Goal: Task Accomplishment & Management: Complete application form

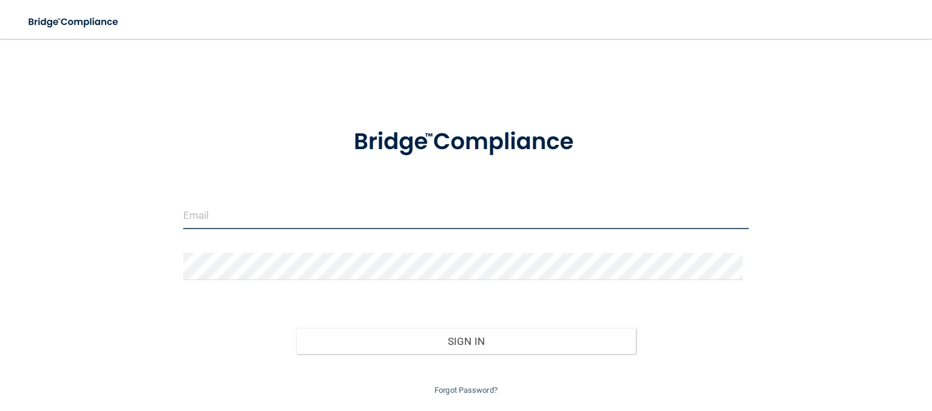
click at [221, 219] on input "email" at bounding box center [465, 215] width 565 height 27
type input "[EMAIL_ADDRESS][DOMAIN_NAME]"
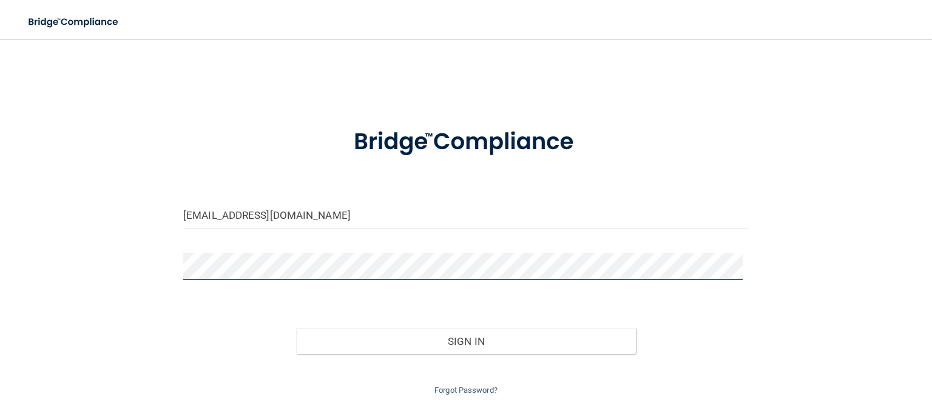
click at [296, 328] on button "Sign In" at bounding box center [465, 341] width 339 height 27
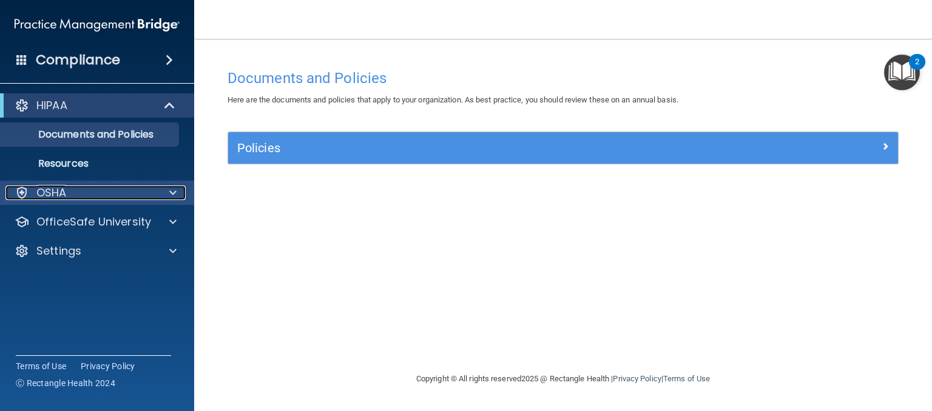
click at [102, 199] on div "OSHA" at bounding box center [80, 193] width 150 height 15
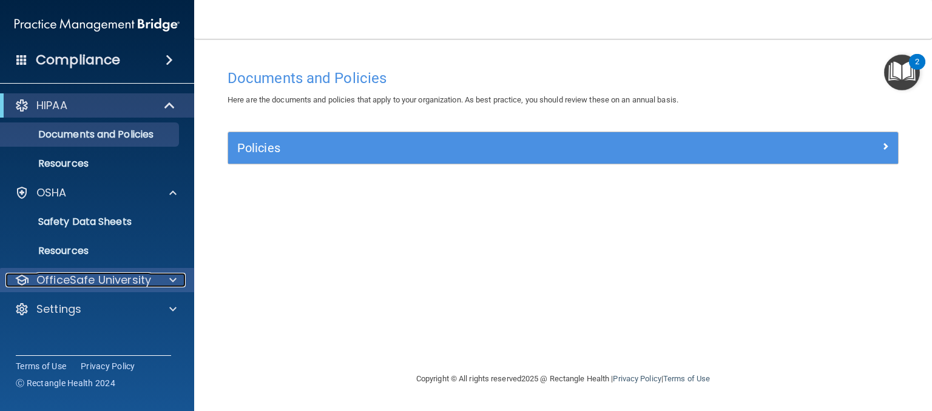
click at [130, 277] on p "OfficeSafe University" at bounding box center [93, 280] width 115 height 15
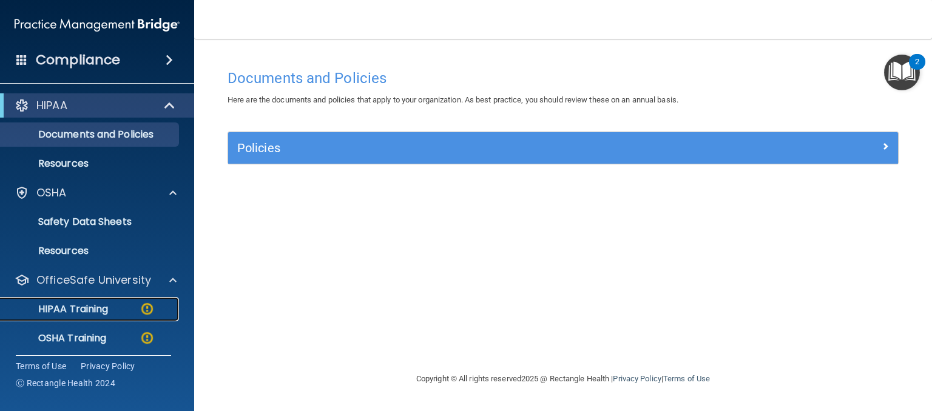
click at [104, 313] on p "HIPAA Training" at bounding box center [58, 309] width 100 height 12
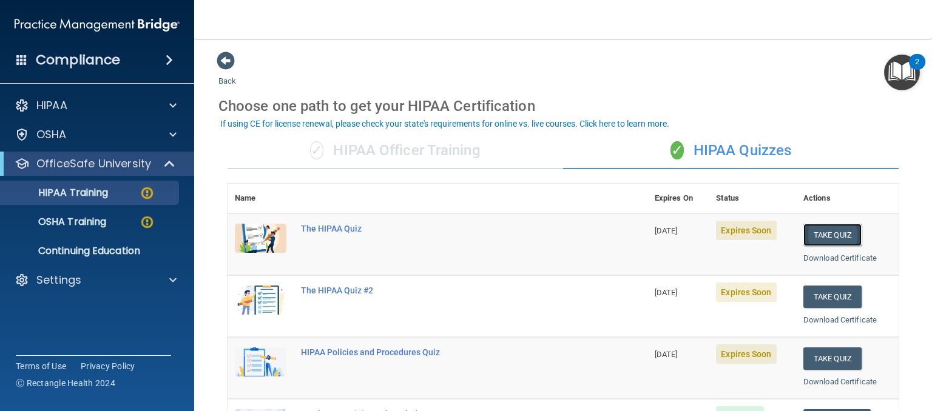
click at [825, 237] on button "Take Quiz" at bounding box center [832, 235] width 58 height 22
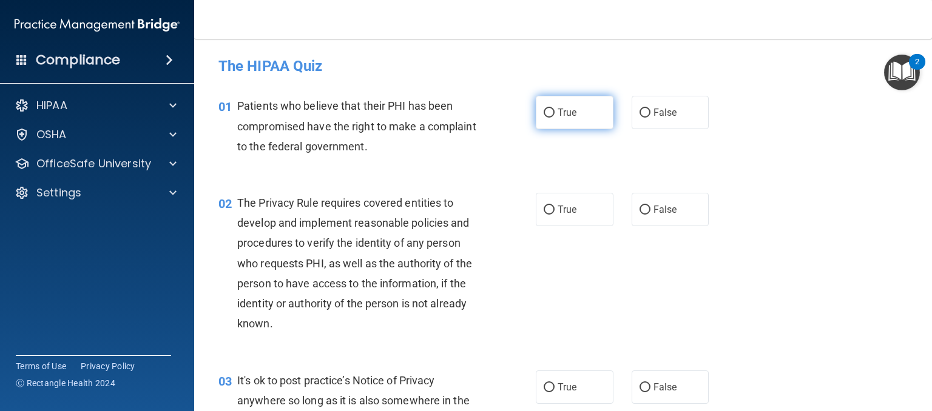
click at [547, 112] on input "True" at bounding box center [549, 113] width 11 height 9
radio input "true"
click at [544, 208] on input "True" at bounding box center [549, 210] width 11 height 9
radio input "true"
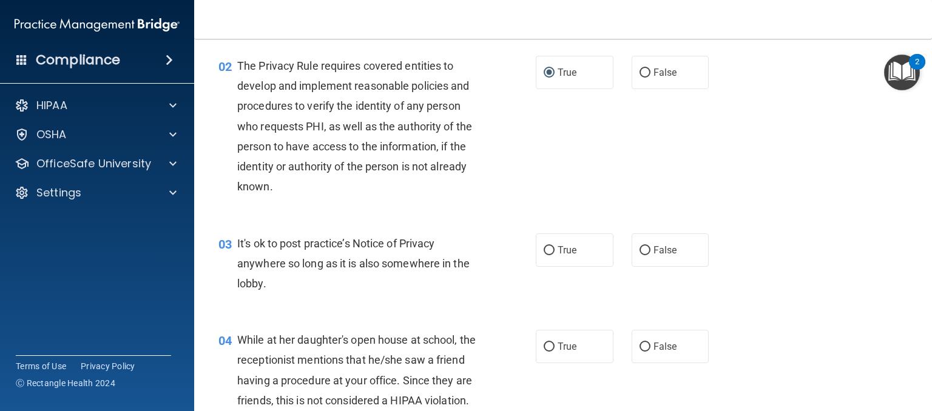
scroll to position [161, 0]
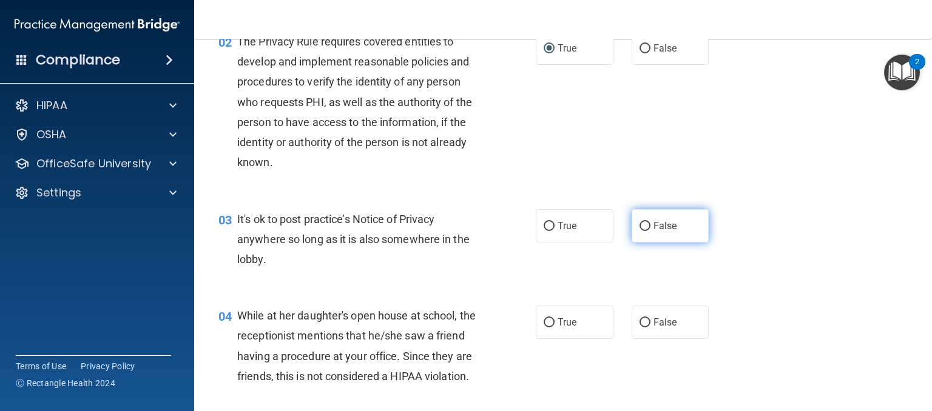
click at [670, 221] on label "False" at bounding box center [671, 225] width 78 height 33
click at [650, 222] on input "False" at bounding box center [644, 226] width 11 height 9
radio input "true"
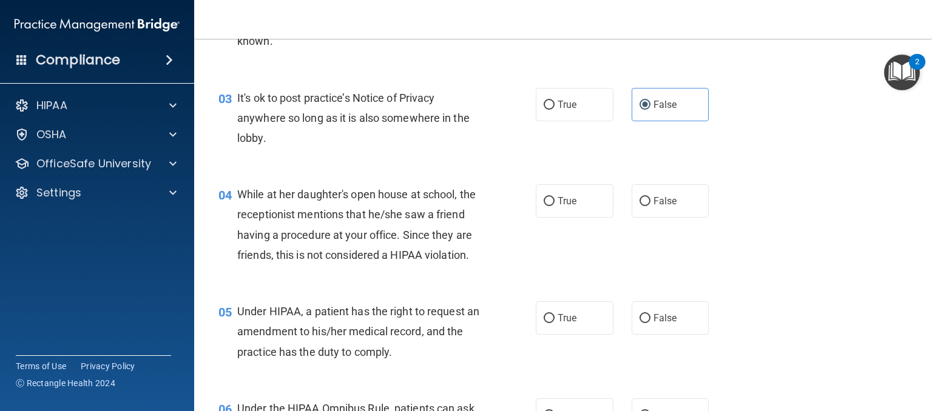
scroll to position [307, 0]
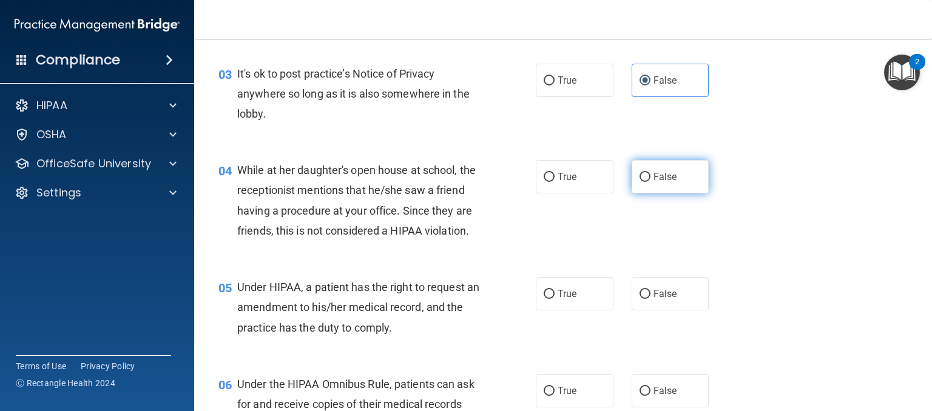
click at [639, 175] on input "False" at bounding box center [644, 177] width 11 height 9
radio input "true"
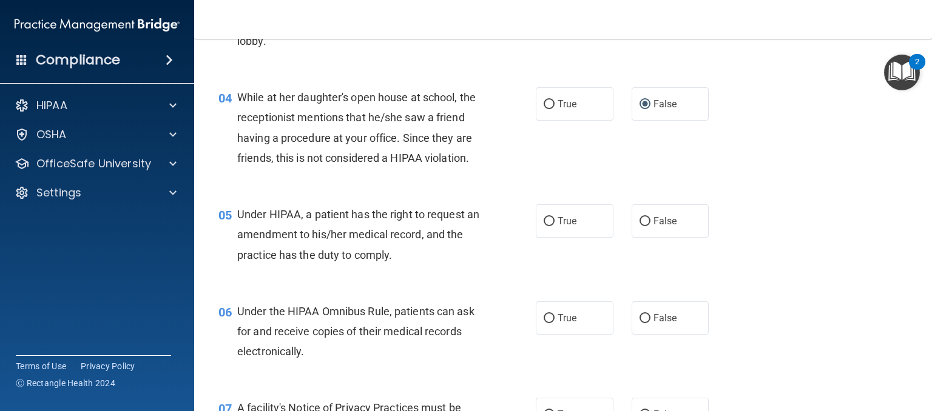
scroll to position [404, 0]
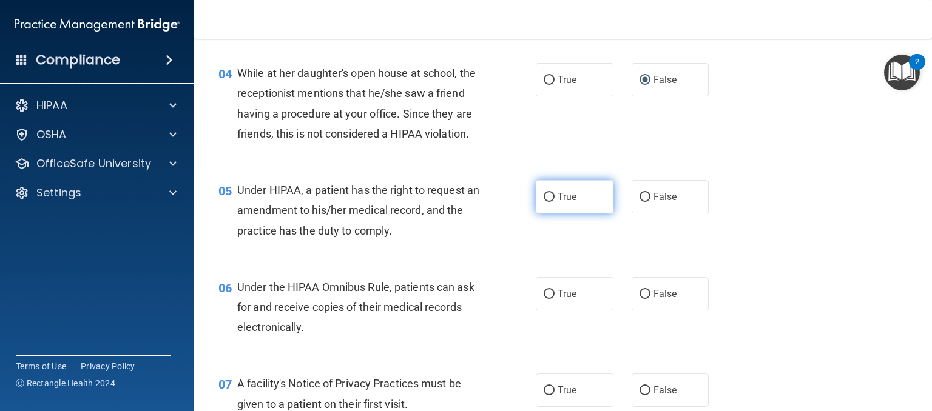
click at [545, 202] on input "True" at bounding box center [549, 197] width 11 height 9
radio input "true"
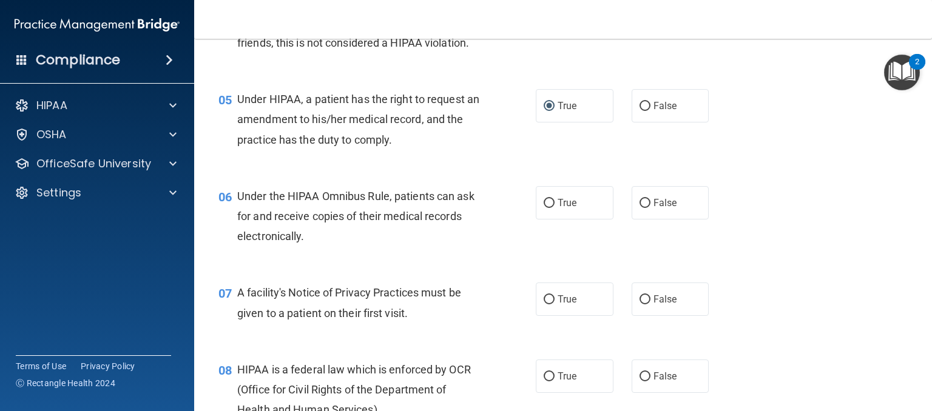
scroll to position [501, 0]
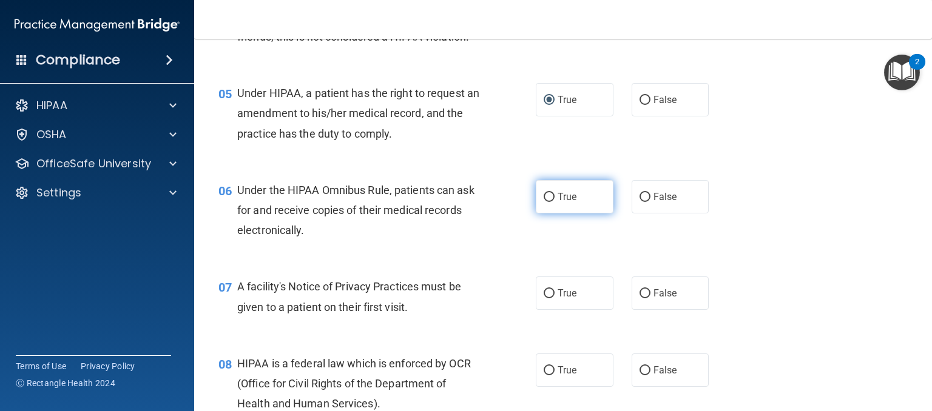
click at [545, 202] on input "True" at bounding box center [549, 197] width 11 height 9
radio input "true"
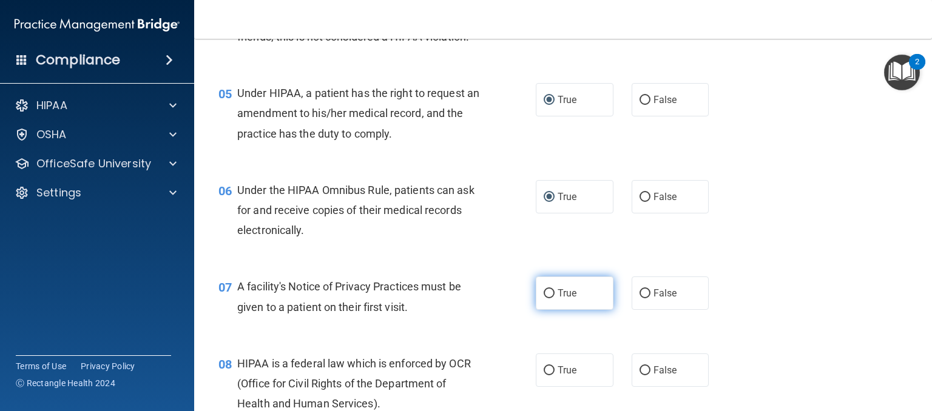
click at [548, 298] on input "True" at bounding box center [549, 293] width 11 height 9
radio input "true"
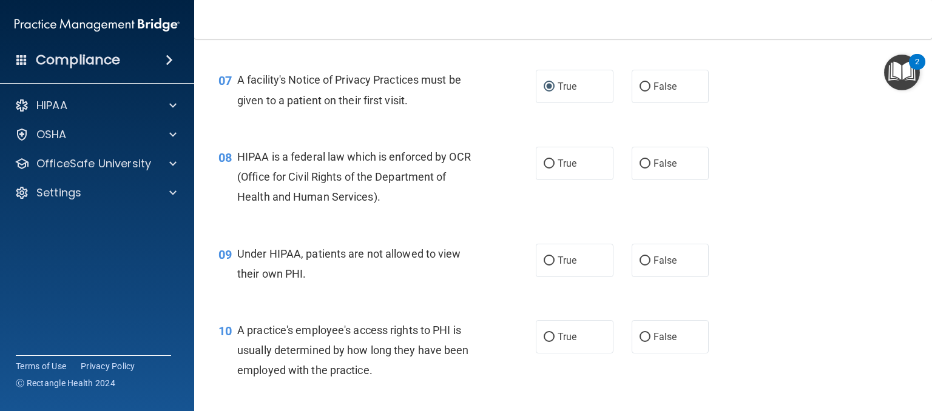
scroll to position [719, 0]
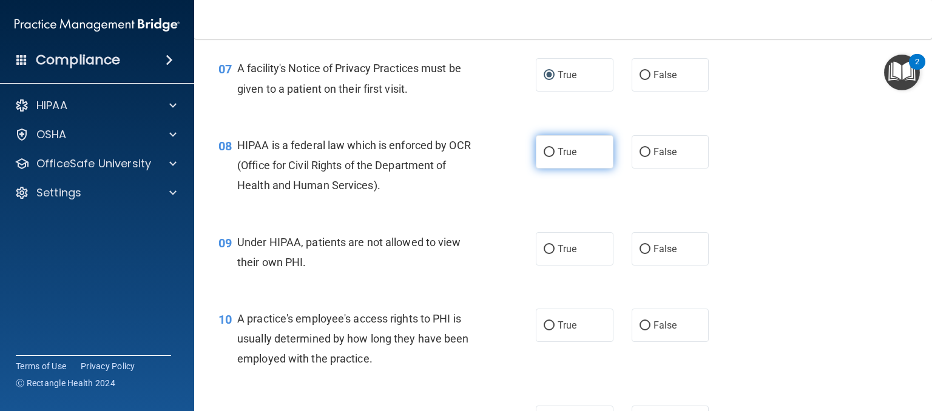
click at [544, 157] on input "True" at bounding box center [549, 152] width 11 height 9
radio input "true"
click at [639, 254] on input "False" at bounding box center [644, 249] width 11 height 9
radio input "true"
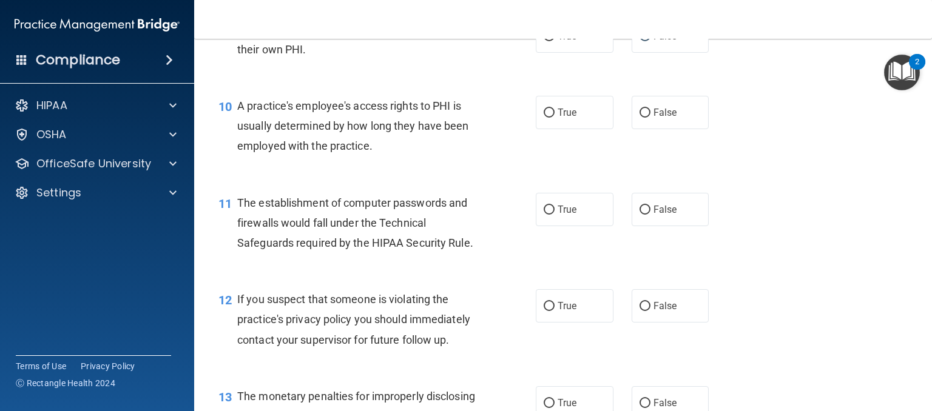
scroll to position [938, 0]
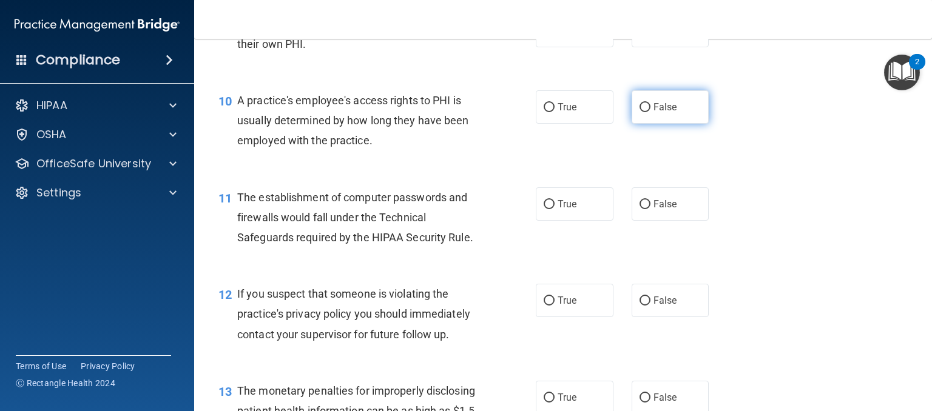
click at [639, 112] on input "False" at bounding box center [644, 107] width 11 height 9
radio input "true"
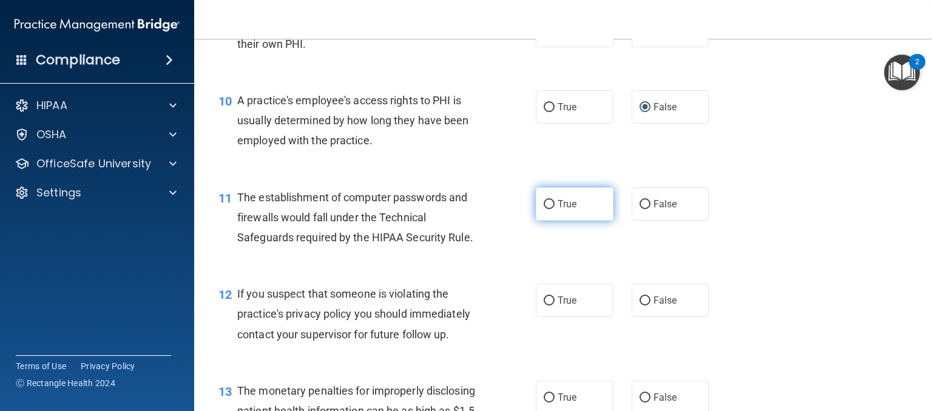
click at [537, 221] on label "True" at bounding box center [575, 203] width 78 height 33
click at [544, 209] on input "True" at bounding box center [549, 204] width 11 height 9
radio input "true"
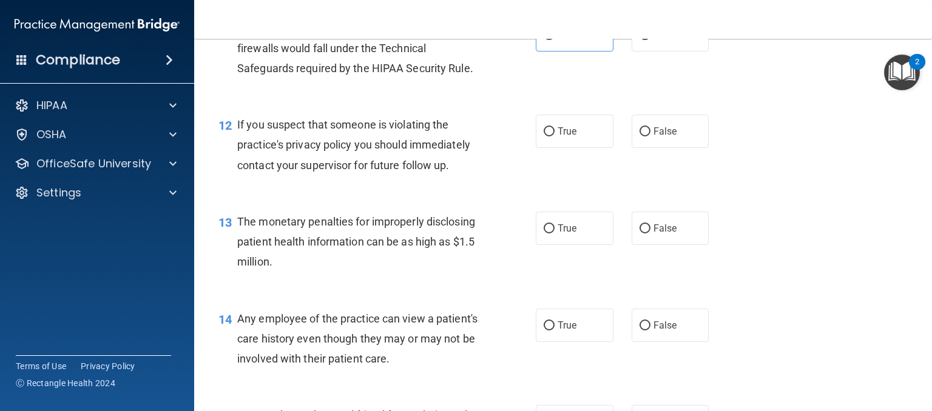
scroll to position [1108, 0]
click at [545, 136] on input "True" at bounding box center [549, 131] width 11 height 9
radio input "true"
click at [544, 233] on input "True" at bounding box center [549, 228] width 11 height 9
radio input "true"
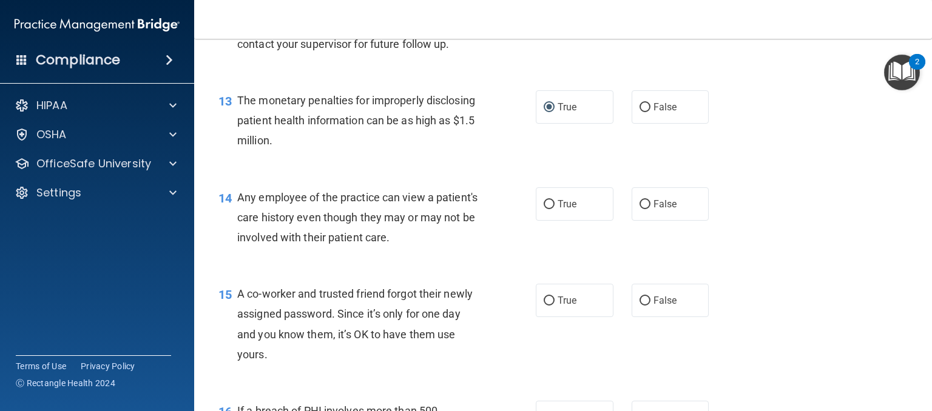
scroll to position [1229, 0]
click at [632, 220] on label "False" at bounding box center [671, 203] width 78 height 33
click at [639, 209] on input "False" at bounding box center [644, 204] width 11 height 9
radio input "true"
click at [639, 305] on input "False" at bounding box center [644, 300] width 11 height 9
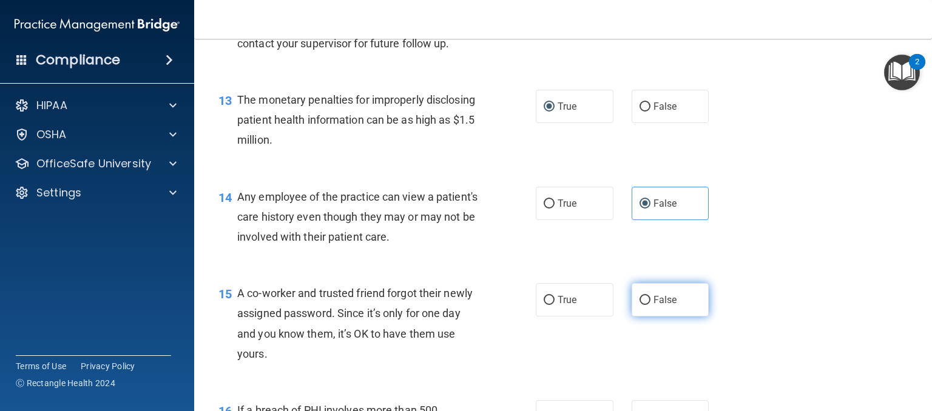
radio input "true"
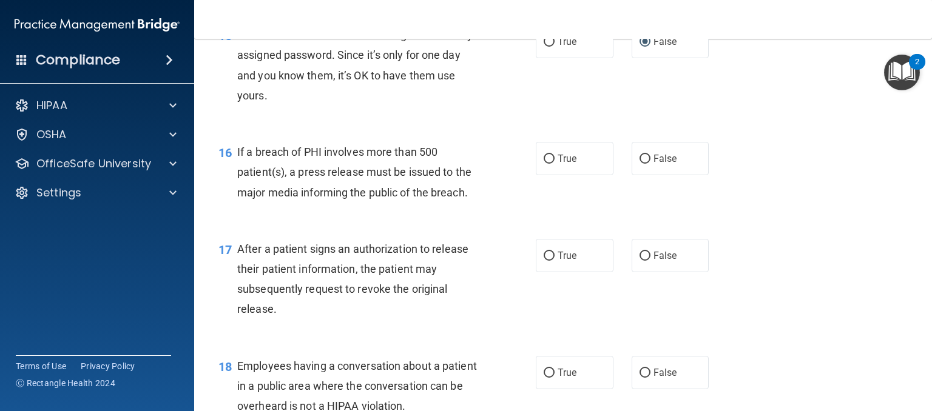
scroll to position [1487, 0]
click at [579, 175] on label "True" at bounding box center [575, 158] width 78 height 33
click at [554, 164] on input "True" at bounding box center [549, 159] width 11 height 9
radio input "true"
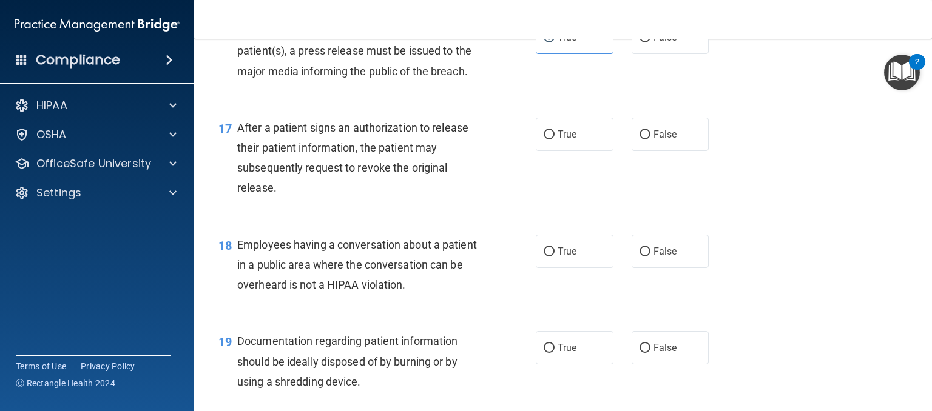
scroll to position [1633, 0]
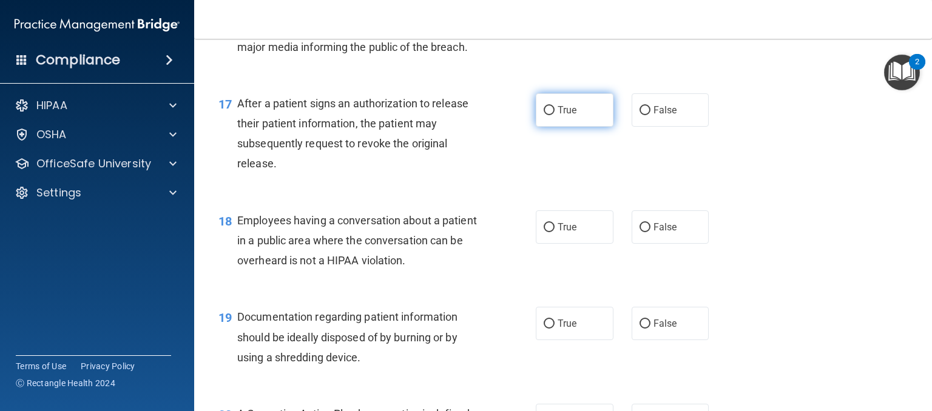
click at [558, 127] on label "True" at bounding box center [575, 109] width 78 height 33
click at [554, 115] on input "True" at bounding box center [549, 110] width 11 height 9
radio input "true"
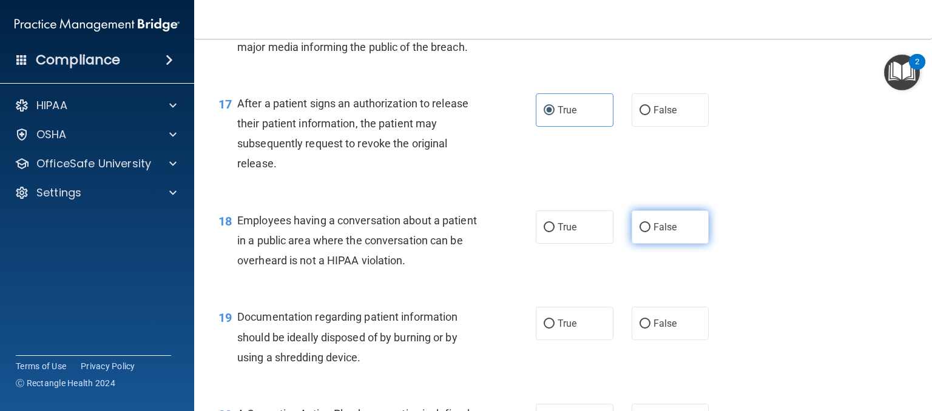
click at [658, 233] on span "False" at bounding box center [665, 227] width 24 height 12
click at [650, 232] on input "False" at bounding box center [644, 227] width 11 height 9
radio input "true"
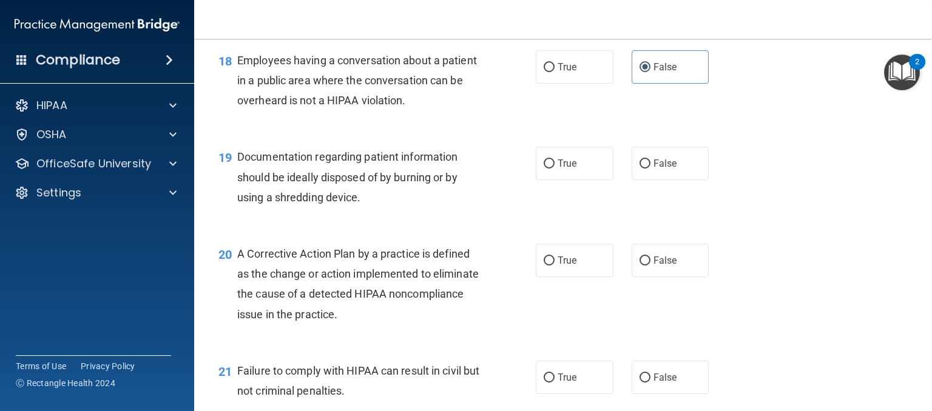
scroll to position [1803, 0]
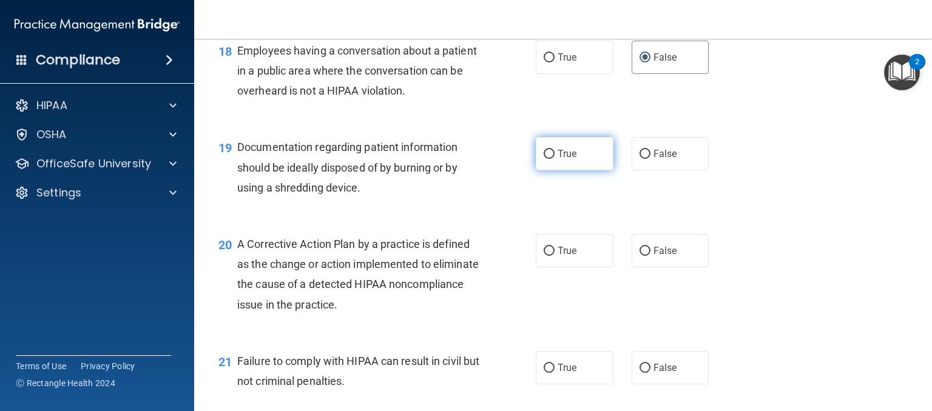
click at [545, 159] on input "True" at bounding box center [549, 154] width 11 height 9
radio input "true"
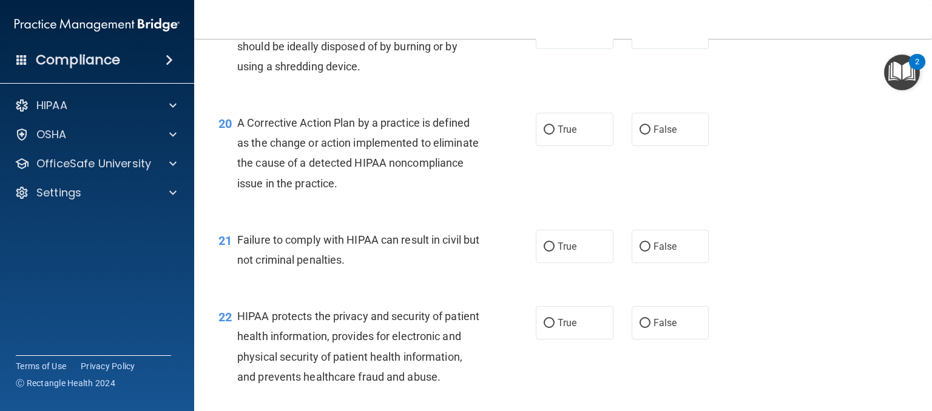
scroll to position [1924, 0]
click at [570, 135] on span "True" at bounding box center [567, 130] width 19 height 12
click at [554, 135] on input "True" at bounding box center [549, 130] width 11 height 9
radio input "true"
click at [642, 252] on input "False" at bounding box center [644, 247] width 11 height 9
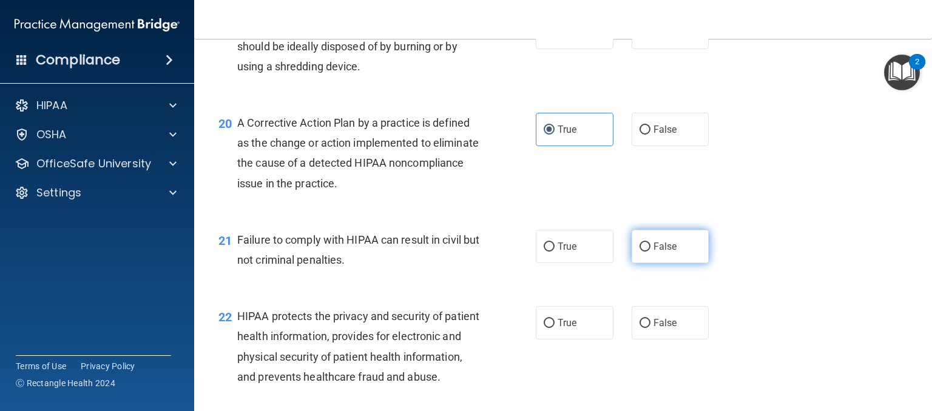
radio input "true"
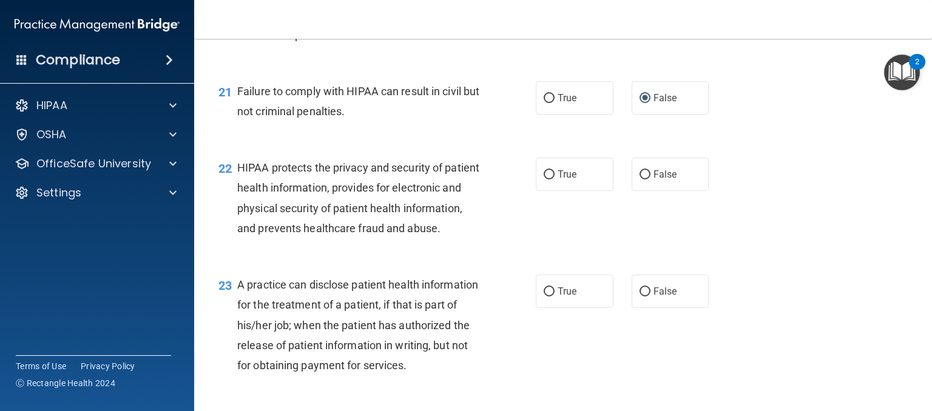
scroll to position [2094, 0]
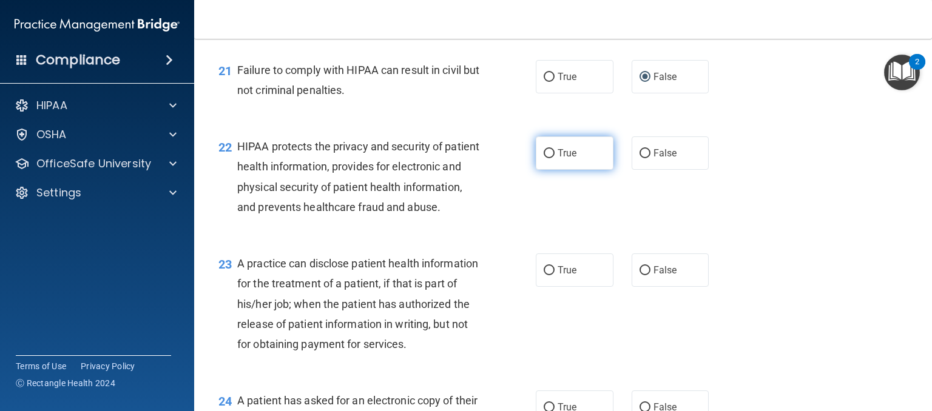
click at [544, 158] on input "True" at bounding box center [549, 153] width 11 height 9
radio input "true"
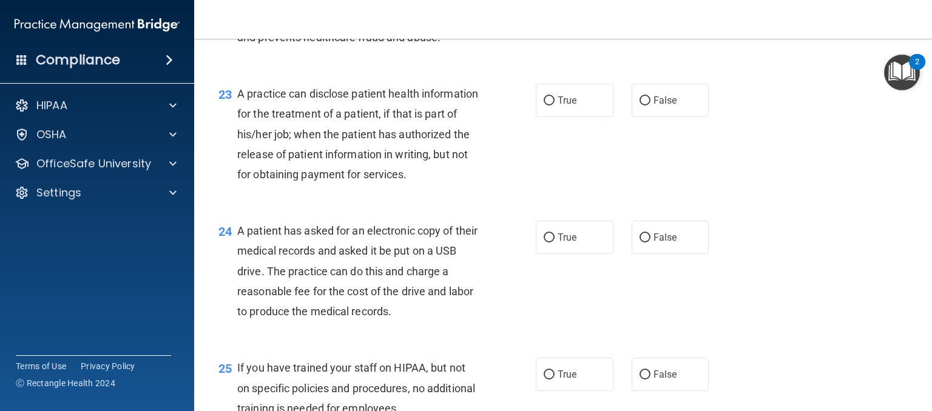
scroll to position [2288, 0]
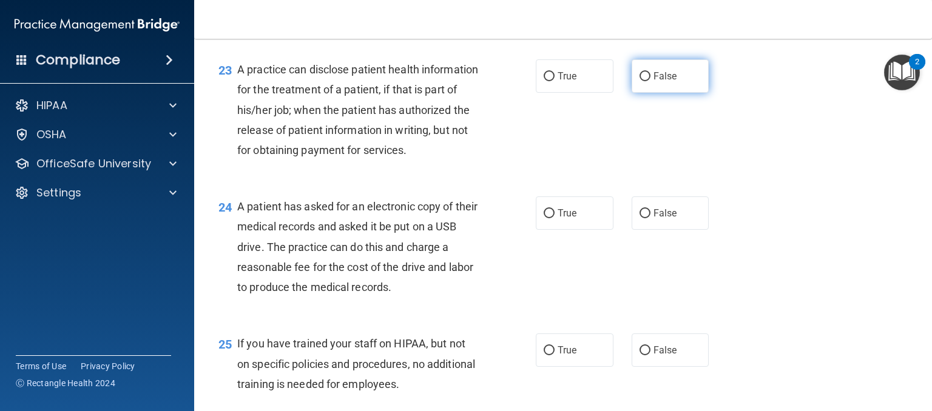
click at [674, 93] on label "False" at bounding box center [671, 75] width 78 height 33
click at [650, 81] on input "False" at bounding box center [644, 76] width 11 height 9
radio input "true"
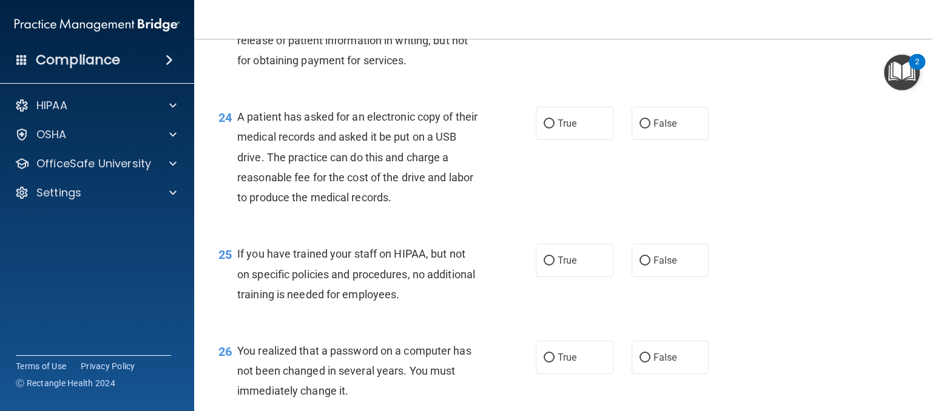
scroll to position [2385, 0]
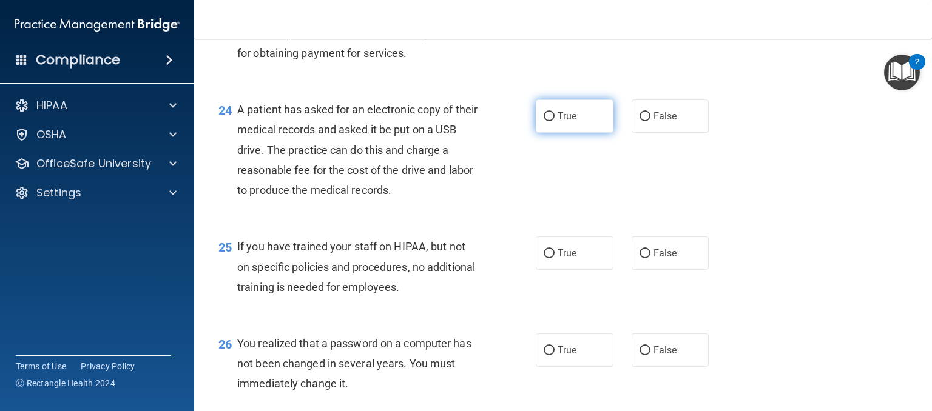
click at [550, 133] on label "True" at bounding box center [575, 115] width 78 height 33
click at [550, 121] on input "True" at bounding box center [549, 116] width 11 height 9
radio input "true"
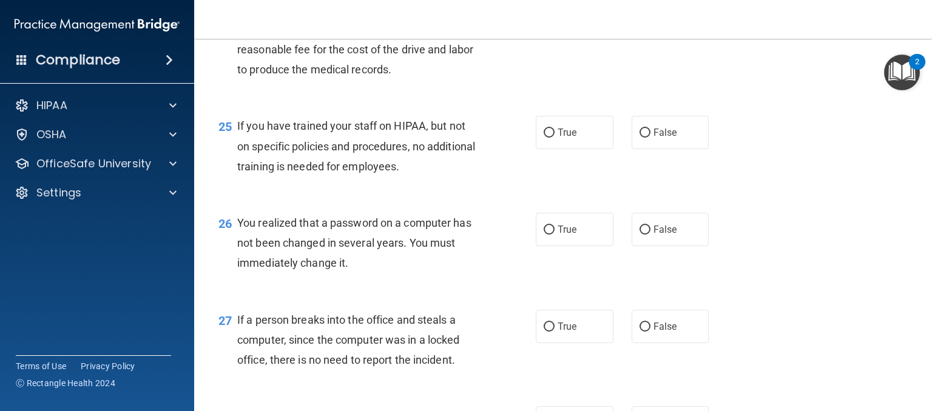
scroll to position [2507, 0]
click at [660, 149] on label "False" at bounding box center [671, 131] width 78 height 33
click at [650, 137] on input "False" at bounding box center [644, 132] width 11 height 9
radio input "true"
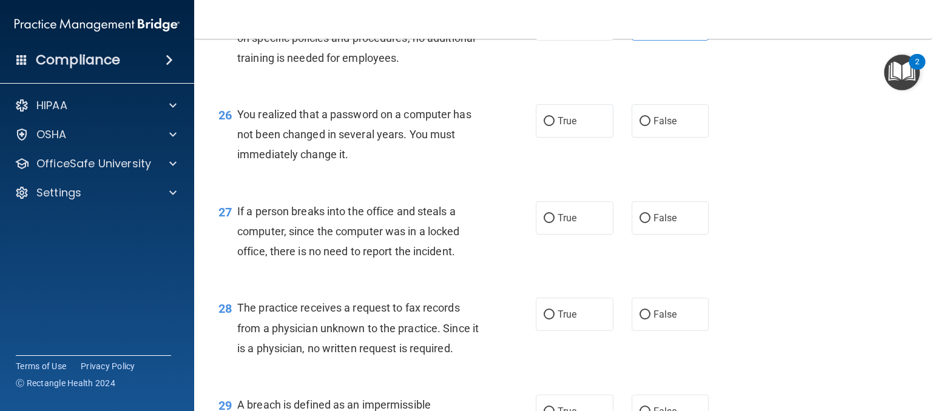
scroll to position [2628, 0]
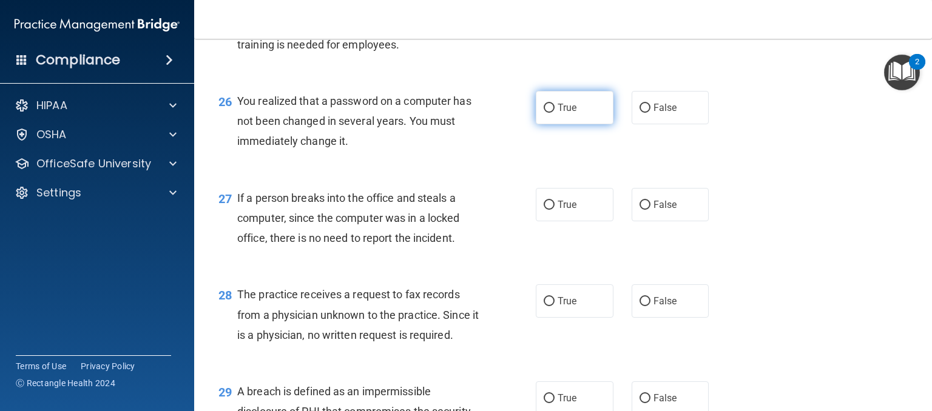
click at [550, 124] on label "True" at bounding box center [575, 107] width 78 height 33
click at [550, 113] on input "True" at bounding box center [549, 108] width 11 height 9
radio input "true"
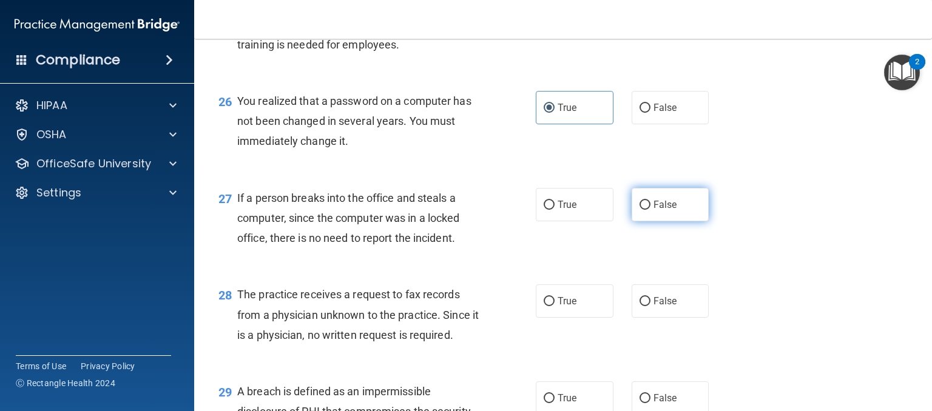
click at [637, 221] on label "False" at bounding box center [671, 204] width 78 height 33
click at [639, 210] on input "False" at bounding box center [644, 205] width 11 height 9
radio input "true"
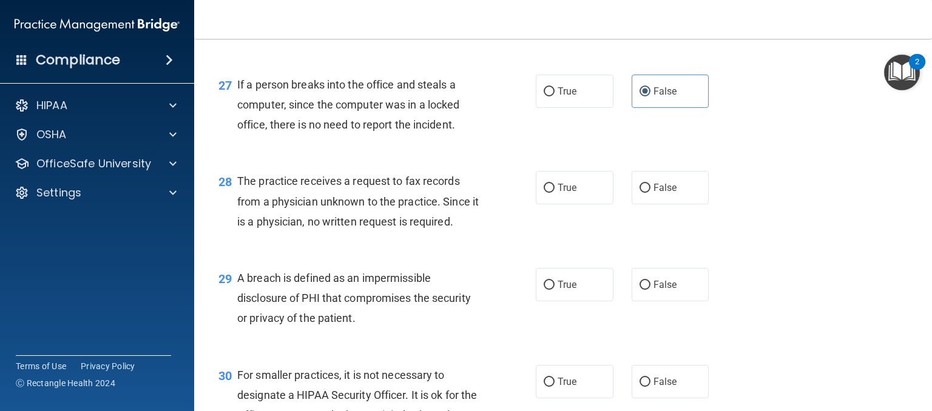
scroll to position [2749, 0]
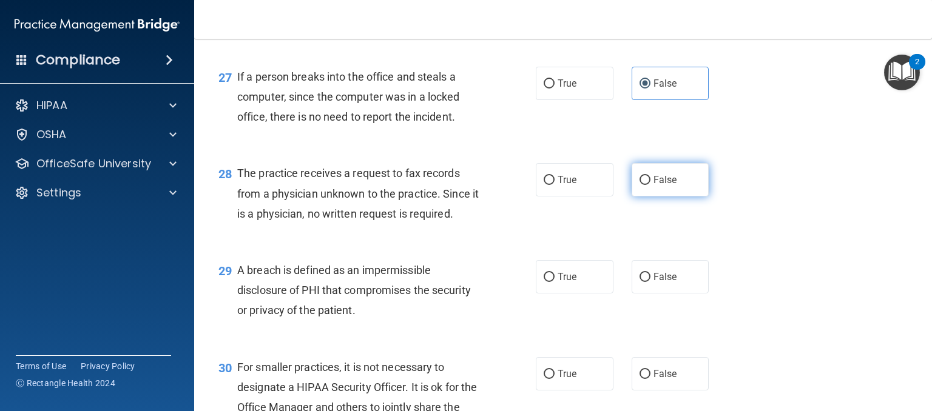
click at [684, 197] on label "False" at bounding box center [671, 179] width 78 height 33
click at [650, 185] on input "False" at bounding box center [644, 180] width 11 height 9
radio input "true"
click at [578, 197] on label "True" at bounding box center [575, 179] width 78 height 33
click at [554, 185] on input "True" at bounding box center [549, 180] width 11 height 9
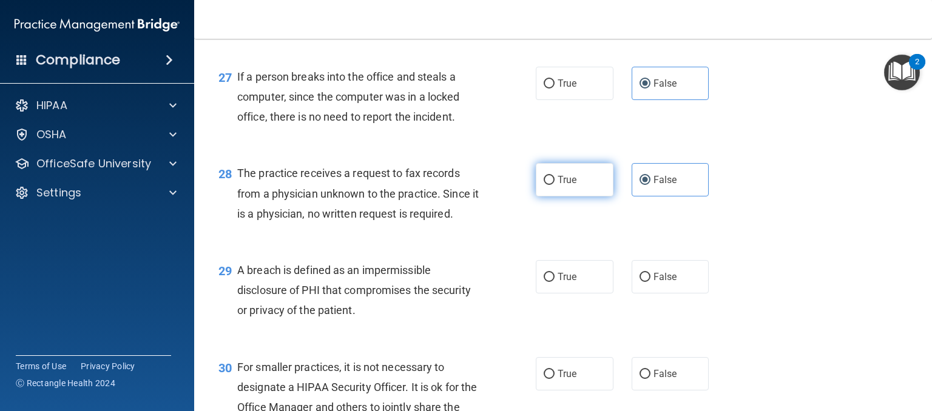
radio input "true"
radio input "false"
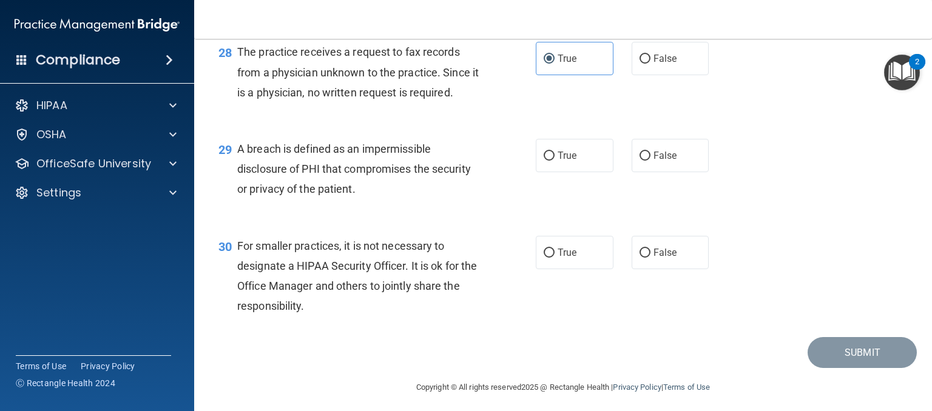
scroll to position [2899, 0]
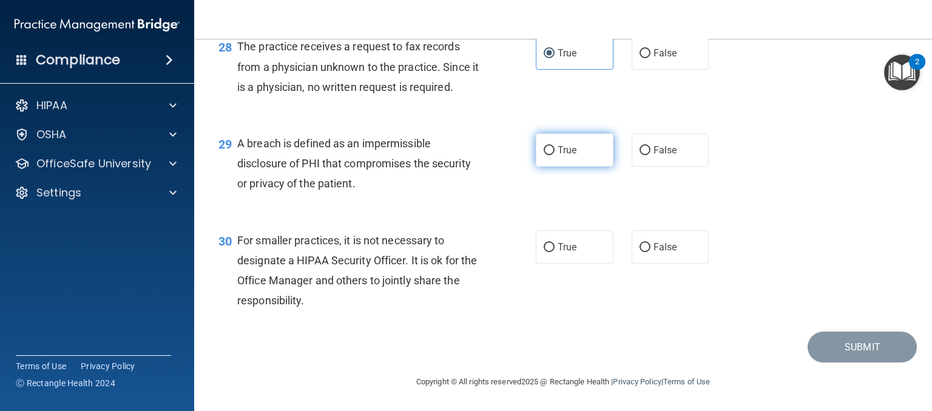
click at [568, 156] on span "True" at bounding box center [567, 150] width 19 height 12
click at [554, 155] on input "True" at bounding box center [549, 150] width 11 height 9
radio input "true"
click at [670, 253] on span "False" at bounding box center [665, 247] width 24 height 12
click at [650, 252] on input "False" at bounding box center [644, 247] width 11 height 9
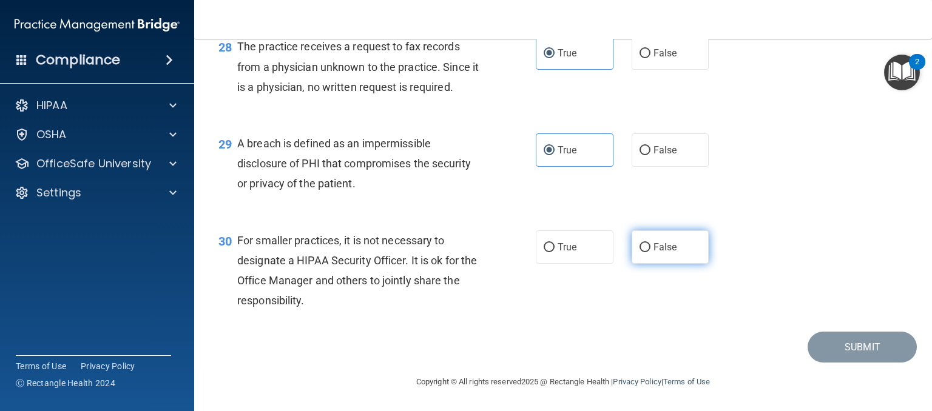
radio input "true"
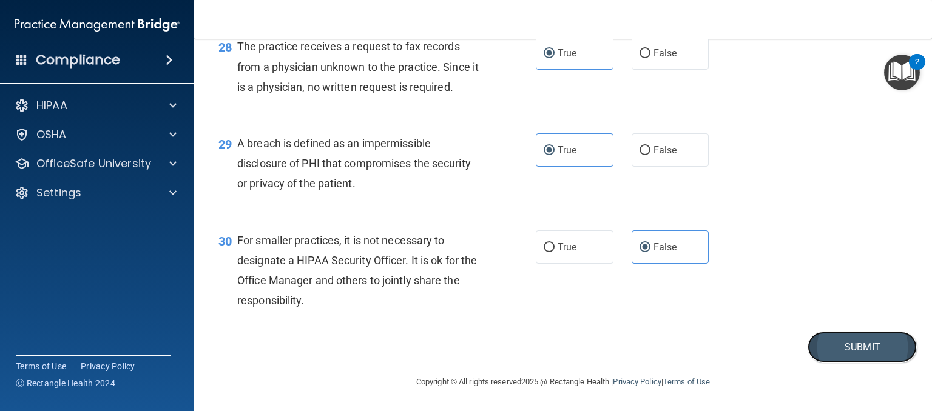
click at [871, 363] on button "Submit" at bounding box center [861, 347] width 109 height 31
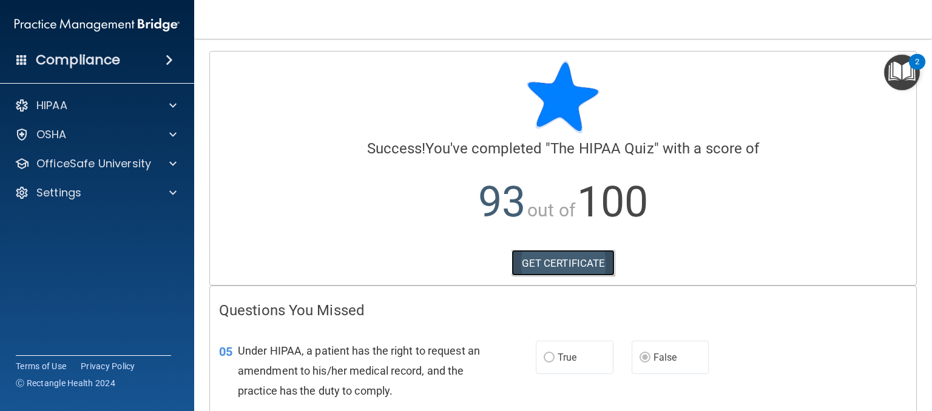
click at [584, 261] on link "GET CERTIFICATE" at bounding box center [563, 263] width 104 height 27
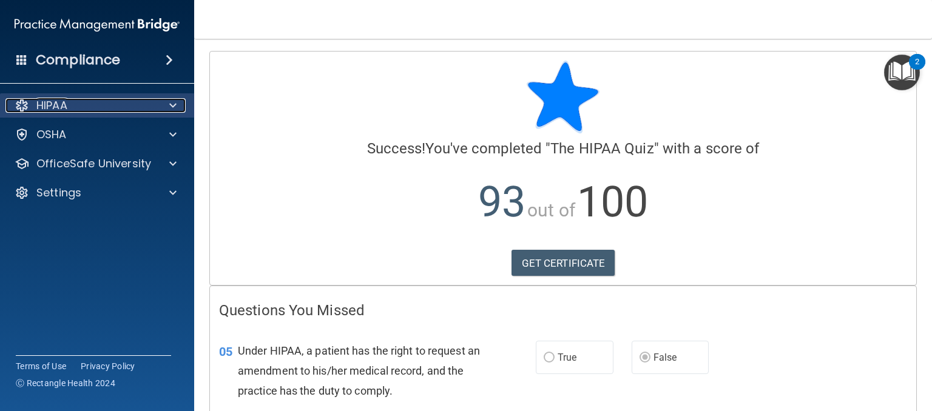
drag, startPoint x: 130, startPoint y: 98, endPoint x: 67, endPoint y: 99, distance: 63.1
click at [67, 99] on p "HIPAA" at bounding box center [51, 105] width 31 height 15
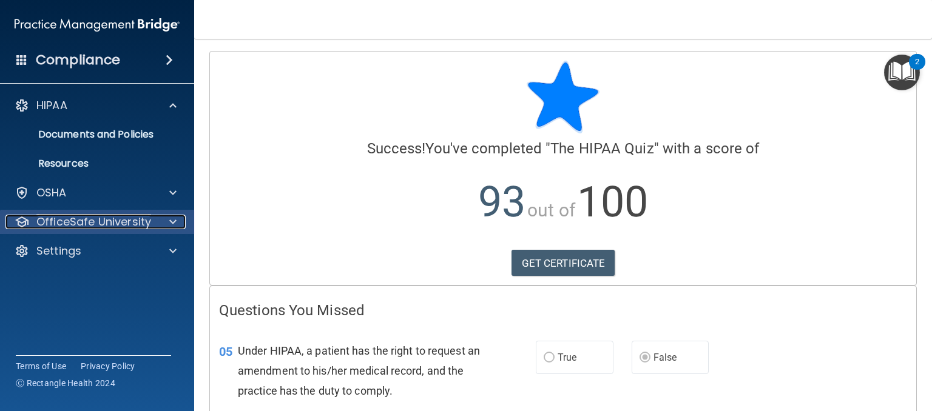
click at [89, 221] on p "OfficeSafe University" at bounding box center [93, 222] width 115 height 15
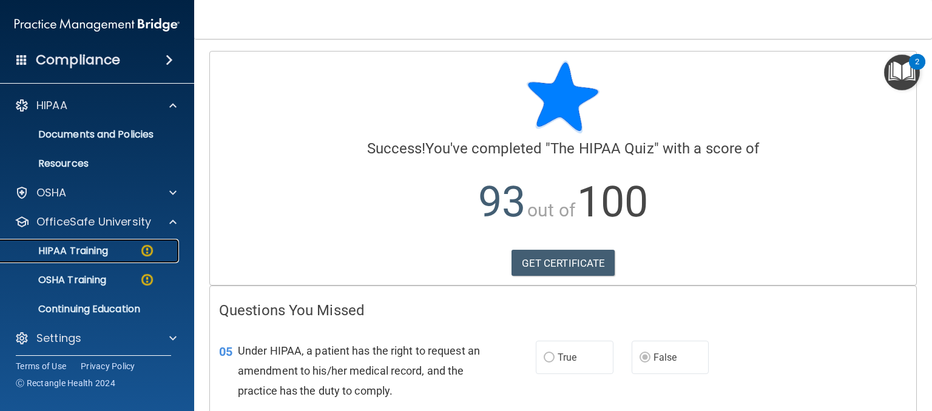
click at [92, 255] on p "HIPAA Training" at bounding box center [58, 251] width 100 height 12
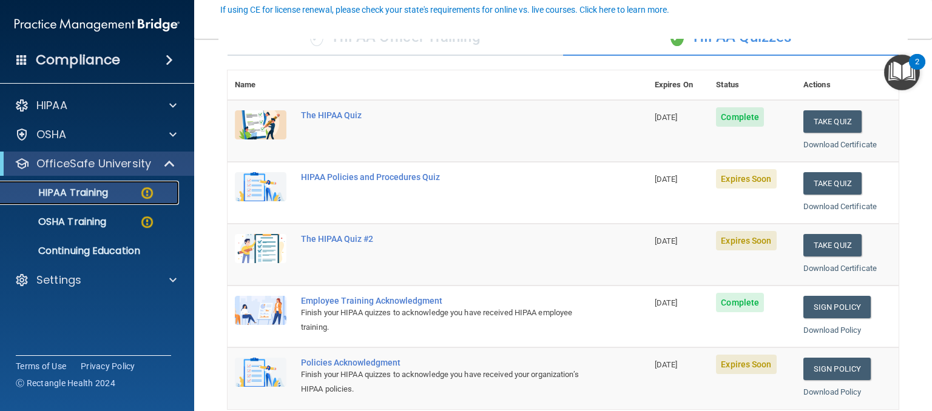
scroll to position [121, 0]
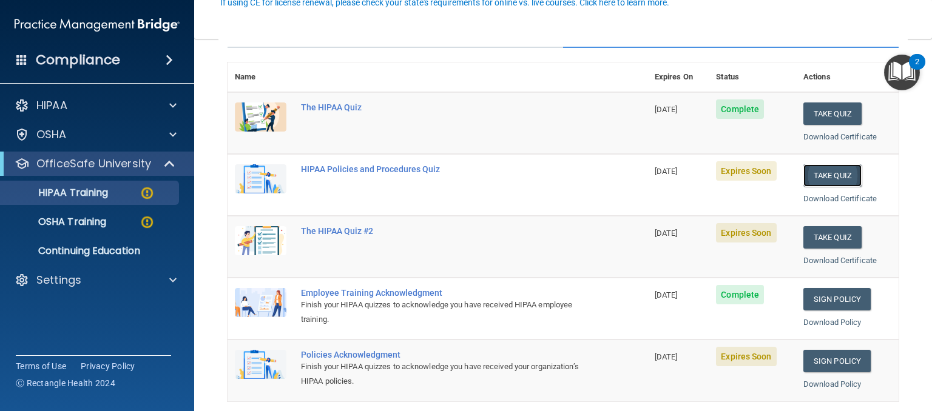
click at [827, 174] on button "Take Quiz" at bounding box center [832, 175] width 58 height 22
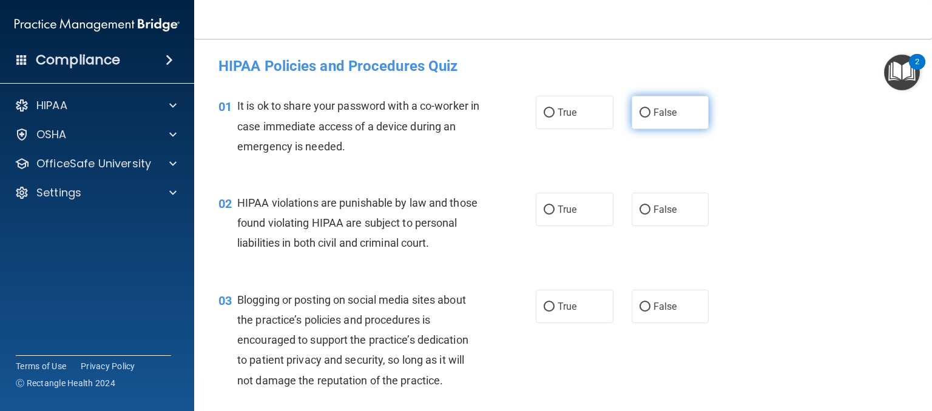
click at [639, 113] on input "False" at bounding box center [644, 113] width 11 height 9
radio input "true"
click at [548, 216] on label "True" at bounding box center [575, 209] width 78 height 33
click at [548, 215] on input "True" at bounding box center [549, 210] width 11 height 9
radio input "true"
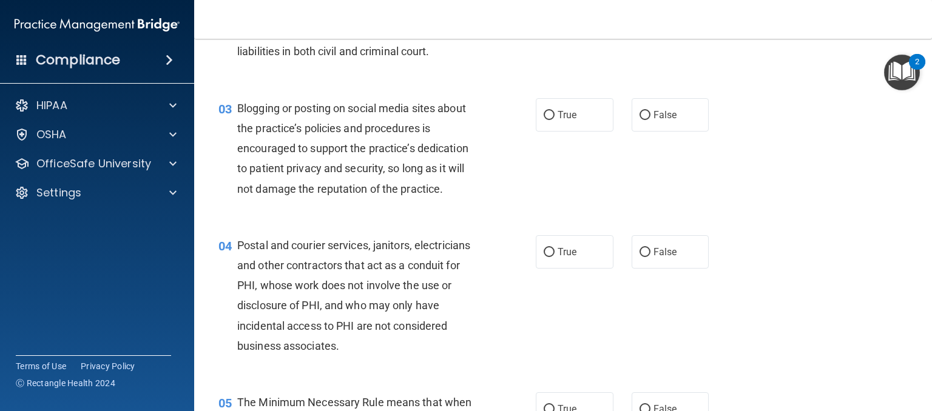
scroll to position [194, 0]
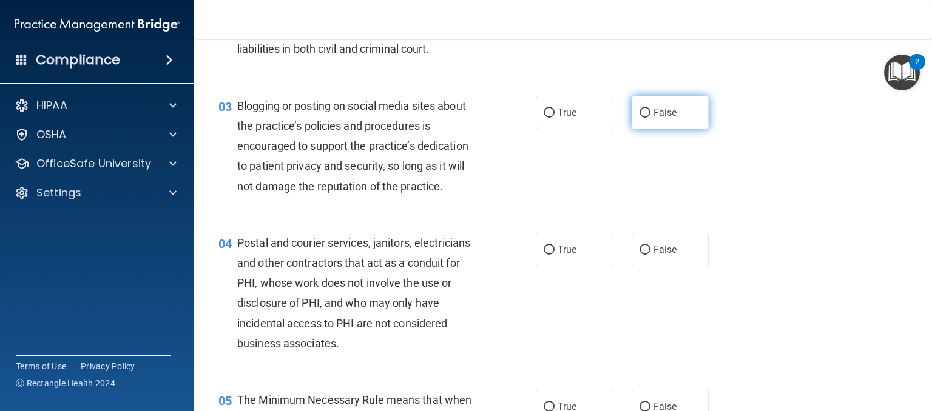
click at [672, 129] on label "False" at bounding box center [671, 112] width 78 height 33
click at [650, 118] on input "False" at bounding box center [644, 113] width 11 height 9
radio input "true"
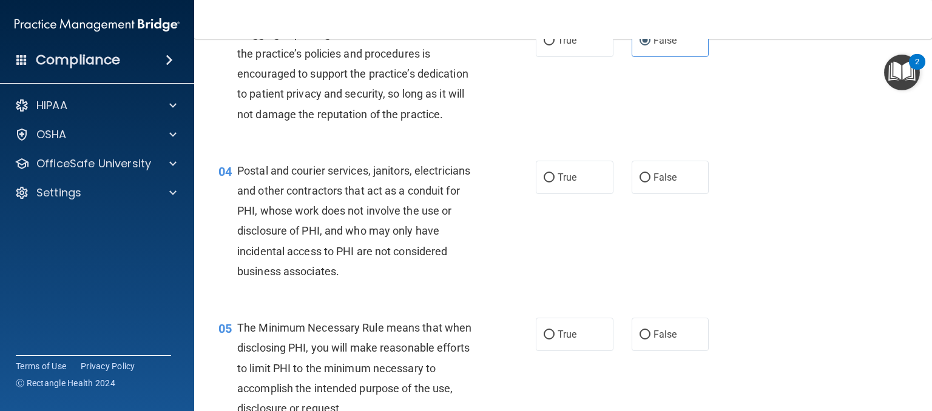
scroll to position [267, 0]
click at [547, 182] on input "True" at bounding box center [549, 177] width 11 height 9
radio input "true"
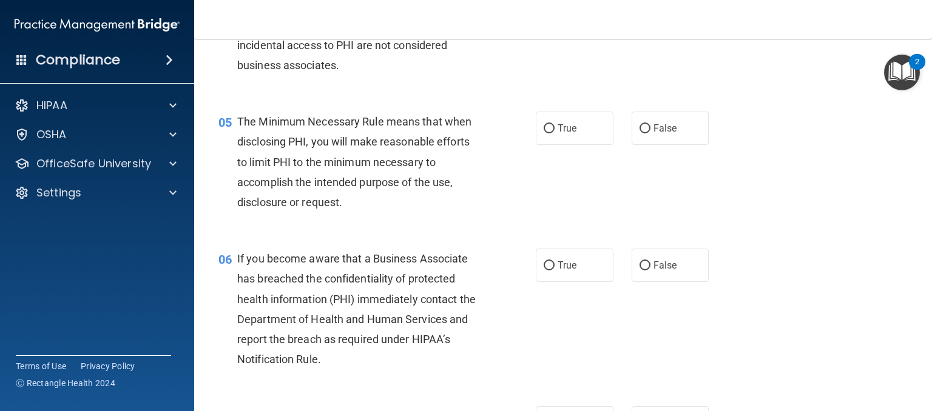
scroll to position [473, 0]
click at [574, 144] on label "True" at bounding box center [575, 127] width 78 height 33
click at [554, 133] on input "True" at bounding box center [549, 128] width 11 height 9
radio input "true"
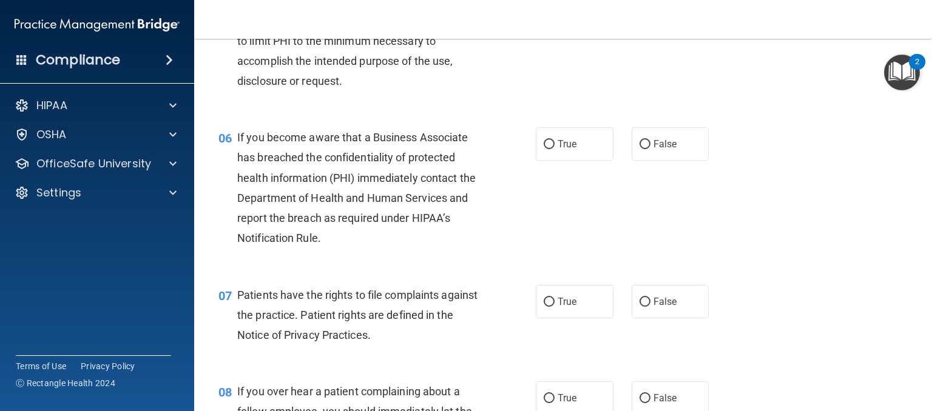
scroll to position [595, 0]
click at [545, 306] on input "True" at bounding box center [549, 301] width 11 height 9
radio input "true"
click at [639, 149] on input "False" at bounding box center [644, 144] width 11 height 9
radio input "true"
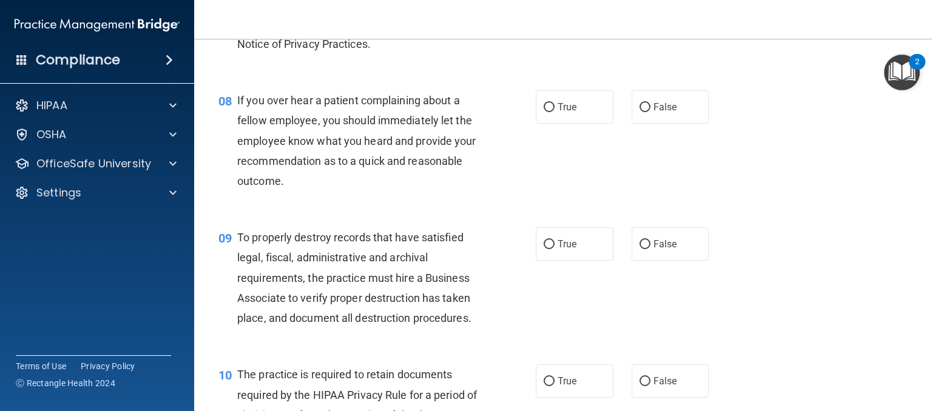
scroll to position [886, 0]
click at [636, 123] on label "False" at bounding box center [671, 106] width 78 height 33
click at [639, 112] on input "False" at bounding box center [644, 107] width 11 height 9
radio input "true"
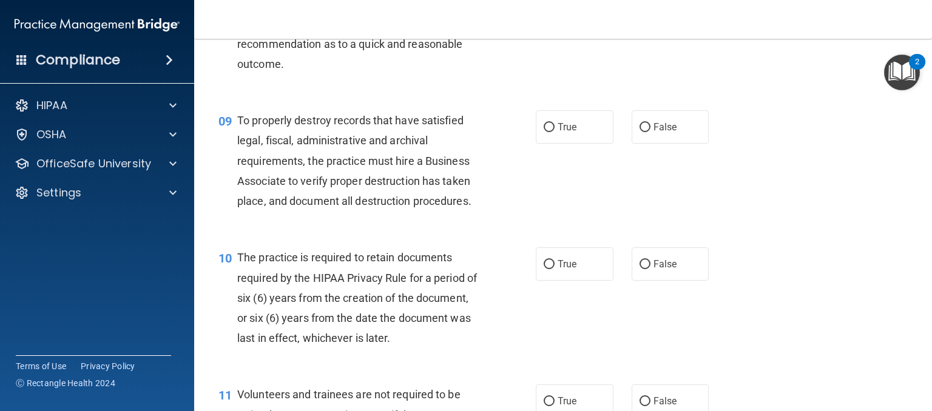
scroll to position [1007, 0]
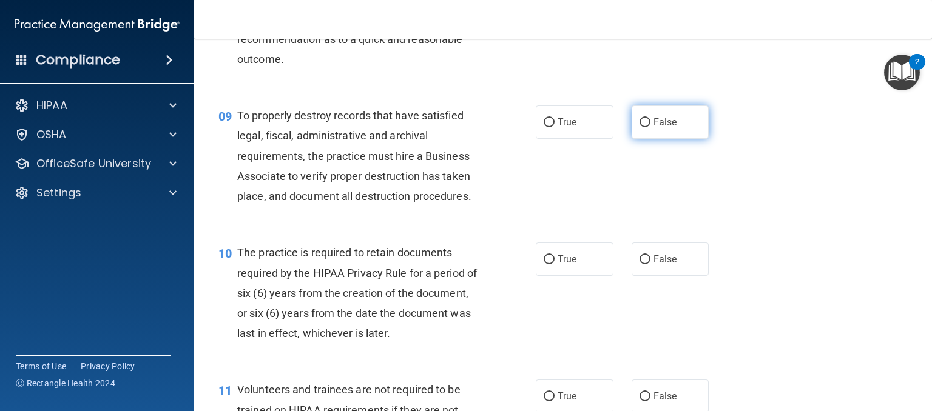
click at [637, 139] on label "False" at bounding box center [671, 122] width 78 height 33
click at [639, 127] on input "False" at bounding box center [644, 122] width 11 height 9
radio input "true"
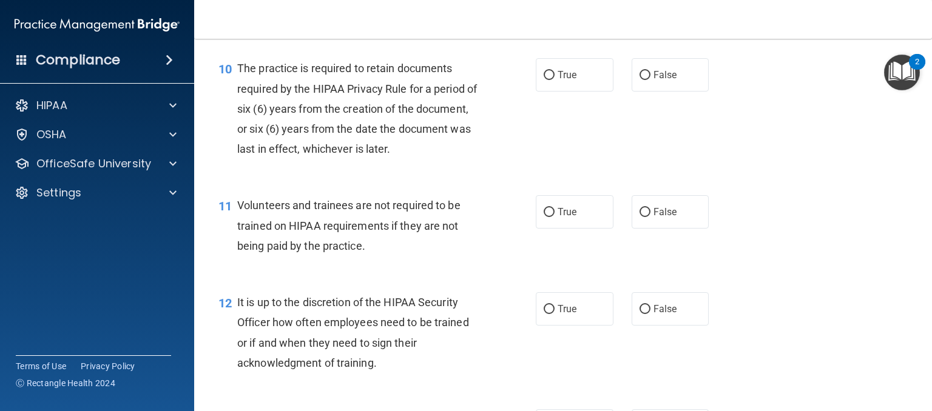
scroll to position [1201, 0]
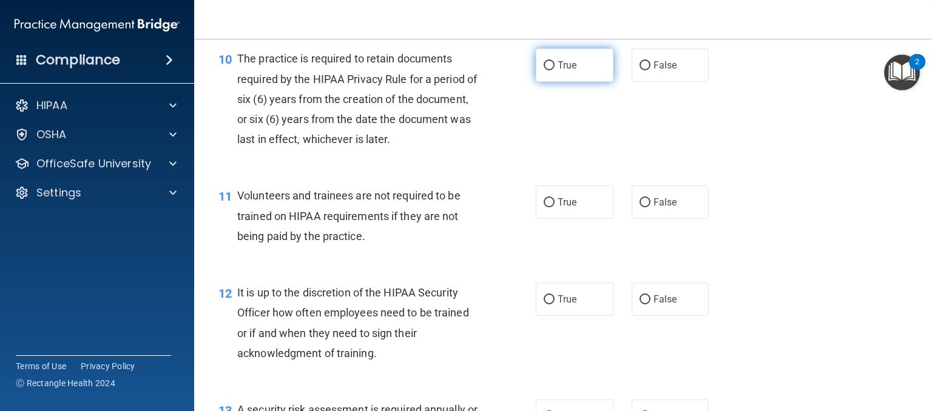
click at [563, 71] on span "True" at bounding box center [567, 65] width 19 height 12
click at [554, 70] on input "True" at bounding box center [549, 65] width 11 height 9
radio input "true"
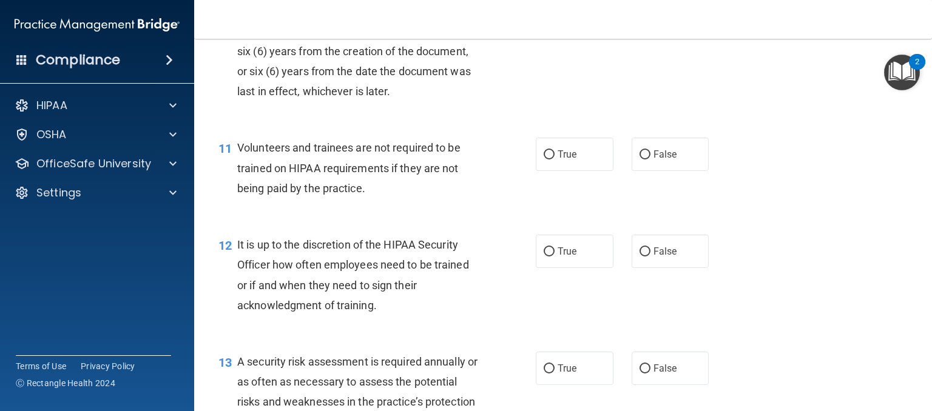
scroll to position [1250, 0]
click at [640, 159] on input "False" at bounding box center [644, 154] width 11 height 9
radio input "true"
click at [551, 268] on label "True" at bounding box center [575, 250] width 78 height 33
click at [551, 256] on input "True" at bounding box center [549, 251] width 11 height 9
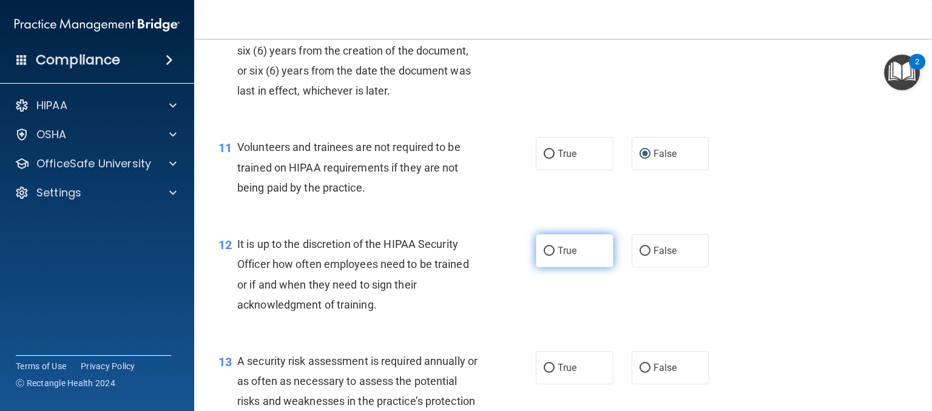
radio input "true"
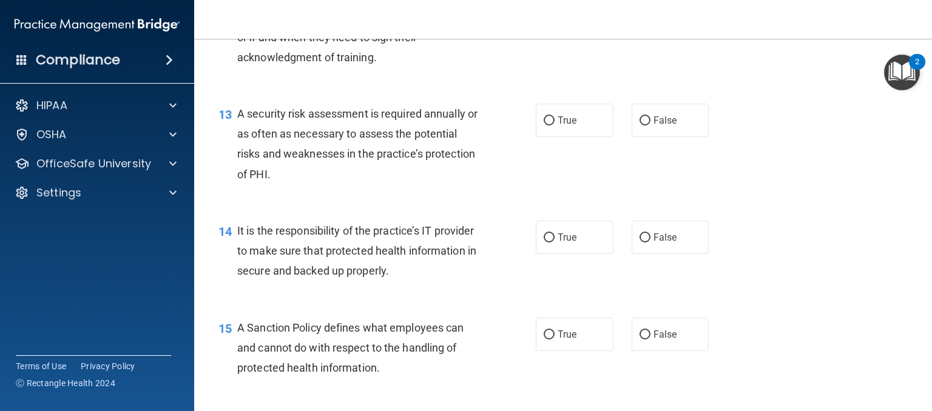
scroll to position [1517, 0]
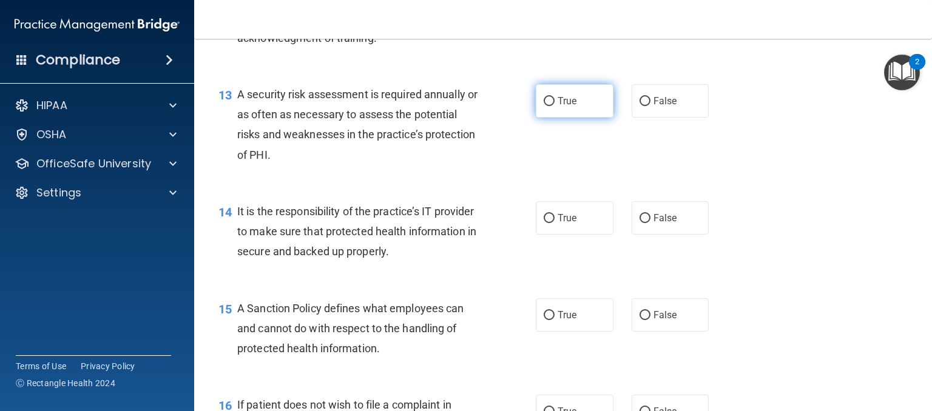
click at [544, 118] on label "True" at bounding box center [575, 100] width 78 height 33
click at [544, 106] on input "True" at bounding box center [549, 101] width 11 height 9
radio input "true"
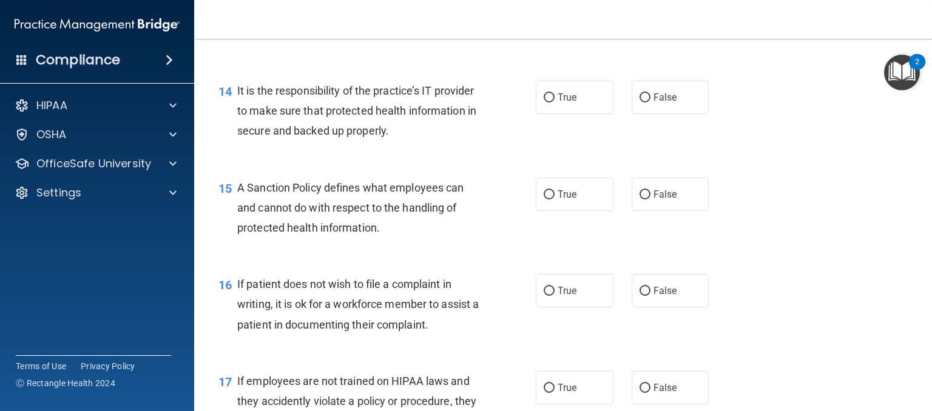
scroll to position [1638, 0]
click at [645, 113] on label "False" at bounding box center [671, 96] width 78 height 33
click at [645, 102] on input "False" at bounding box center [644, 97] width 11 height 9
radio input "true"
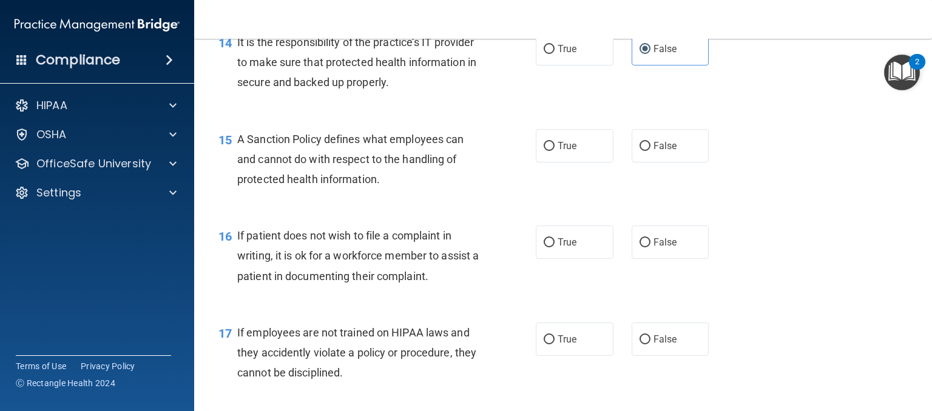
scroll to position [1686, 0]
click at [568, 151] on span "True" at bounding box center [567, 146] width 19 height 12
click at [554, 150] on input "True" at bounding box center [549, 145] width 11 height 9
radio input "true"
click at [558, 248] on span "True" at bounding box center [567, 242] width 19 height 12
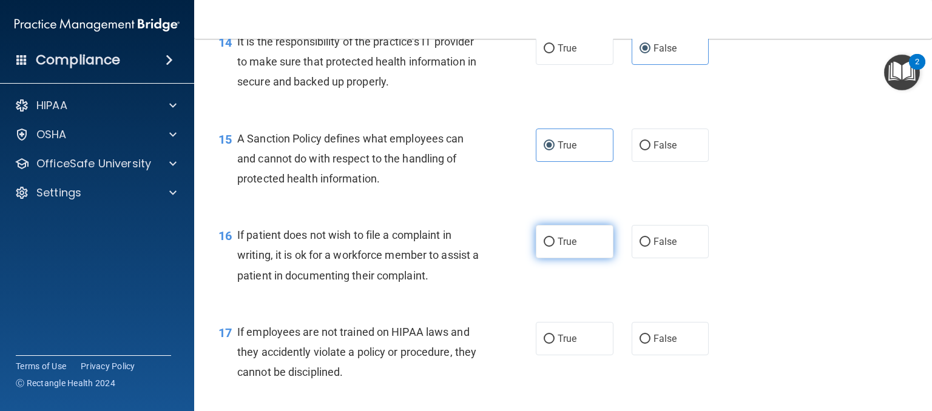
click at [554, 247] on input "True" at bounding box center [549, 242] width 11 height 9
radio input "true"
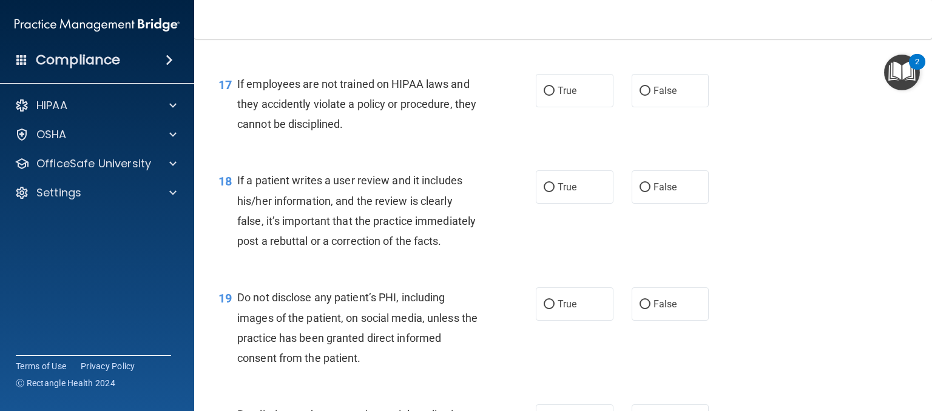
scroll to position [1936, 0]
click at [668, 95] on span "False" at bounding box center [665, 89] width 24 height 12
click at [650, 94] on input "False" at bounding box center [644, 89] width 11 height 9
radio input "true"
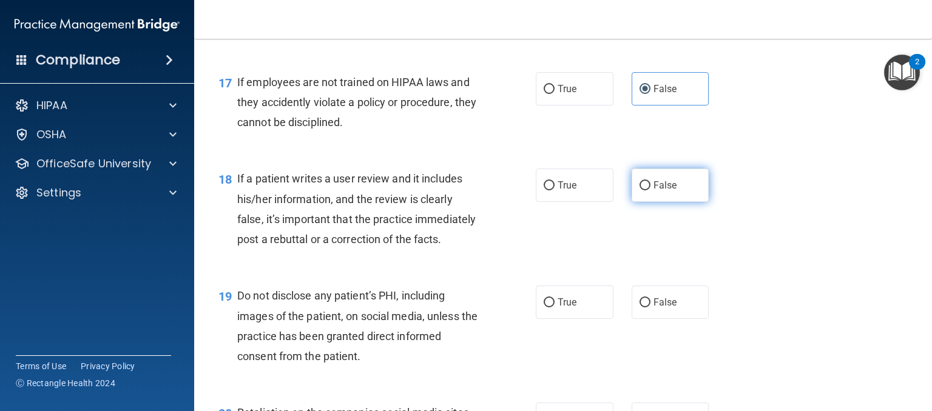
click at [653, 191] on span "False" at bounding box center [665, 186] width 24 height 12
click at [649, 190] on input "False" at bounding box center [644, 185] width 11 height 9
radio input "true"
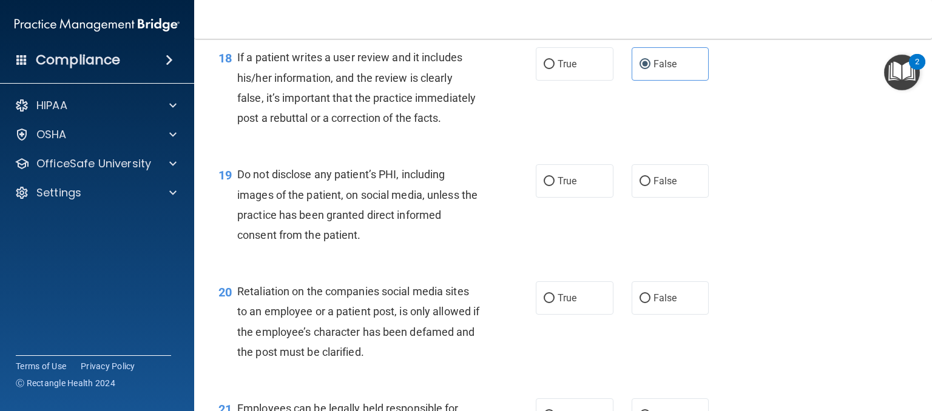
scroll to position [2058, 0]
click at [548, 186] on input "True" at bounding box center [549, 181] width 11 height 9
radio input "true"
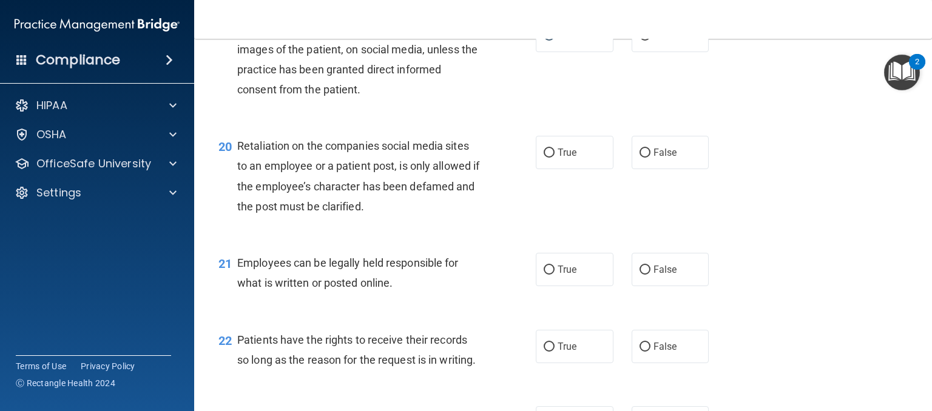
scroll to position [2203, 0]
click at [656, 158] on span "False" at bounding box center [665, 153] width 24 height 12
click at [650, 158] on input "False" at bounding box center [644, 153] width 11 height 9
radio input "true"
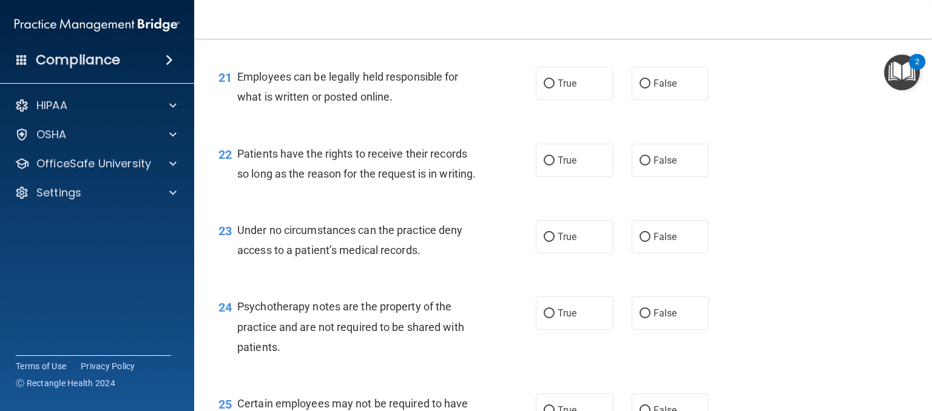
scroll to position [2390, 0]
click at [570, 99] on label "True" at bounding box center [575, 82] width 78 height 33
click at [554, 88] on input "True" at bounding box center [549, 83] width 11 height 9
radio input "true"
click at [655, 177] on label "False" at bounding box center [671, 159] width 78 height 33
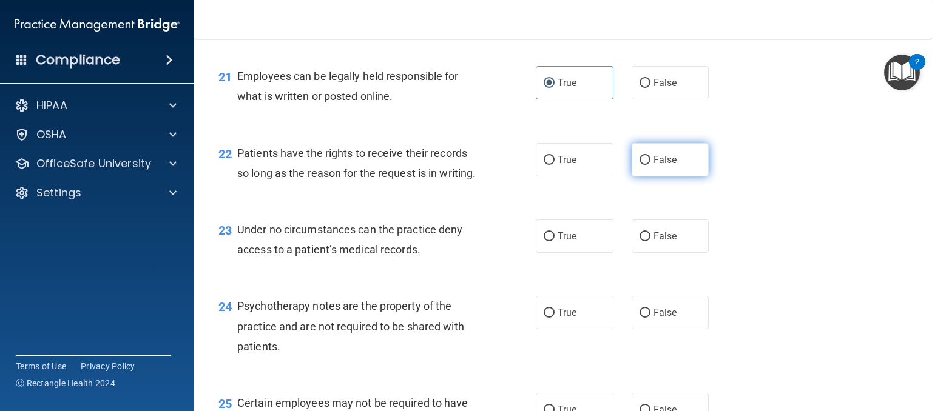
click at [650, 165] on input "False" at bounding box center [644, 160] width 11 height 9
radio input "true"
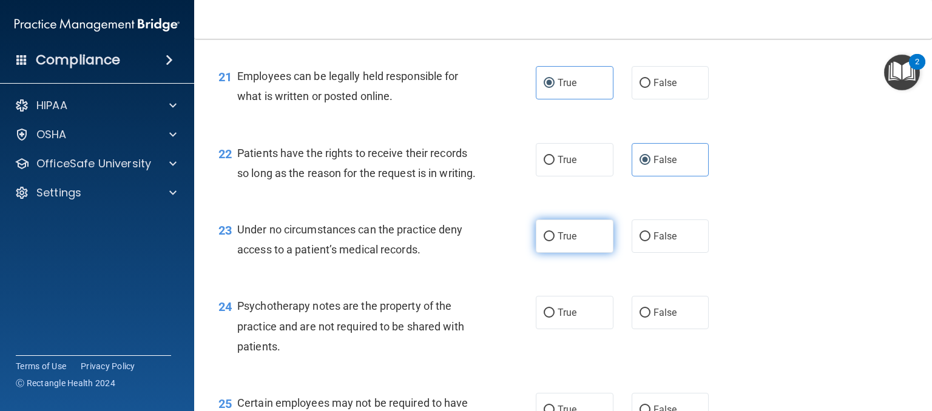
click at [573, 253] on label "True" at bounding box center [575, 236] width 78 height 33
click at [554, 241] on input "True" at bounding box center [549, 236] width 11 height 9
radio input "true"
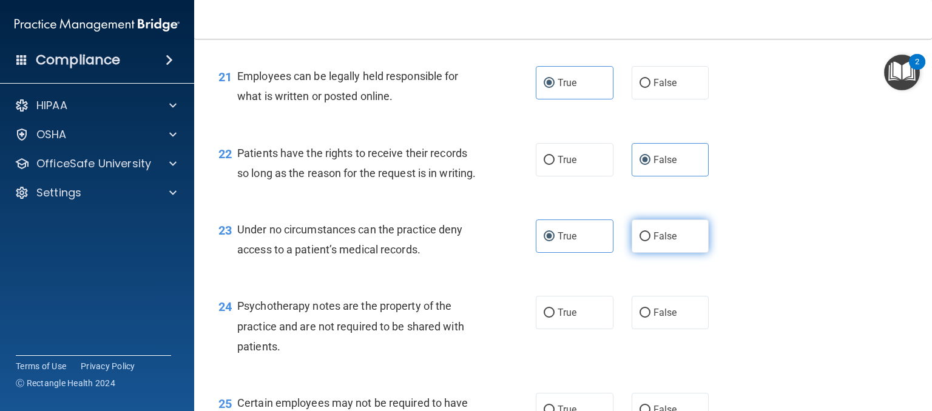
click at [635, 253] on label "False" at bounding box center [671, 236] width 78 height 33
click at [639, 241] on input "False" at bounding box center [644, 236] width 11 height 9
radio input "true"
radio input "false"
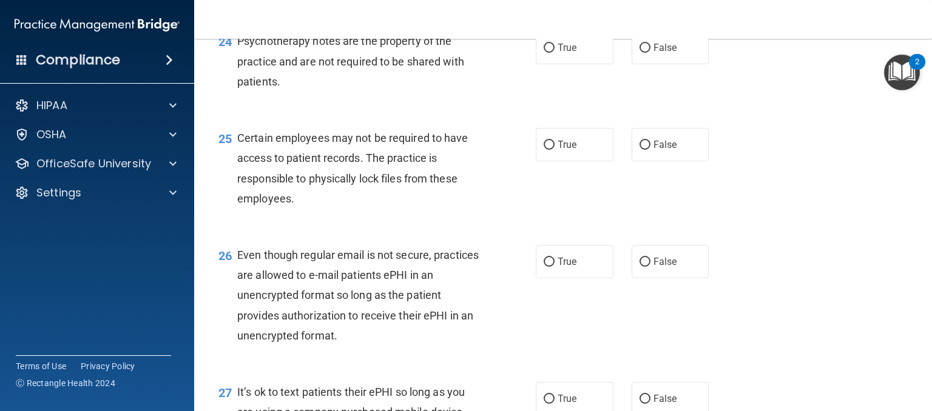
scroll to position [2656, 0]
click at [574, 63] on label "True" at bounding box center [575, 46] width 78 height 33
click at [554, 52] on input "True" at bounding box center [549, 46] width 11 height 9
radio input "true"
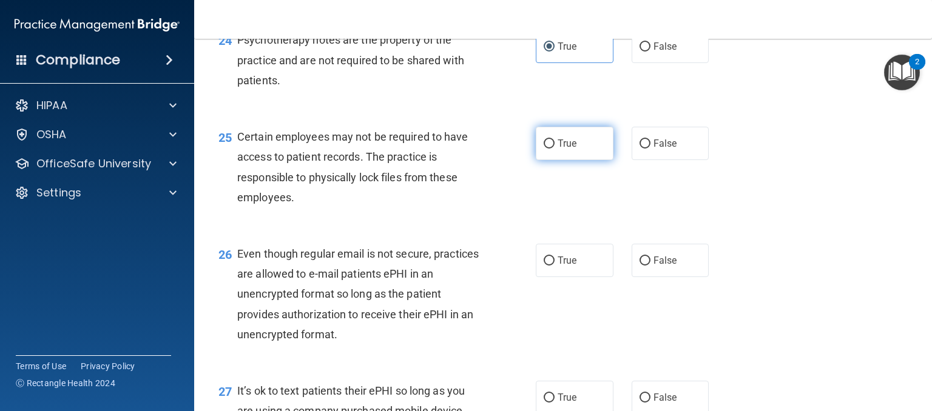
click at [544, 149] on input "True" at bounding box center [549, 144] width 11 height 9
radio input "true"
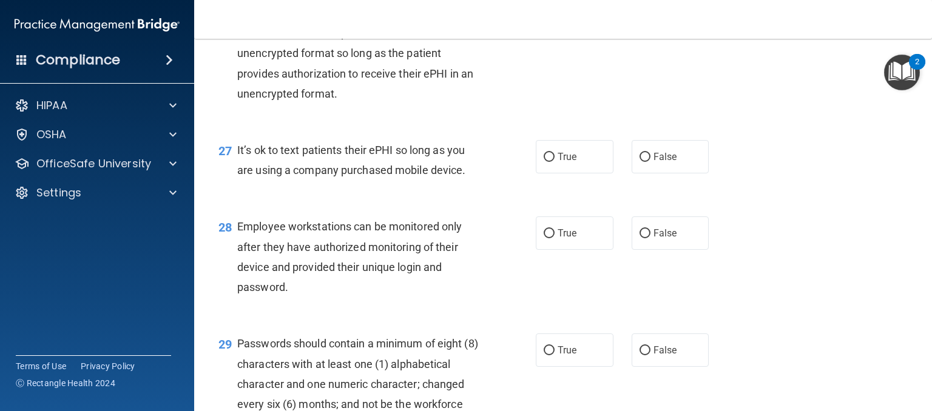
scroll to position [2899, 0]
click at [656, 24] on span "False" at bounding box center [665, 18] width 24 height 12
click at [650, 23] on input "False" at bounding box center [644, 18] width 11 height 9
radio input "true"
click at [530, 123] on div "26 Even though regular email is not secure, practices are allowed to e-mail pat…" at bounding box center [562, 54] width 707 height 137
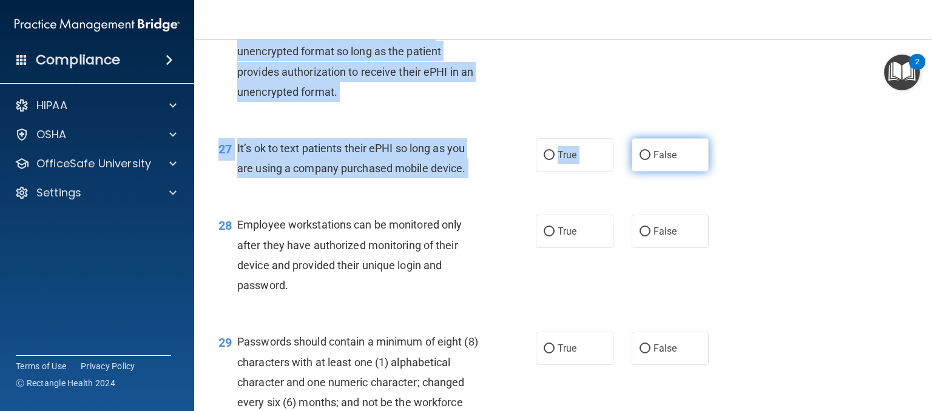
drag, startPoint x: 530, startPoint y: 179, endPoint x: 646, endPoint y: 213, distance: 121.3
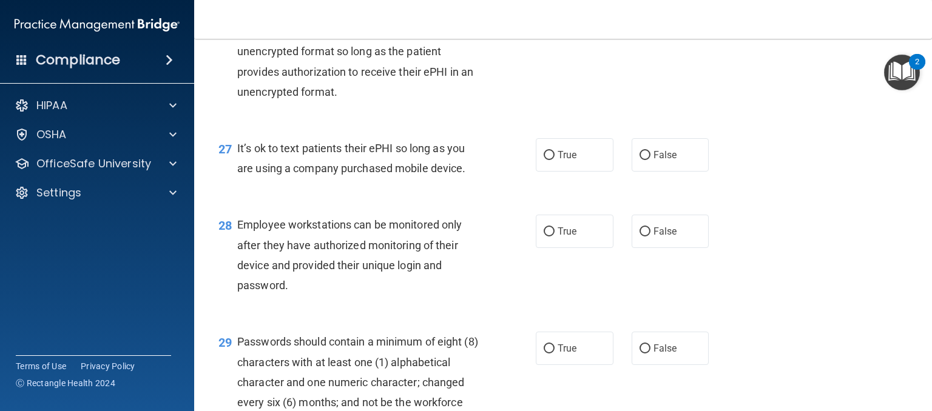
click at [622, 123] on div "26 Even though regular email is not secure, practices are allowed to e-mail pat…" at bounding box center [562, 54] width 707 height 137
click at [642, 172] on label "False" at bounding box center [671, 154] width 78 height 33
click at [642, 160] on input "False" at bounding box center [644, 155] width 11 height 9
radio input "true"
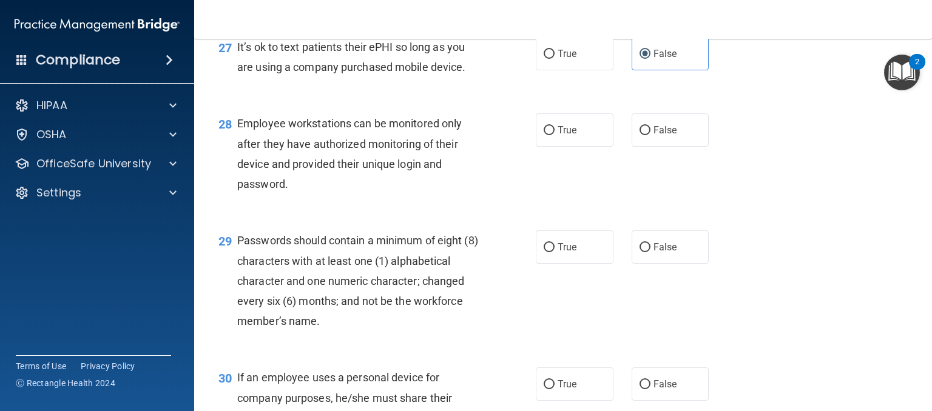
scroll to position [3025, 0]
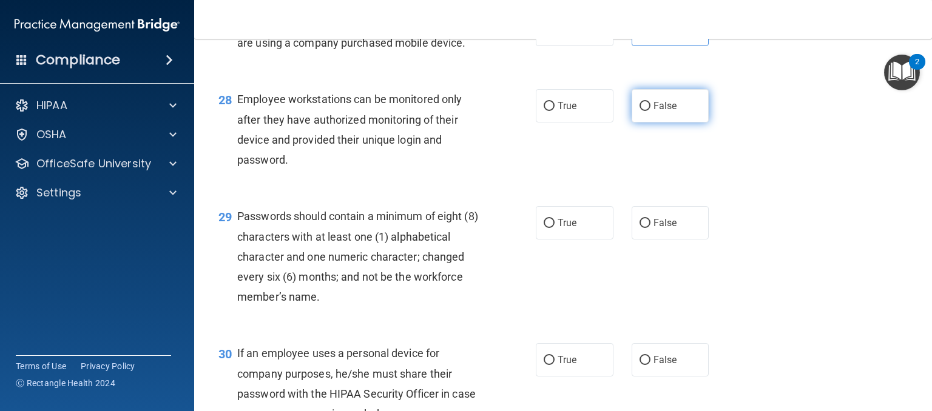
click at [684, 123] on label "False" at bounding box center [671, 105] width 78 height 33
click at [650, 111] on input "False" at bounding box center [644, 106] width 11 height 9
radio input "true"
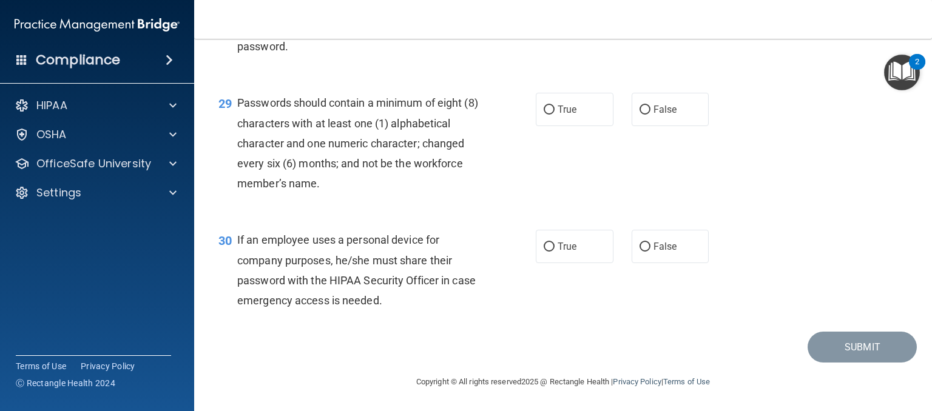
scroll to position [3182, 0]
click at [661, 115] on span "False" at bounding box center [665, 110] width 24 height 12
click at [650, 115] on input "False" at bounding box center [644, 110] width 11 height 9
radio input "true"
click at [653, 252] on span "False" at bounding box center [665, 247] width 24 height 12
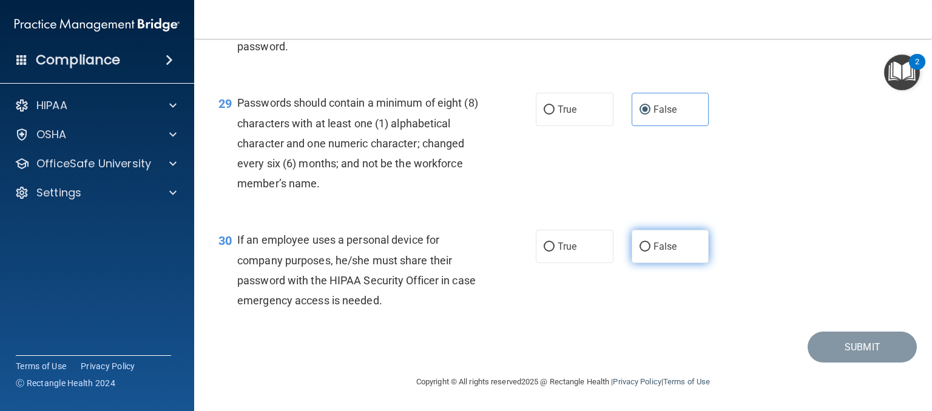
click at [650, 252] on input "False" at bounding box center [644, 247] width 11 height 9
radio input "true"
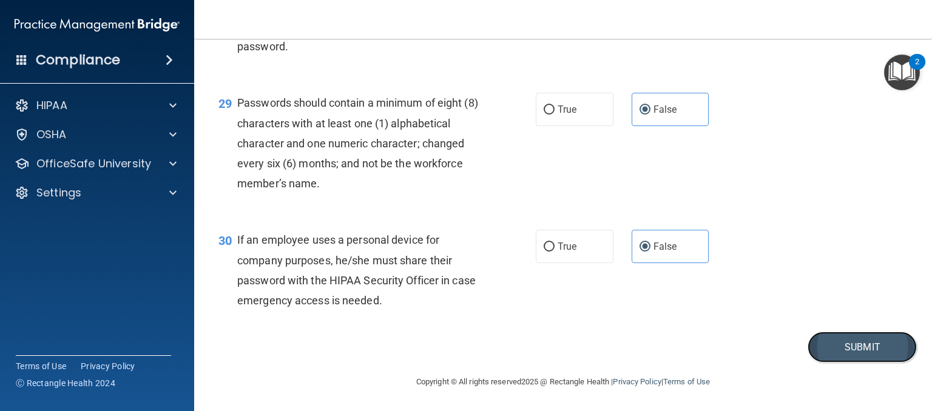
click at [840, 363] on button "Submit" at bounding box center [861, 347] width 109 height 31
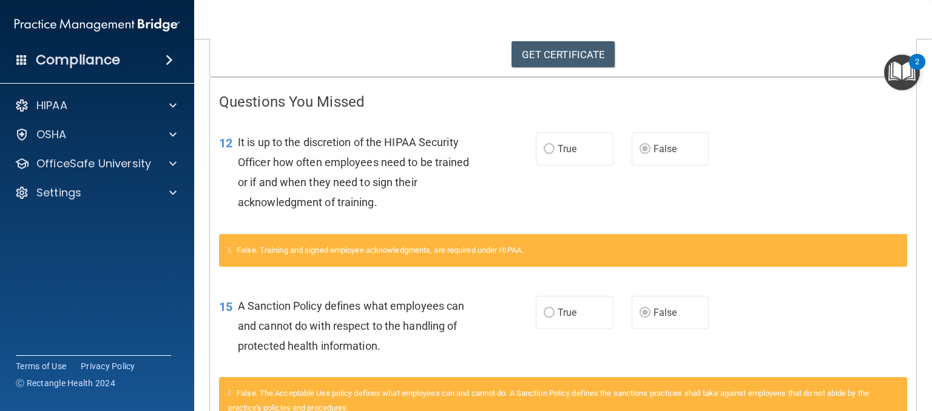
scroll to position [212, 0]
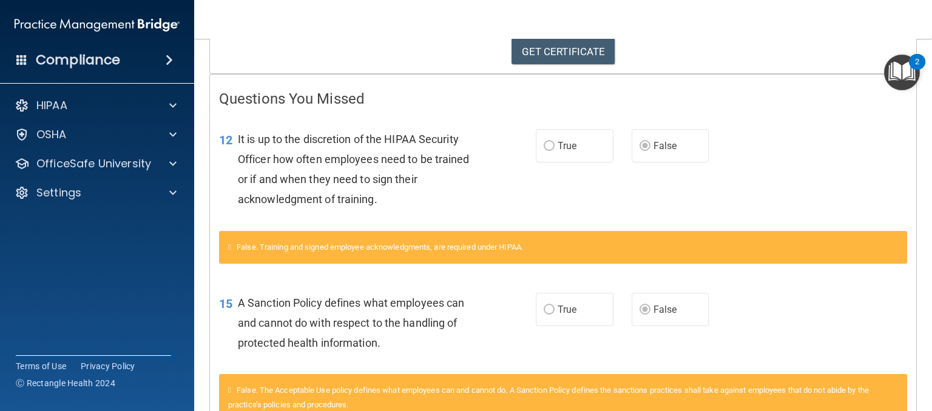
click at [921, 409] on main "Calculating your score.... Success! You've completed " HIPAA Policies and Proce…" at bounding box center [563, 225] width 738 height 372
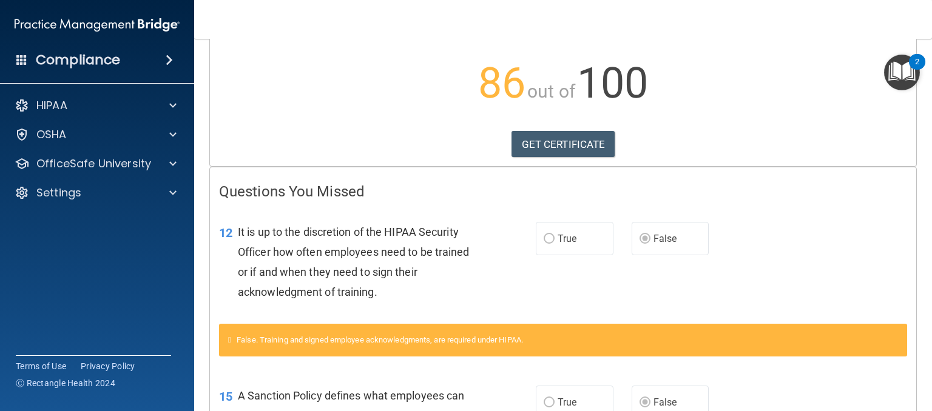
scroll to position [0, 0]
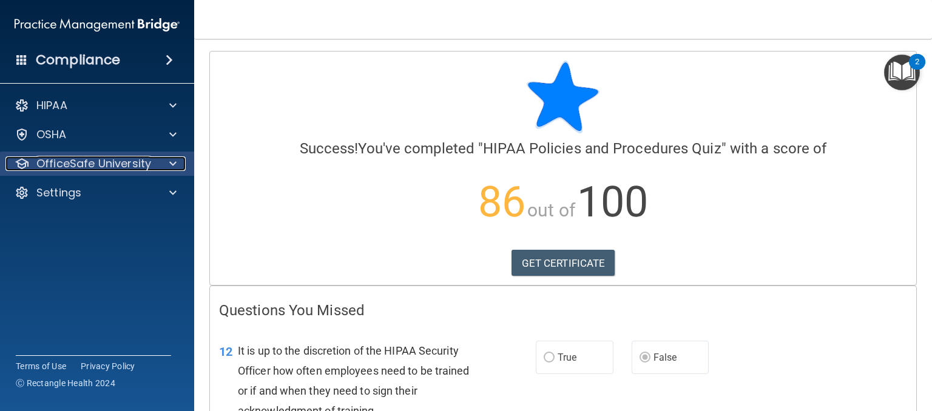
click at [153, 161] on div "OfficeSafe University" at bounding box center [80, 164] width 150 height 15
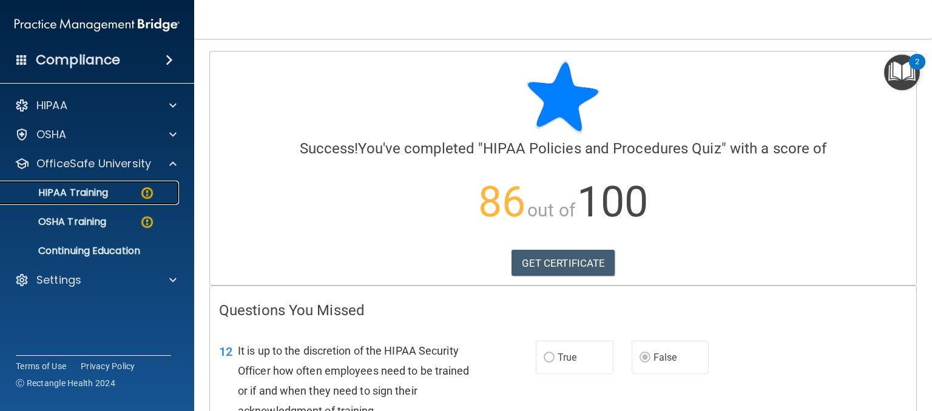
click at [118, 201] on link "HIPAA Training" at bounding box center [83, 193] width 191 height 24
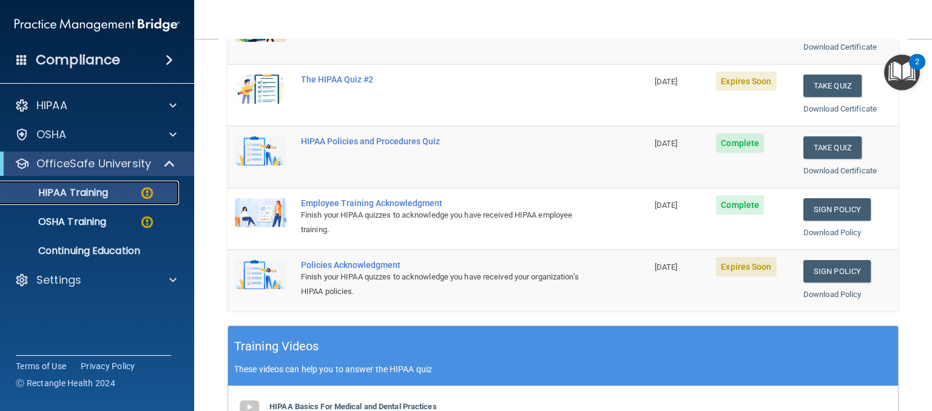
scroll to position [215, 0]
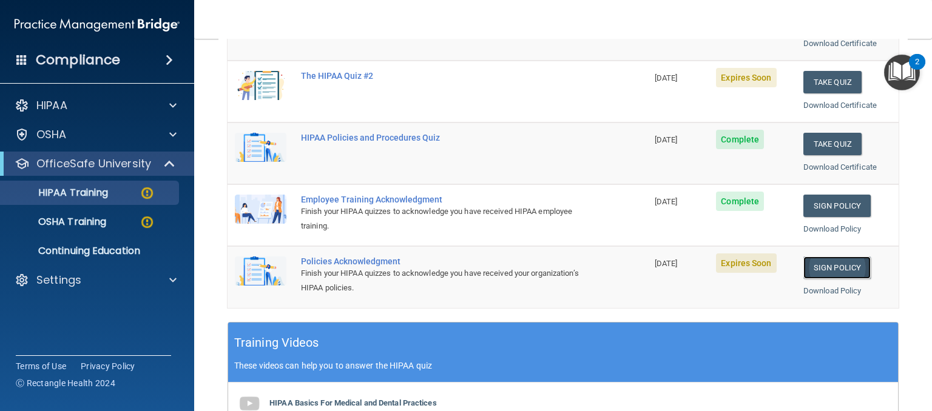
click at [830, 261] on link "Sign Policy" at bounding box center [836, 268] width 67 height 22
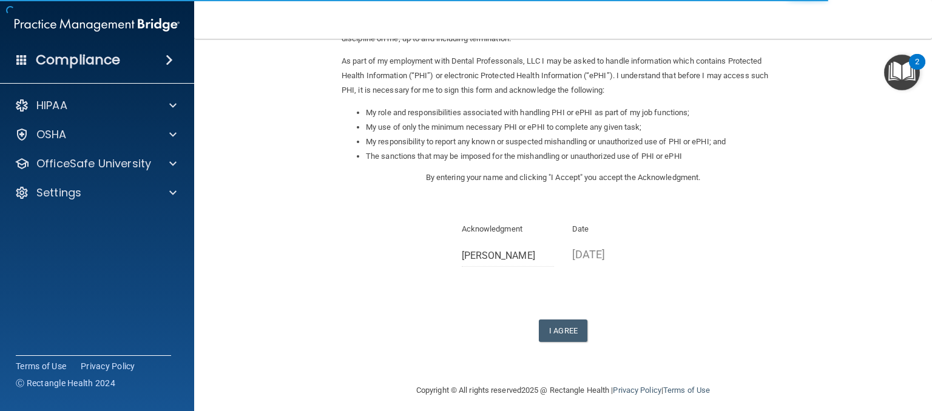
scroll to position [144, 0]
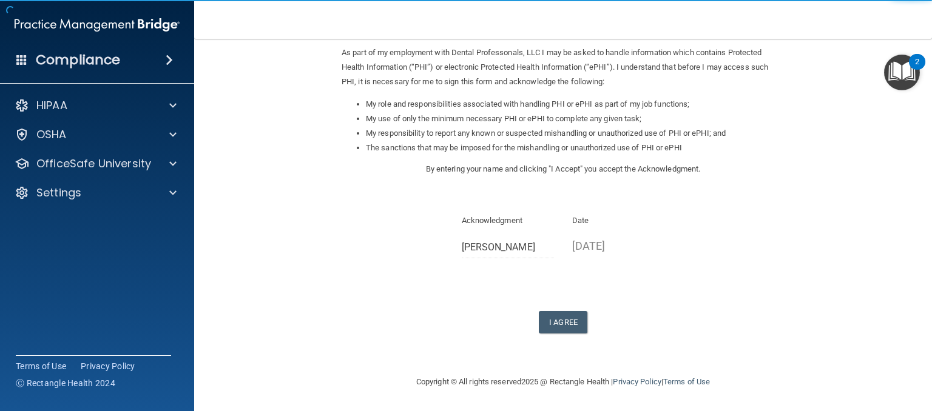
click at [558, 335] on form "Sign Your HIPAA Policies Acknowledgment I, Ashlie Sanchez , have been given the…" at bounding box center [562, 135] width 689 height 456
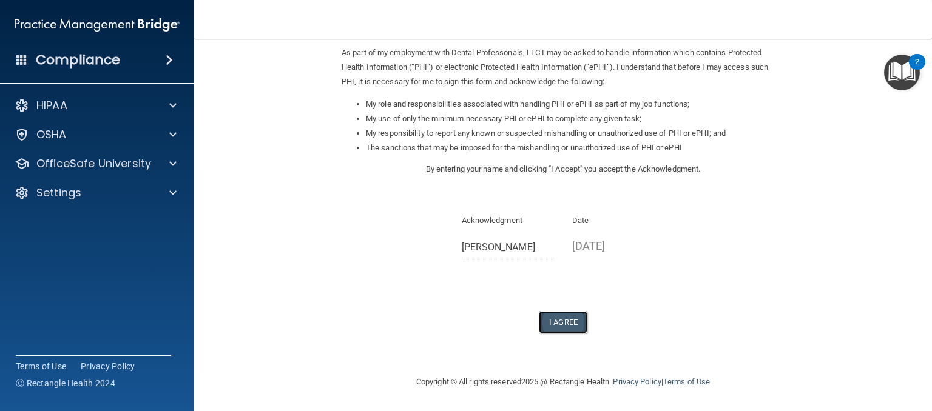
click at [559, 320] on button "I Agree" at bounding box center [563, 322] width 49 height 22
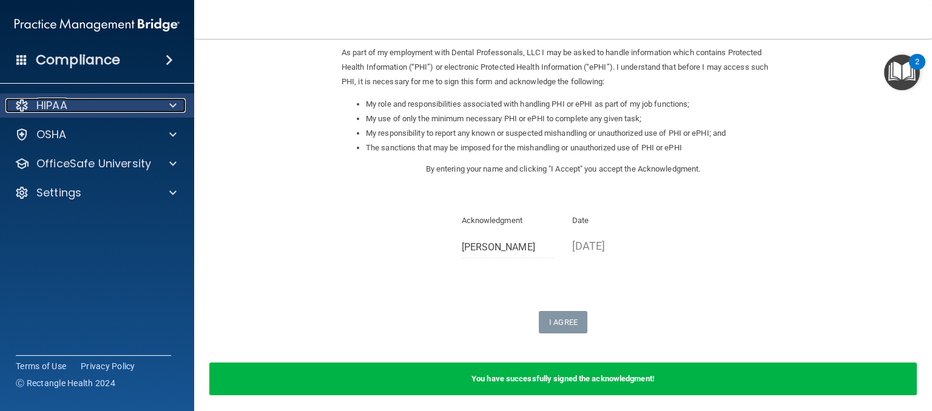
click at [93, 103] on div "HIPAA" at bounding box center [80, 105] width 150 height 15
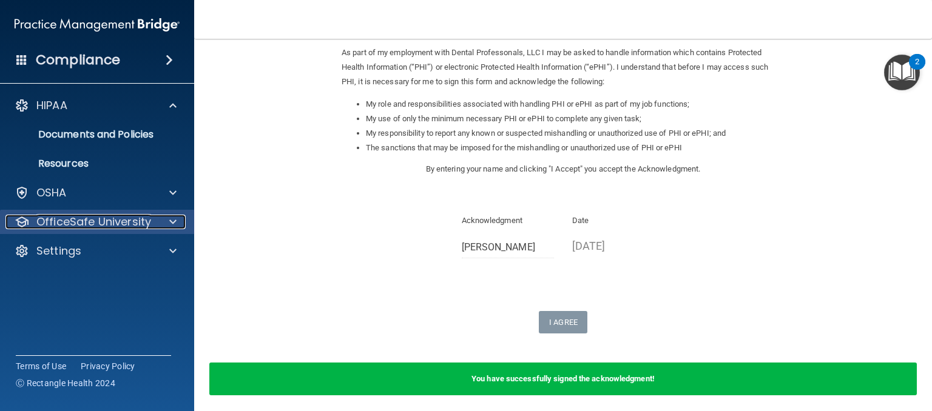
click at [91, 218] on p "OfficeSafe University" at bounding box center [93, 222] width 115 height 15
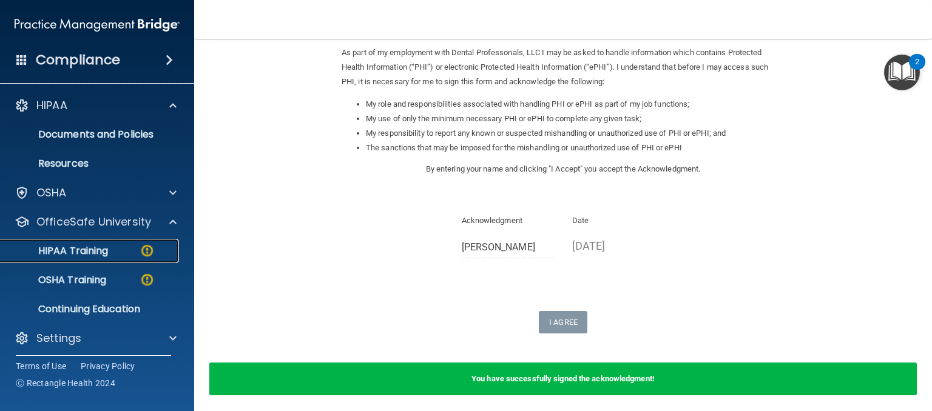
click at [88, 251] on p "HIPAA Training" at bounding box center [58, 251] width 100 height 12
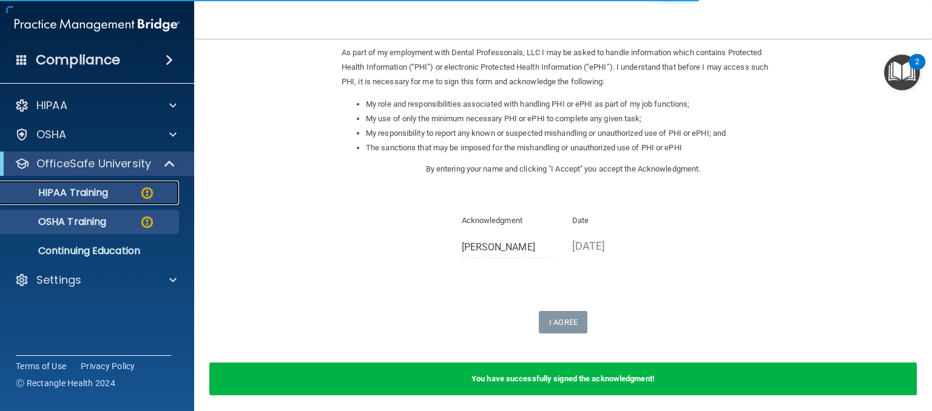
scroll to position [453, 0]
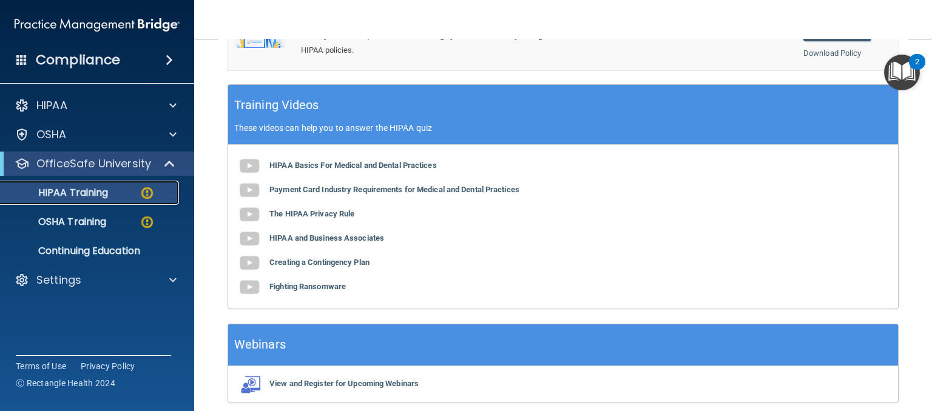
click at [130, 199] on link "HIPAA Training" at bounding box center [83, 193] width 191 height 24
click at [150, 190] on img at bounding box center [147, 193] width 15 height 15
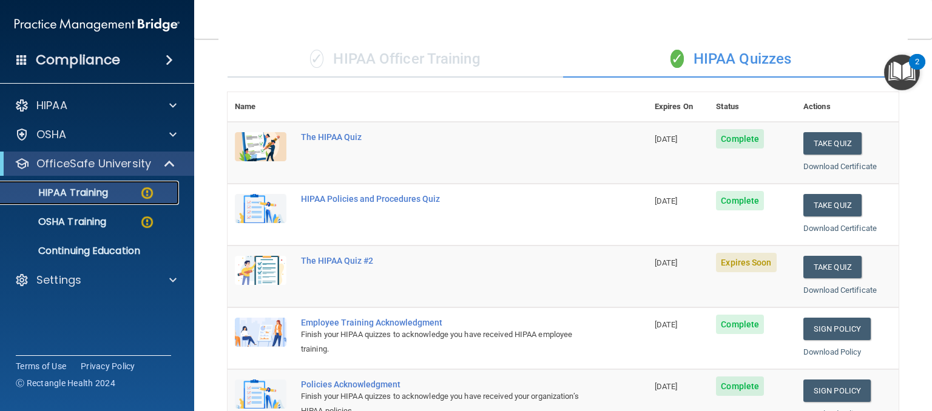
scroll to position [84, 0]
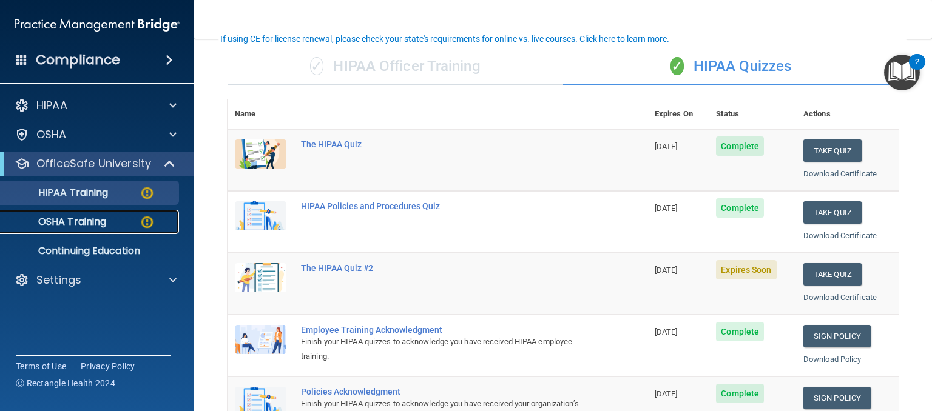
click at [95, 221] on p "OSHA Training" at bounding box center [57, 222] width 98 height 12
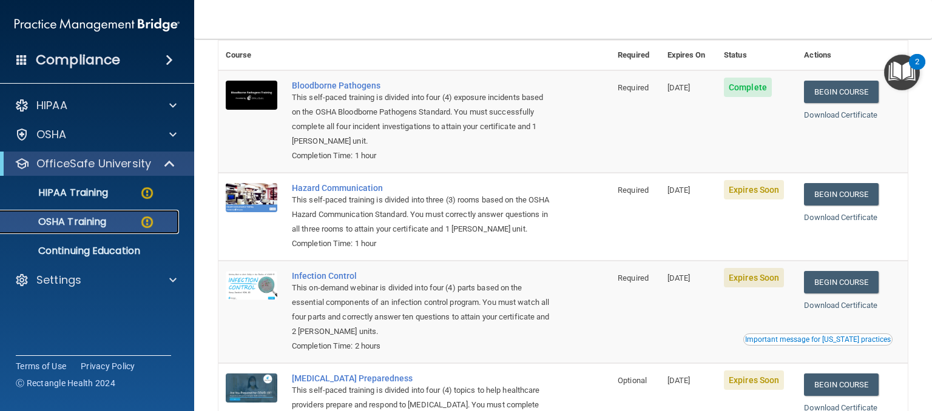
scroll to position [92, 0]
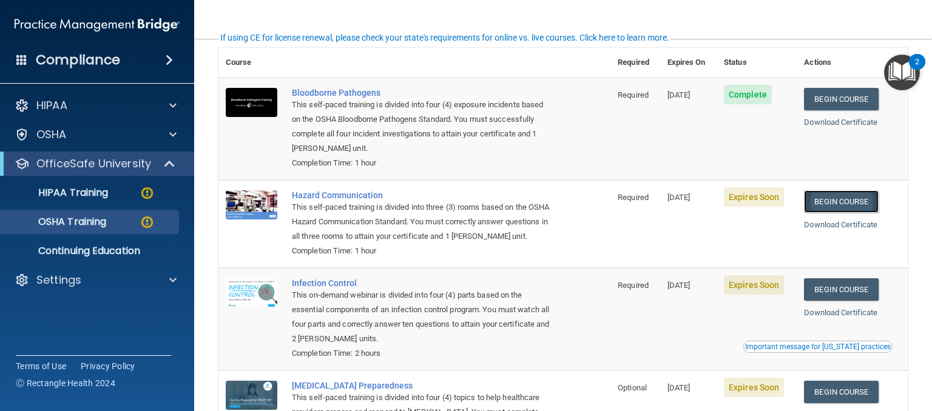
click at [845, 200] on link "Begin Course" at bounding box center [841, 201] width 74 height 22
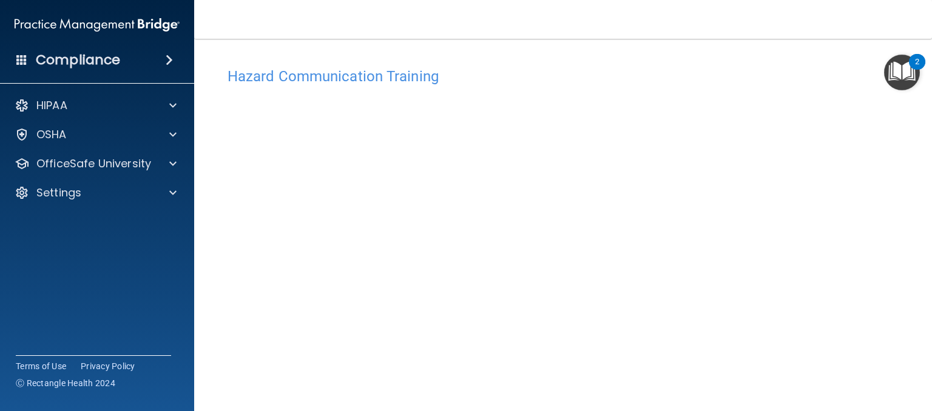
scroll to position [1, 0]
click at [105, 129] on div "OSHA" at bounding box center [80, 134] width 150 height 15
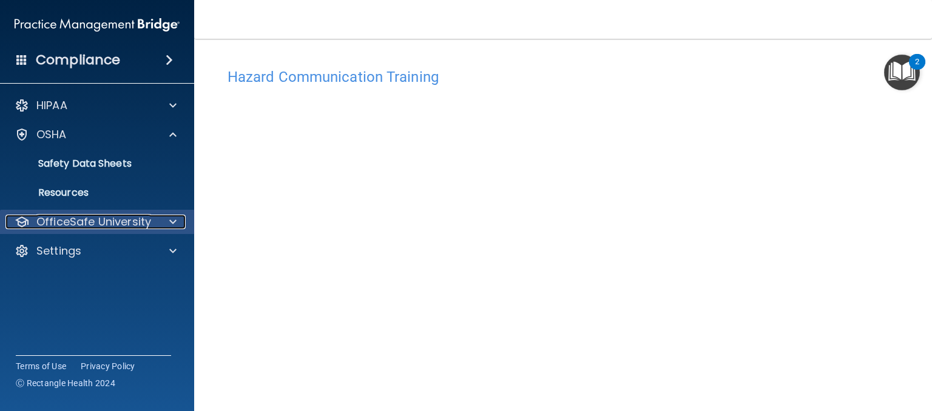
click at [108, 223] on p "OfficeSafe University" at bounding box center [93, 222] width 115 height 15
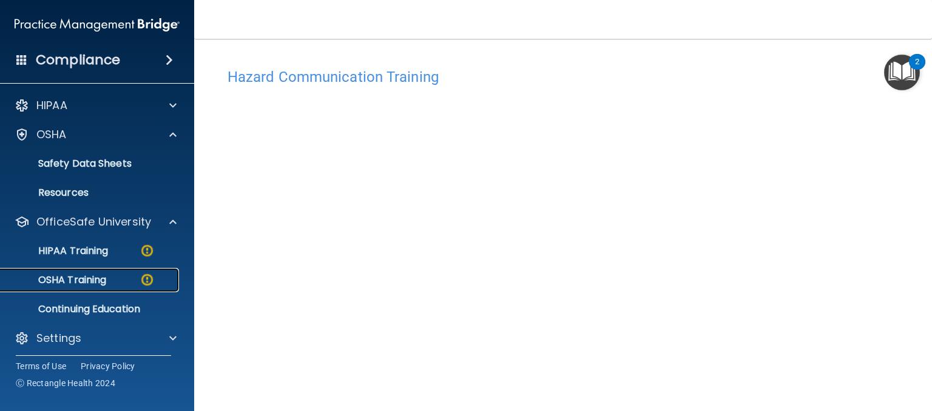
click at [95, 286] on p "OSHA Training" at bounding box center [57, 280] width 98 height 12
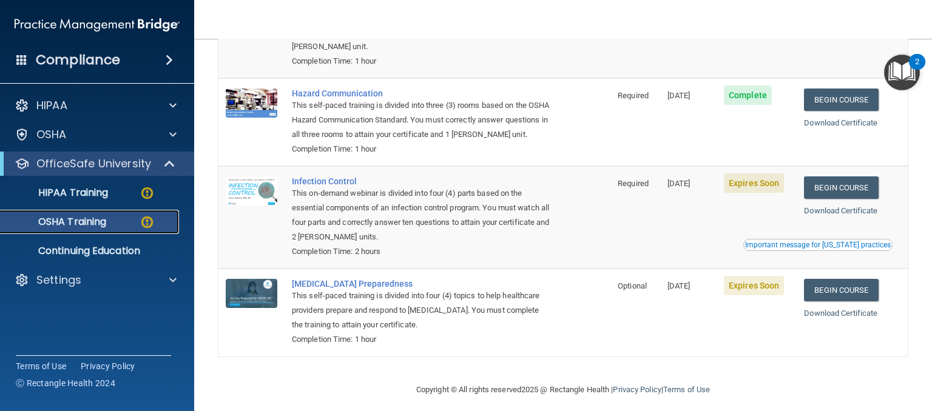
scroll to position [217, 0]
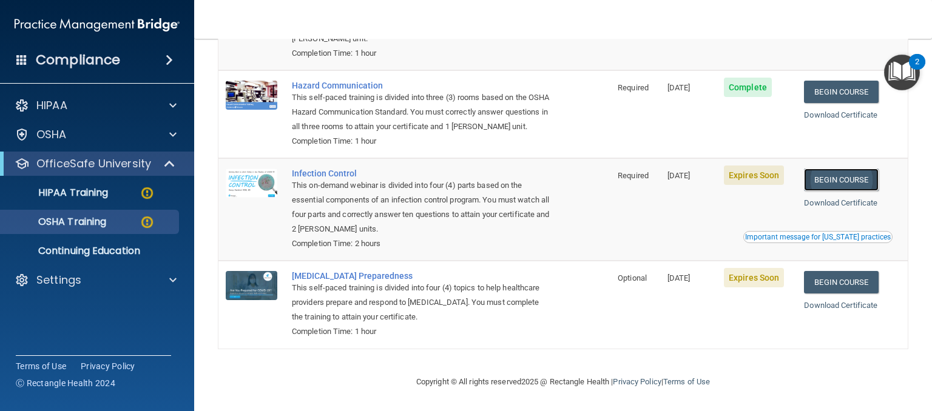
click at [855, 180] on link "Begin Course" at bounding box center [841, 180] width 74 height 22
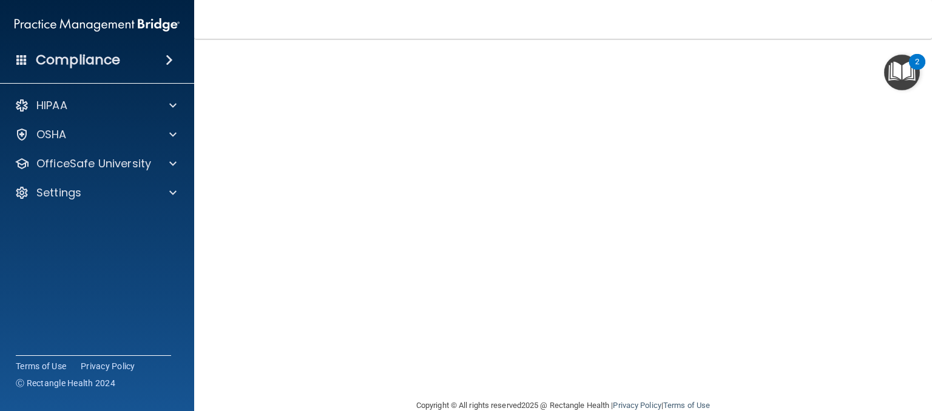
scroll to position [84, 0]
click at [151, 163] on div "OfficeSafe University" at bounding box center [80, 164] width 150 height 15
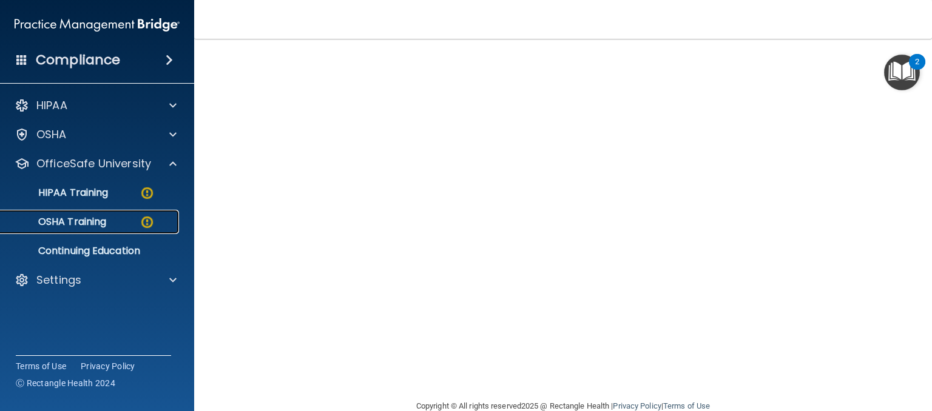
click at [146, 225] on img at bounding box center [147, 222] width 15 height 15
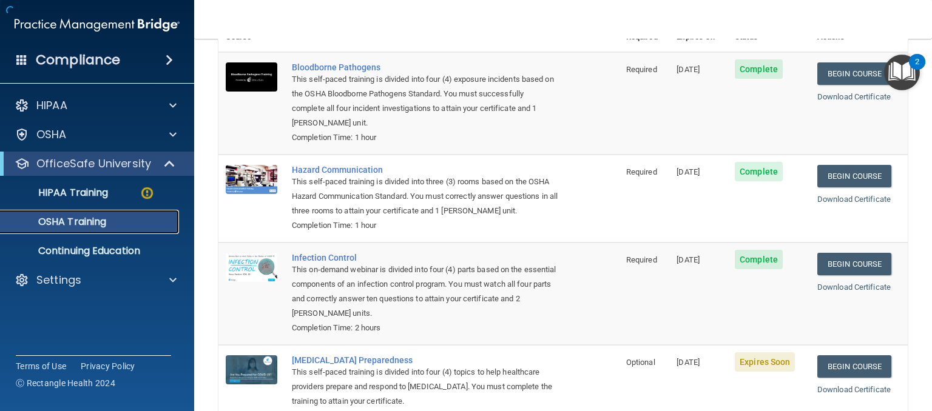
scroll to position [160, 0]
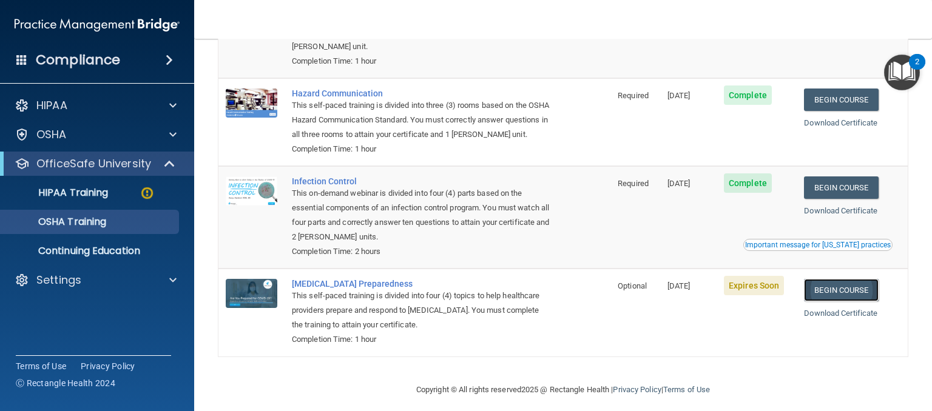
click at [840, 302] on link "Begin Course" at bounding box center [841, 290] width 74 height 22
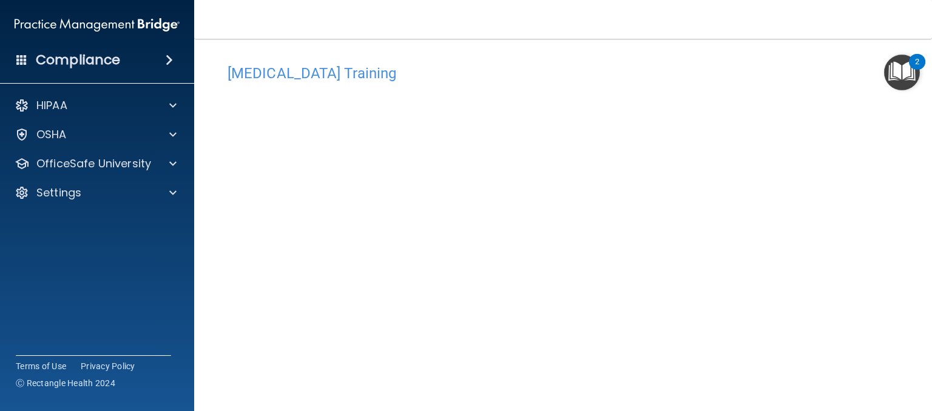
scroll to position [3, 0]
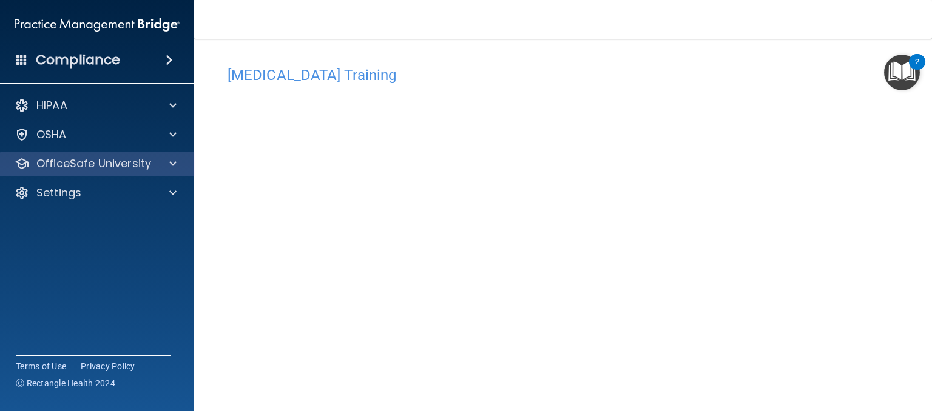
click at [102, 172] on div "OfficeSafe University" at bounding box center [97, 164] width 195 height 24
click at [172, 160] on span at bounding box center [172, 164] width 7 height 15
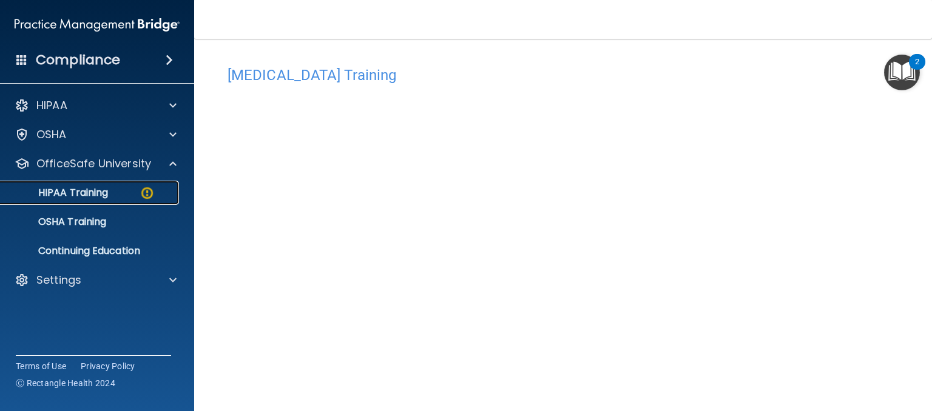
click at [117, 196] on div "HIPAA Training" at bounding box center [91, 193] width 166 height 12
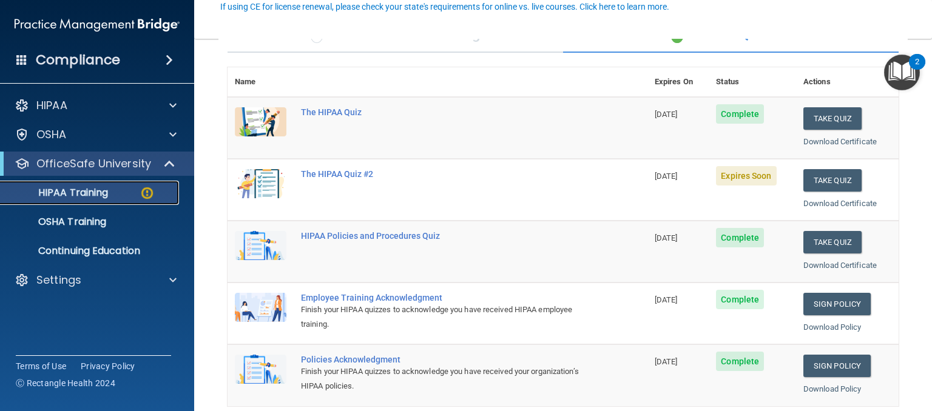
scroll to position [119, 0]
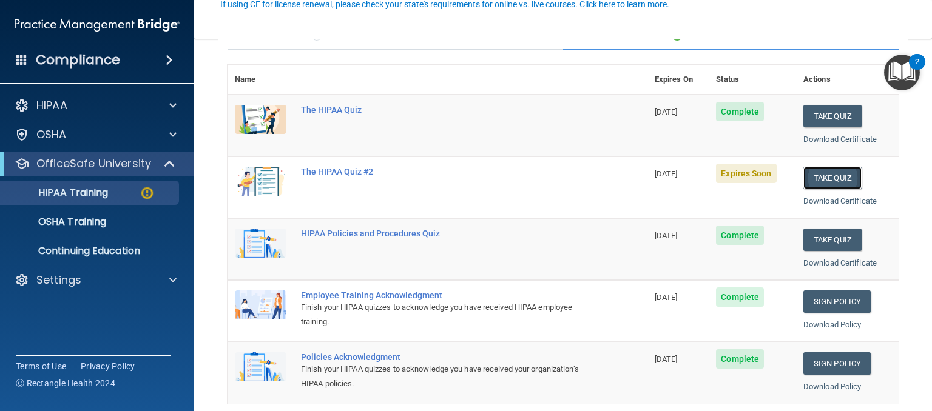
click at [817, 180] on button "Take Quiz" at bounding box center [832, 178] width 58 height 22
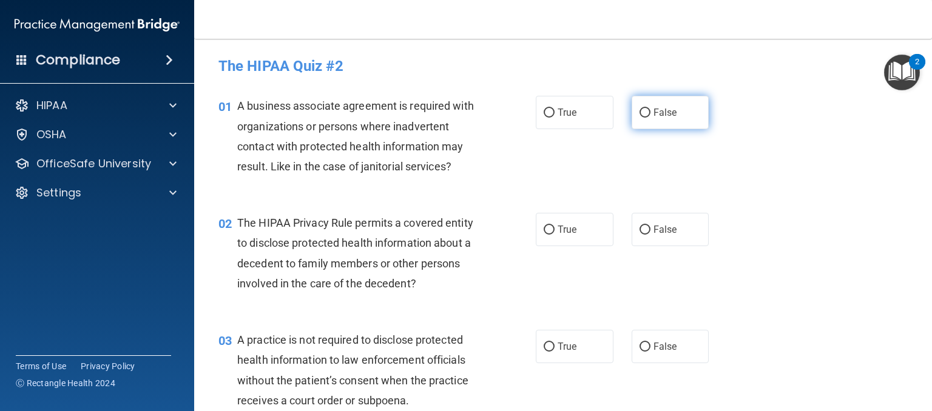
click at [650, 119] on label "False" at bounding box center [671, 112] width 78 height 33
click at [650, 118] on input "False" at bounding box center [644, 113] width 11 height 9
radio input "true"
click at [547, 234] on input "True" at bounding box center [549, 230] width 11 height 9
radio input "true"
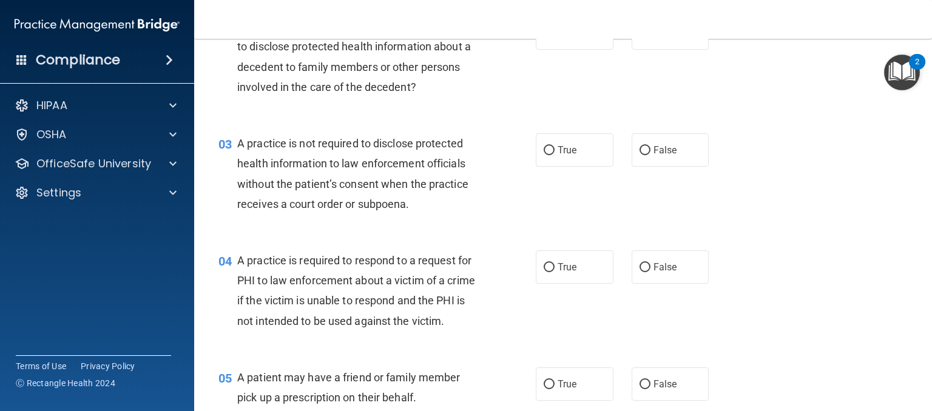
scroll to position [201, 0]
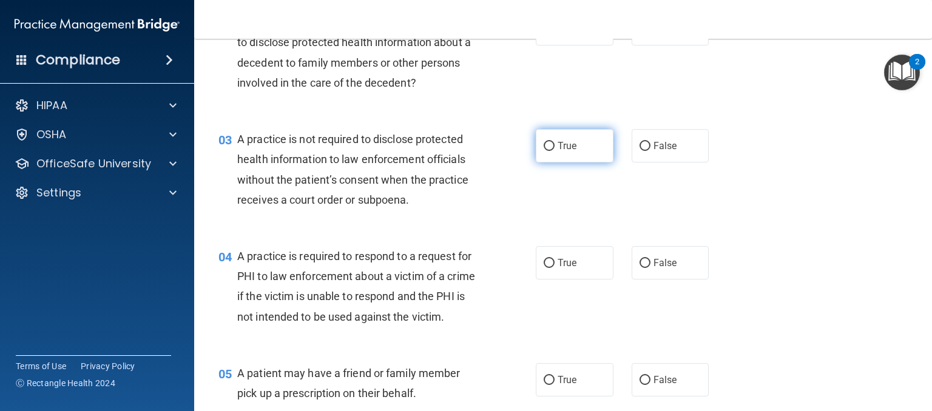
click at [550, 156] on label "True" at bounding box center [575, 145] width 78 height 33
click at [550, 151] on input "True" at bounding box center [549, 146] width 11 height 9
radio input "true"
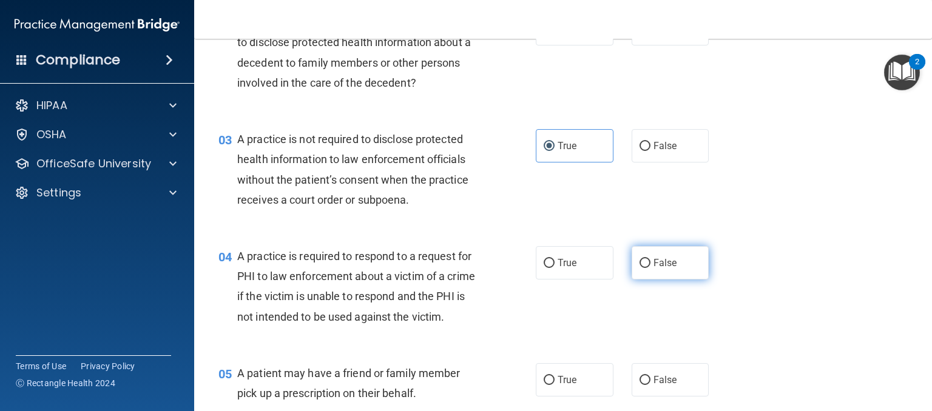
click at [636, 272] on label "False" at bounding box center [671, 262] width 78 height 33
click at [639, 268] on input "False" at bounding box center [644, 263] width 11 height 9
radio input "true"
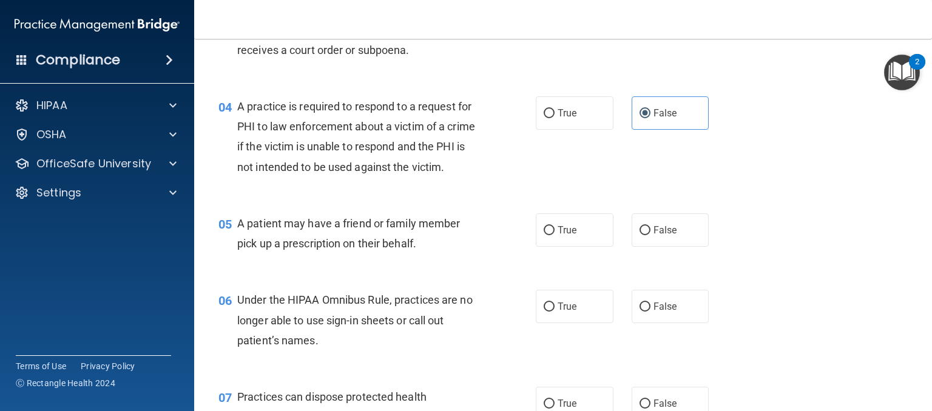
scroll to position [359, 0]
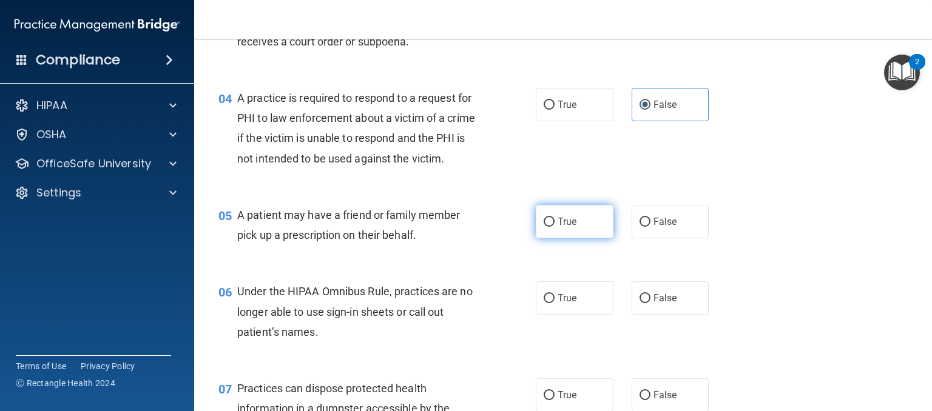
click at [574, 238] on label "True" at bounding box center [575, 221] width 78 height 33
click at [554, 227] on input "True" at bounding box center [549, 222] width 11 height 9
radio input "true"
click at [581, 115] on label "True" at bounding box center [575, 104] width 78 height 33
click at [554, 110] on input "True" at bounding box center [549, 105] width 11 height 9
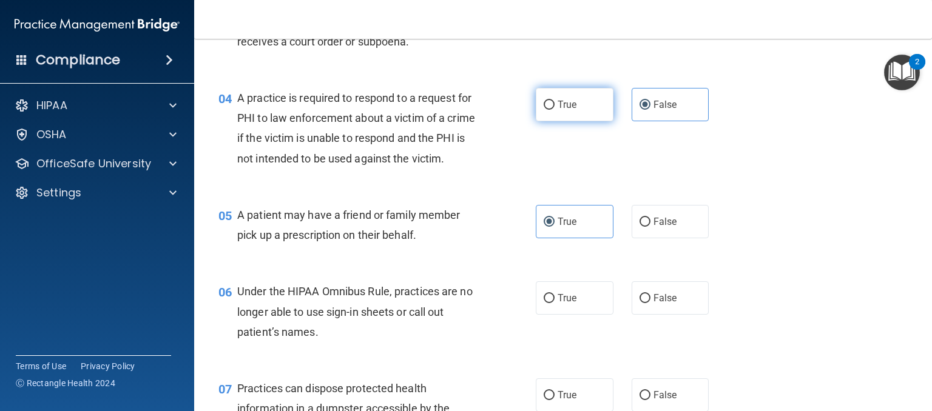
radio input "true"
radio input "false"
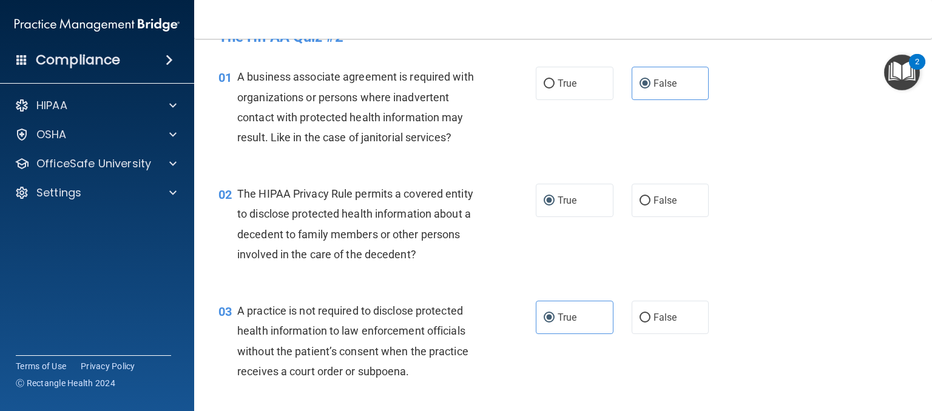
scroll to position [19, 0]
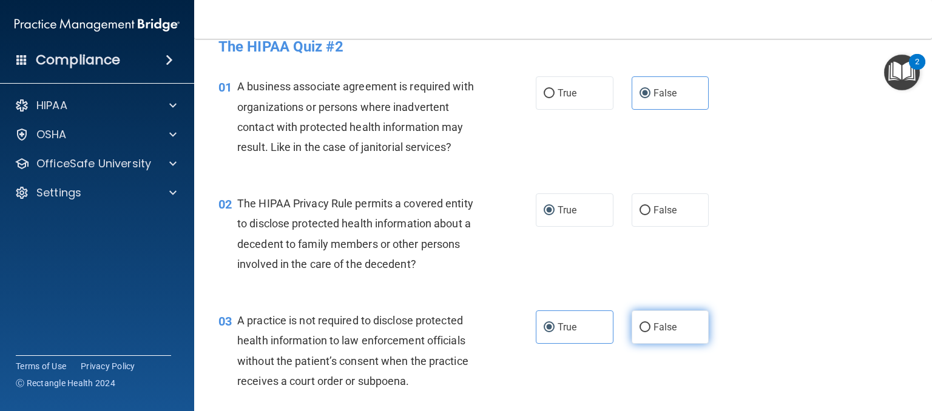
click at [650, 337] on label "False" at bounding box center [671, 327] width 78 height 33
click at [650, 332] on input "False" at bounding box center [644, 327] width 11 height 9
radio input "true"
radio input "false"
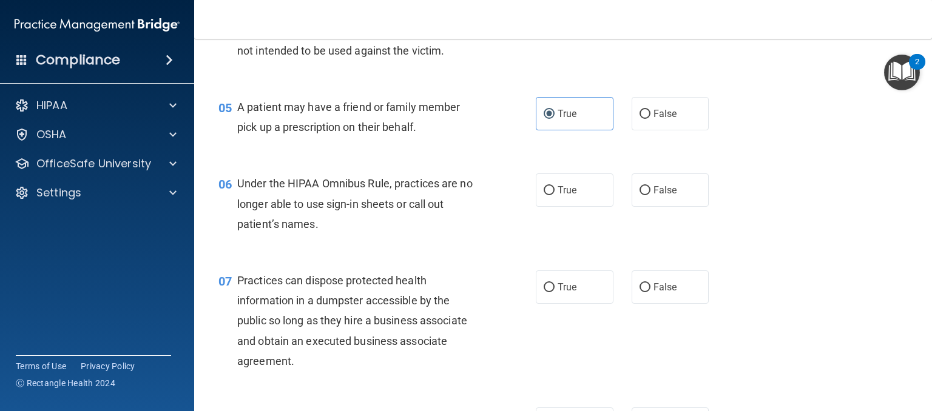
scroll to position [468, 0]
click at [644, 204] on label "False" at bounding box center [671, 188] width 78 height 33
click at [644, 194] on input "False" at bounding box center [644, 189] width 11 height 9
radio input "true"
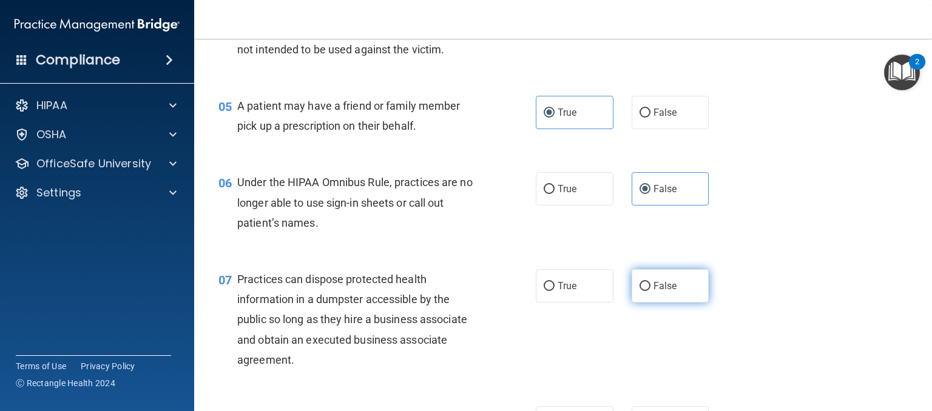
click at [639, 291] on input "False" at bounding box center [644, 286] width 11 height 9
radio input "true"
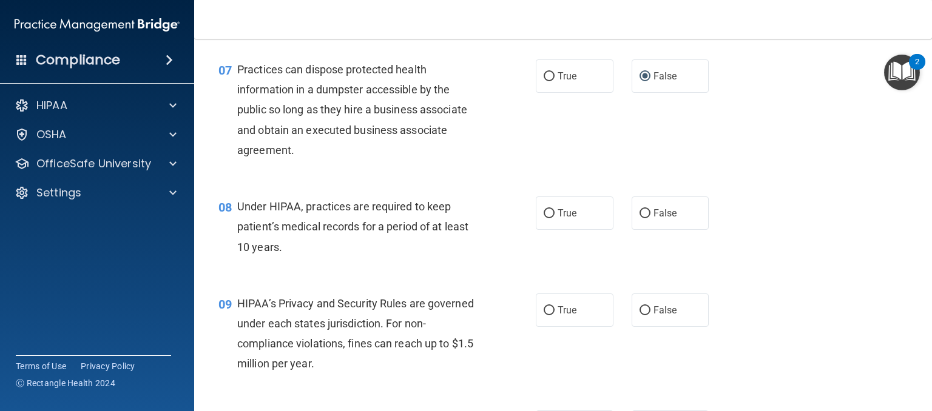
scroll to position [739, 0]
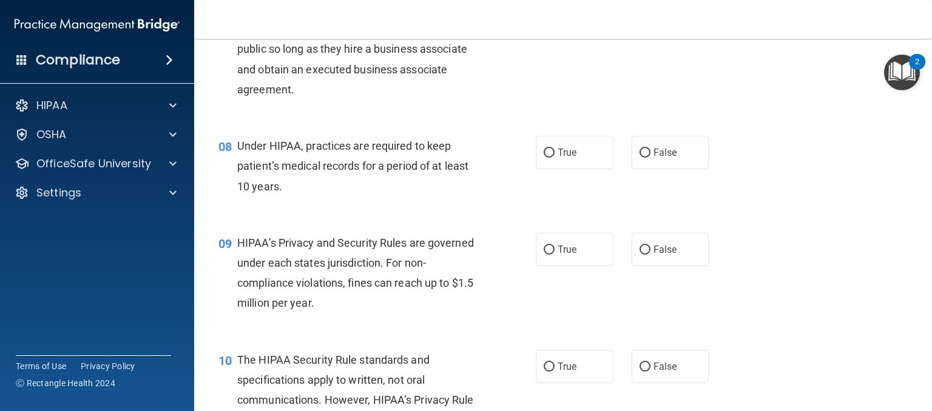
click at [622, 169] on div "True False" at bounding box center [629, 152] width 186 height 33
click at [643, 158] on input "False" at bounding box center [644, 153] width 11 height 9
radio input "true"
click at [578, 266] on label "True" at bounding box center [575, 249] width 78 height 33
click at [554, 255] on input "True" at bounding box center [549, 250] width 11 height 9
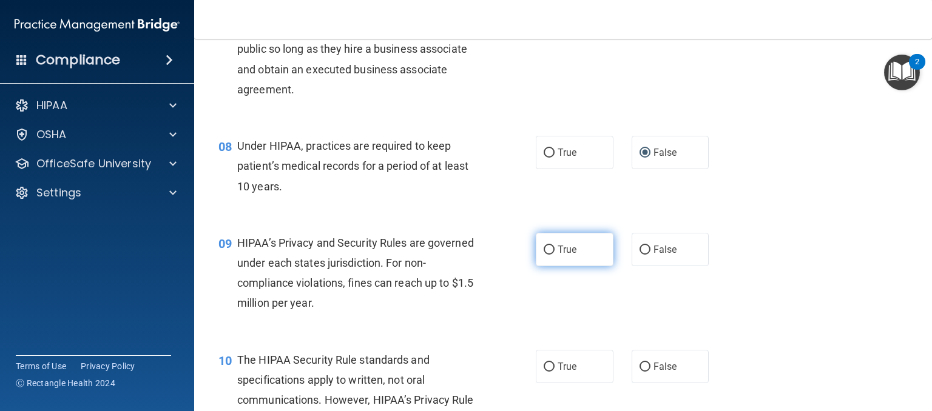
radio input "true"
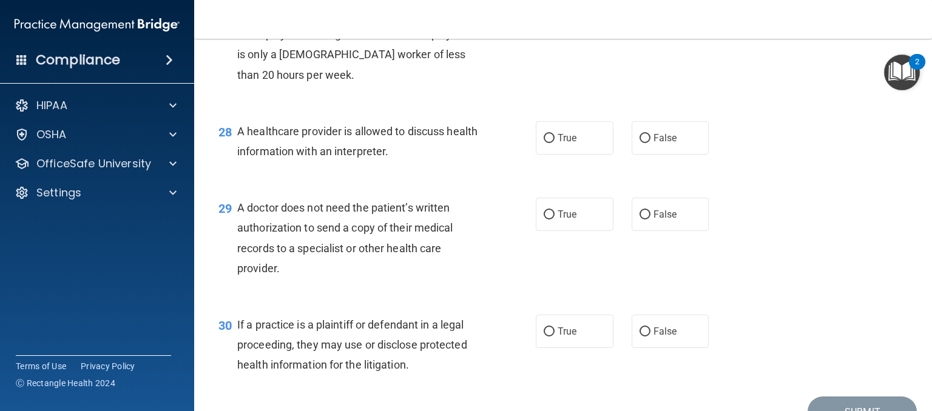
scroll to position [2937, 0]
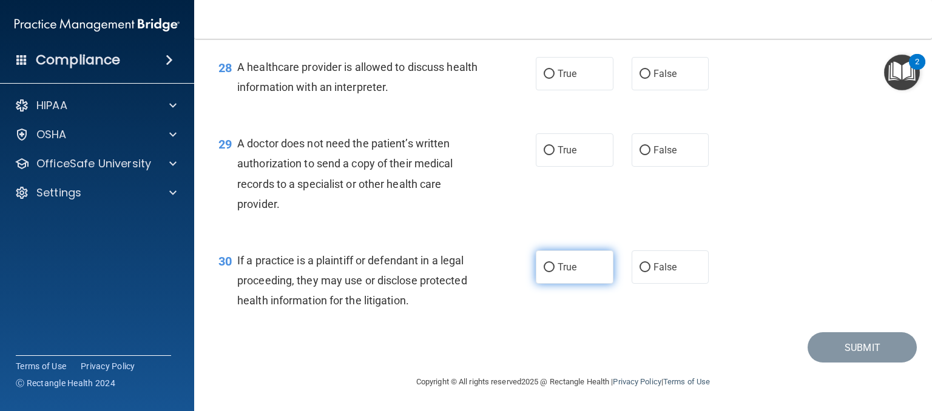
click at [543, 274] on label "True" at bounding box center [575, 267] width 78 height 33
click at [544, 272] on input "True" at bounding box center [549, 267] width 11 height 9
radio input "true"
click at [578, 143] on label "True" at bounding box center [575, 149] width 78 height 33
click at [554, 146] on input "True" at bounding box center [549, 150] width 11 height 9
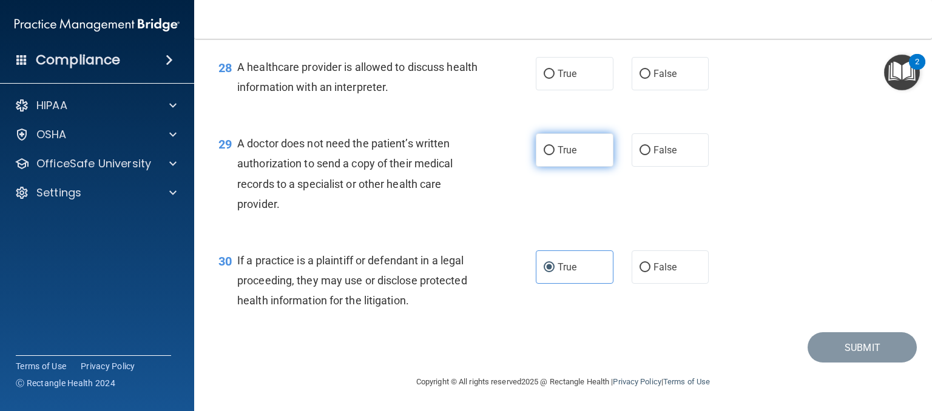
radio input "true"
click at [571, 83] on label "True" at bounding box center [575, 73] width 78 height 33
click at [554, 79] on input "True" at bounding box center [549, 74] width 11 height 9
radio input "true"
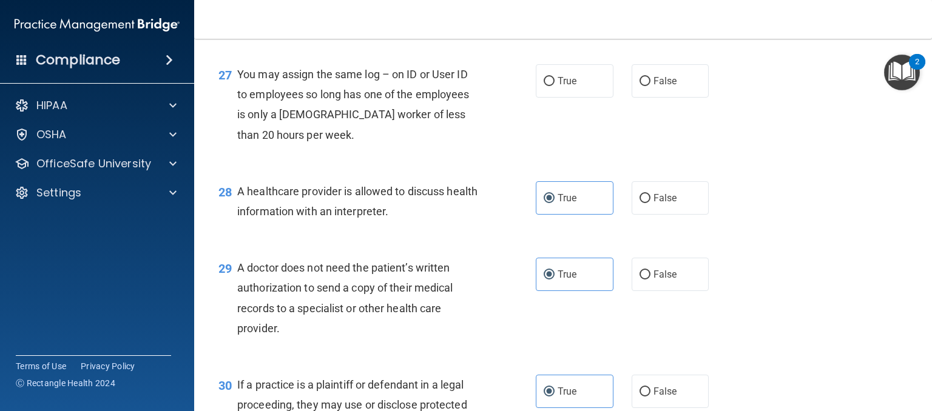
scroll to position [2767, 0]
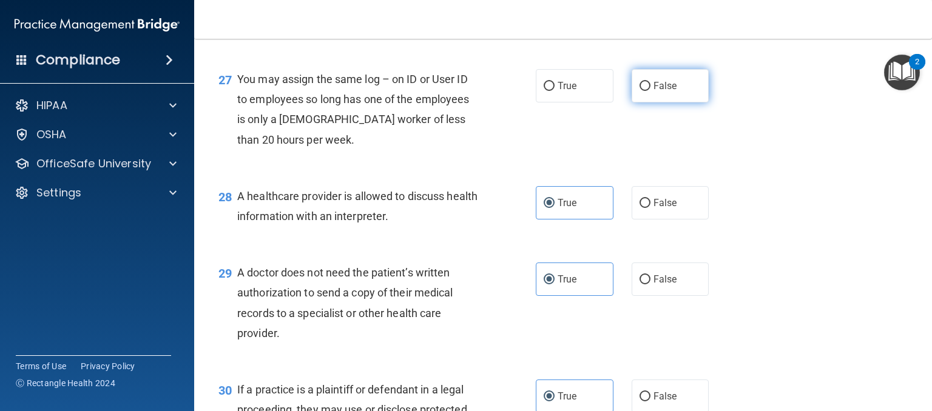
click at [639, 91] on input "False" at bounding box center [644, 86] width 11 height 9
radio input "true"
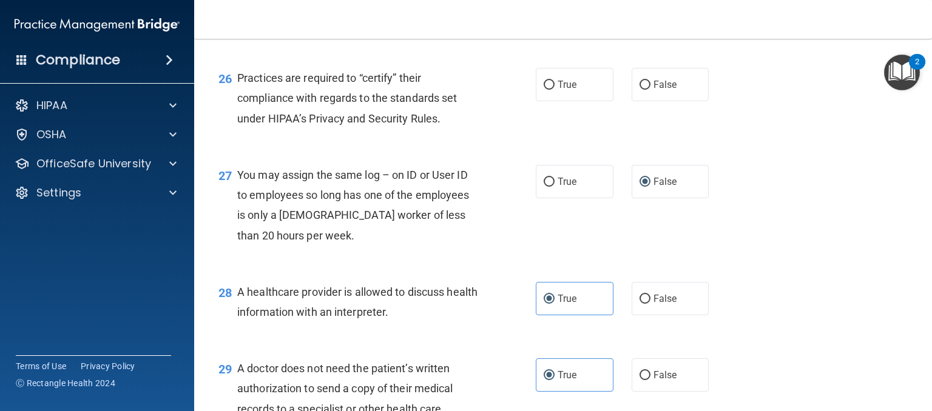
scroll to position [2670, 0]
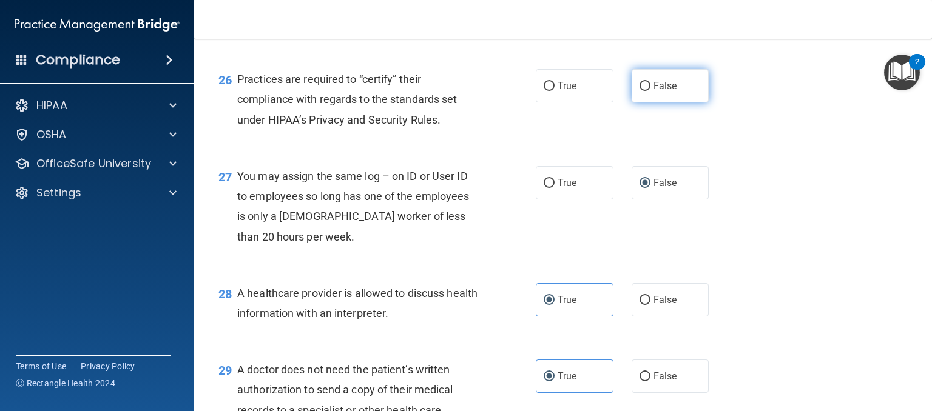
click at [672, 103] on label "False" at bounding box center [671, 85] width 78 height 33
click at [650, 91] on input "False" at bounding box center [644, 86] width 11 height 9
radio input "true"
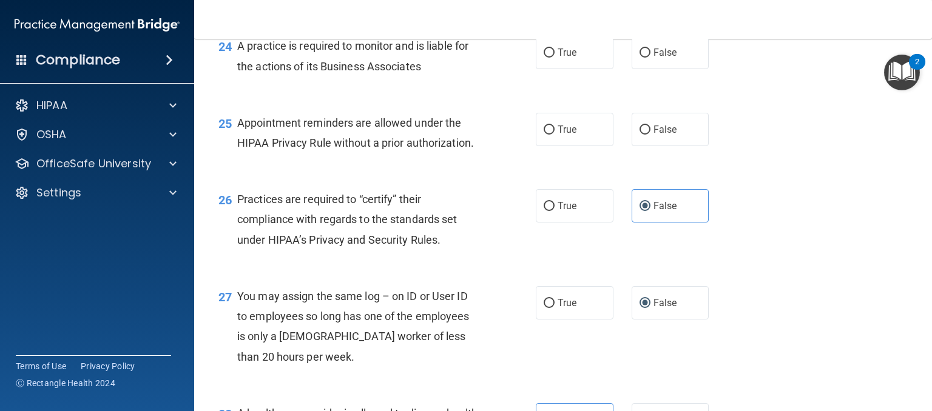
scroll to position [2549, 0]
click at [558, 136] on span "True" at bounding box center [567, 131] width 19 height 12
click at [554, 136] on input "True" at bounding box center [549, 131] width 11 height 9
radio input "true"
click at [653, 59] on span "False" at bounding box center [665, 54] width 24 height 12
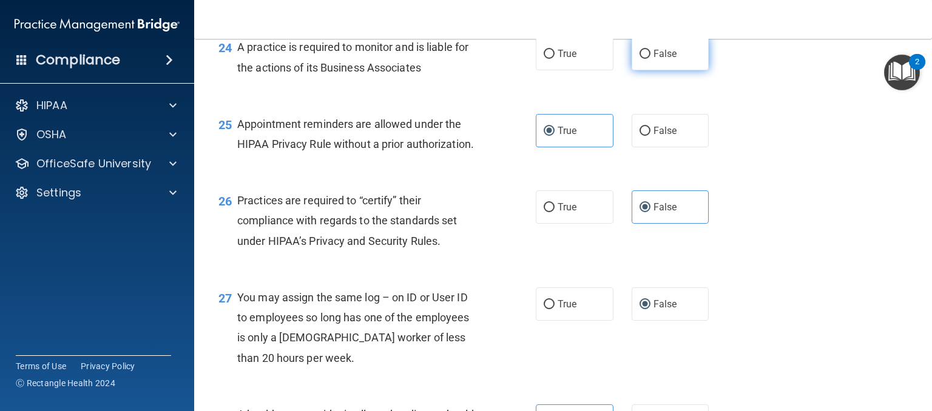
click at [650, 59] on input "False" at bounding box center [644, 54] width 11 height 9
radio input "true"
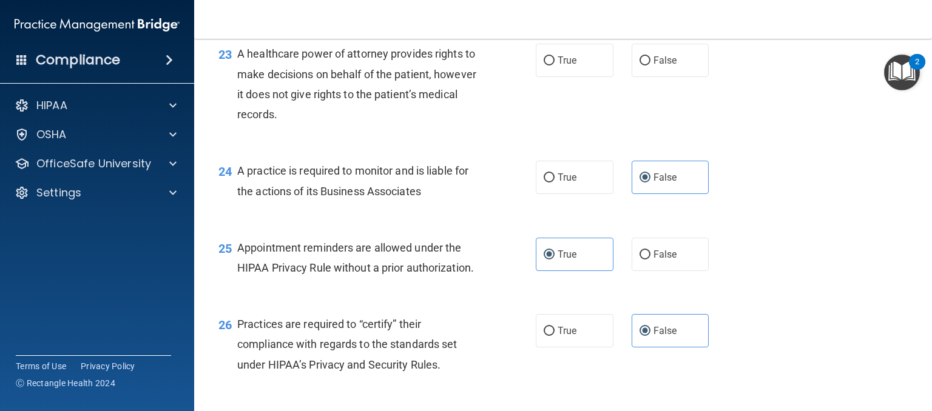
scroll to position [2424, 0]
click at [656, 67] on span "False" at bounding box center [665, 62] width 24 height 12
click at [650, 67] on input "False" at bounding box center [644, 62] width 11 height 9
radio input "true"
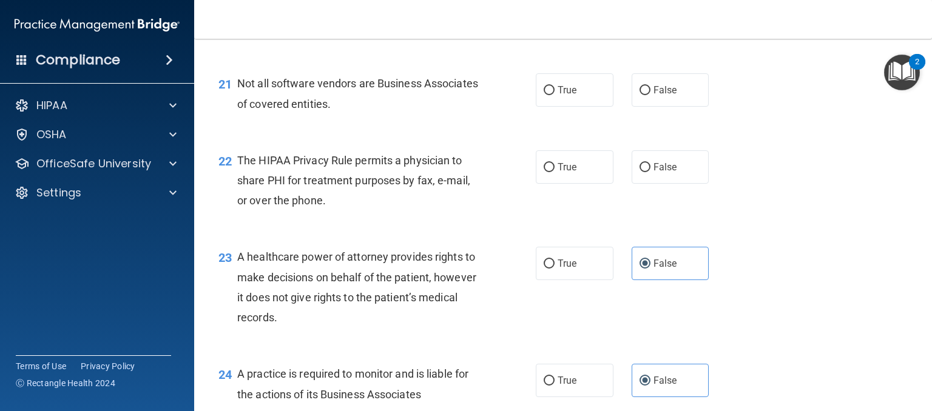
scroll to position [2221, 0]
click at [562, 184] on label "True" at bounding box center [575, 167] width 78 height 33
click at [554, 173] on input "True" at bounding box center [549, 168] width 11 height 9
radio input "true"
click at [585, 107] on label "True" at bounding box center [575, 90] width 78 height 33
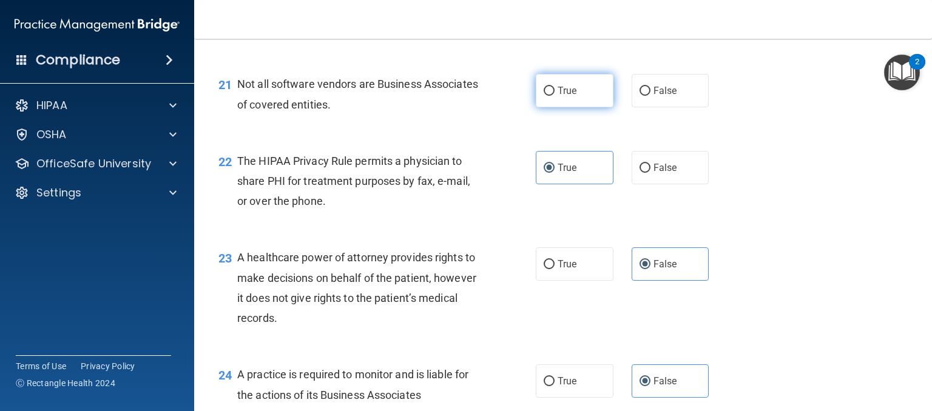
click at [554, 96] on input "True" at bounding box center [549, 91] width 11 height 9
radio input "true"
click at [929, 35] on nav "Toggle navigation [PERSON_NAME] [EMAIL_ADDRESS][DOMAIN_NAME] Manage My Enterpri…" at bounding box center [563, 19] width 738 height 39
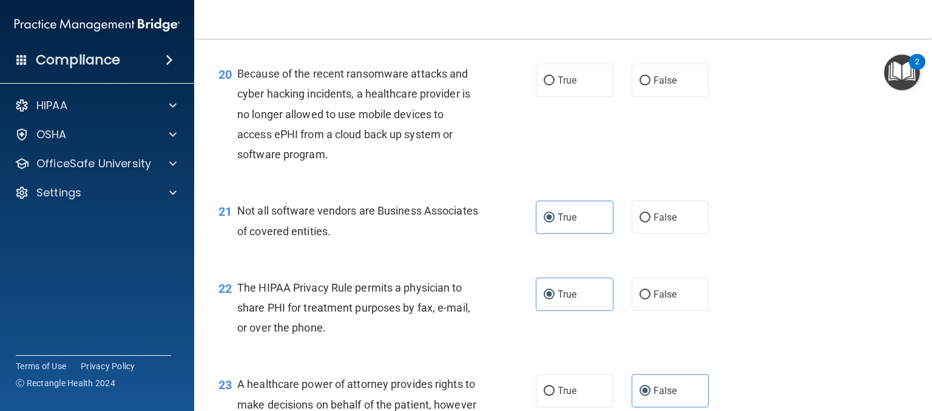
scroll to position [2075, 0]
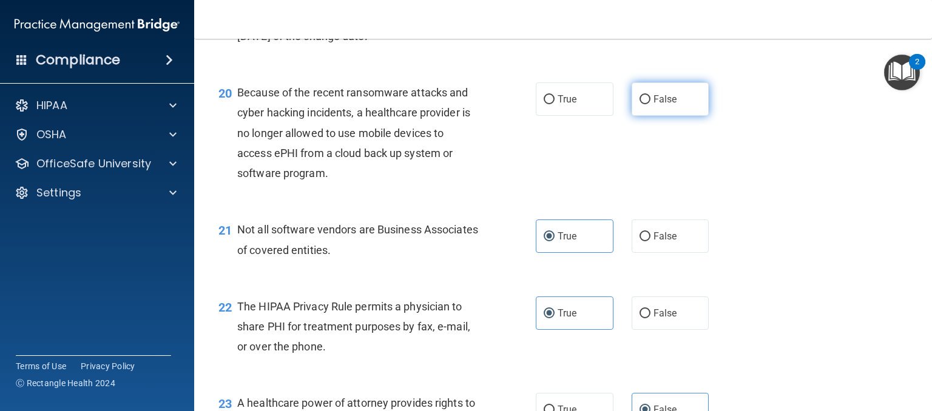
click at [663, 116] on label "False" at bounding box center [671, 99] width 78 height 33
click at [650, 104] on input "False" at bounding box center [644, 99] width 11 height 9
radio input "true"
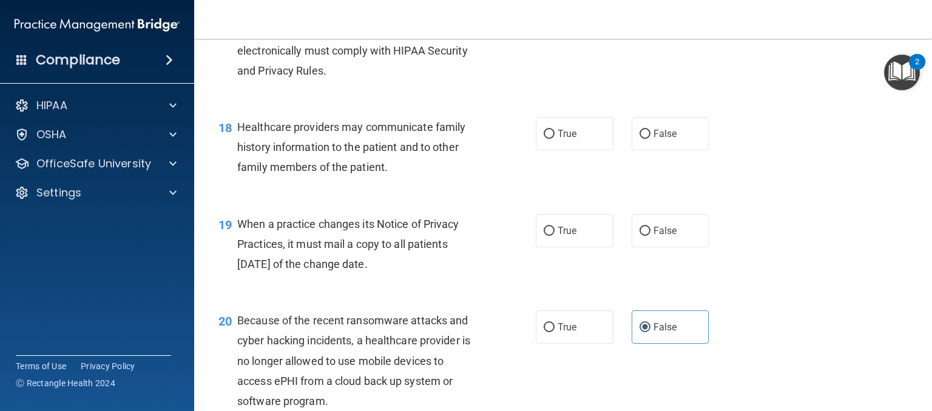
scroll to position [1825, 0]
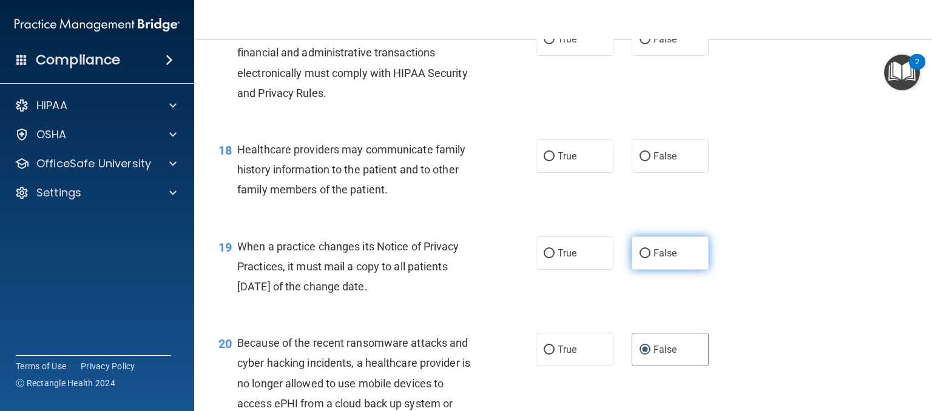
click at [643, 270] on label "False" at bounding box center [671, 253] width 78 height 33
click at [643, 258] on input "False" at bounding box center [644, 253] width 11 height 9
radio input "true"
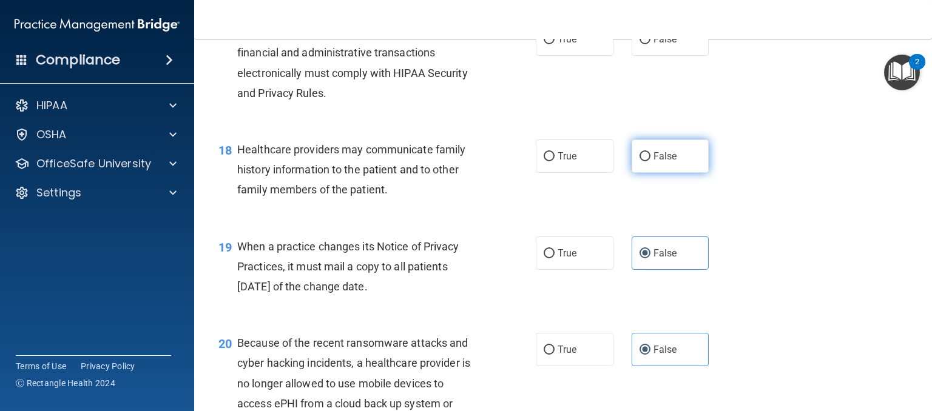
click at [665, 173] on label "False" at bounding box center [671, 156] width 78 height 33
click at [650, 161] on input "False" at bounding box center [644, 156] width 11 height 9
radio input "true"
click at [579, 56] on label "True" at bounding box center [575, 38] width 78 height 33
click at [554, 44] on input "True" at bounding box center [549, 39] width 11 height 9
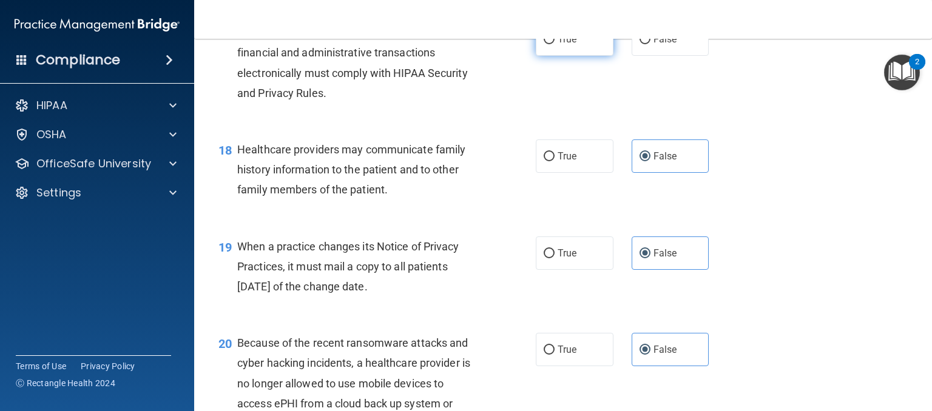
radio input "true"
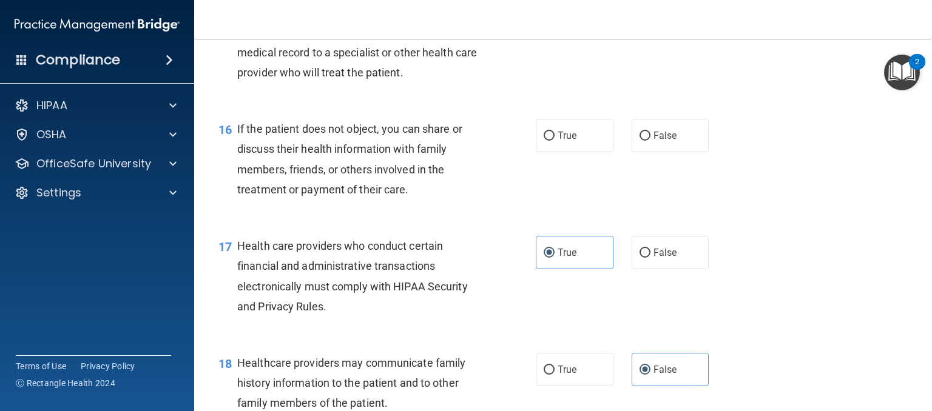
scroll to position [1611, 0]
click at [558, 142] on span "True" at bounding box center [567, 136] width 19 height 12
click at [553, 141] on input "True" at bounding box center [549, 136] width 11 height 9
radio input "true"
click at [578, 36] on label "True" at bounding box center [575, 18] width 78 height 33
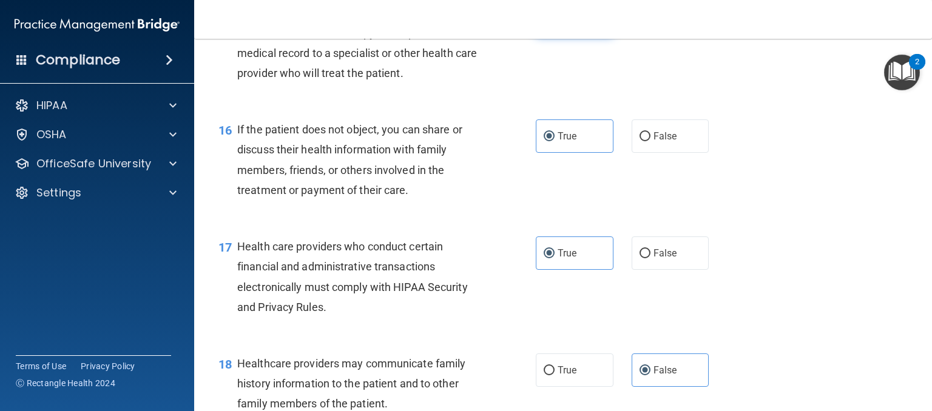
click at [554, 24] on input "True" at bounding box center [549, 19] width 11 height 9
radio input "true"
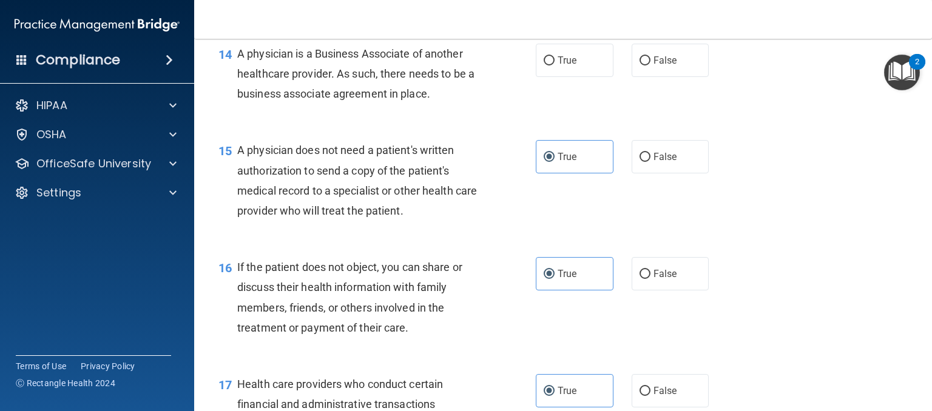
scroll to position [1441, 0]
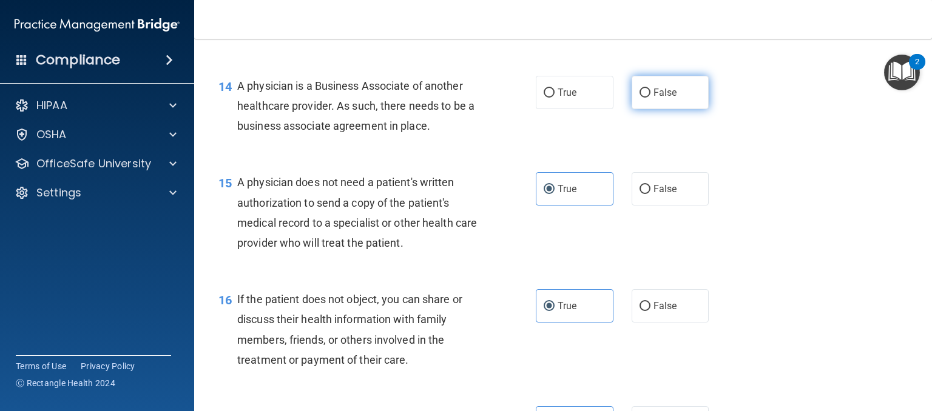
click at [686, 109] on label "False" at bounding box center [671, 92] width 78 height 33
click at [650, 98] on input "False" at bounding box center [644, 93] width 11 height 9
radio input "true"
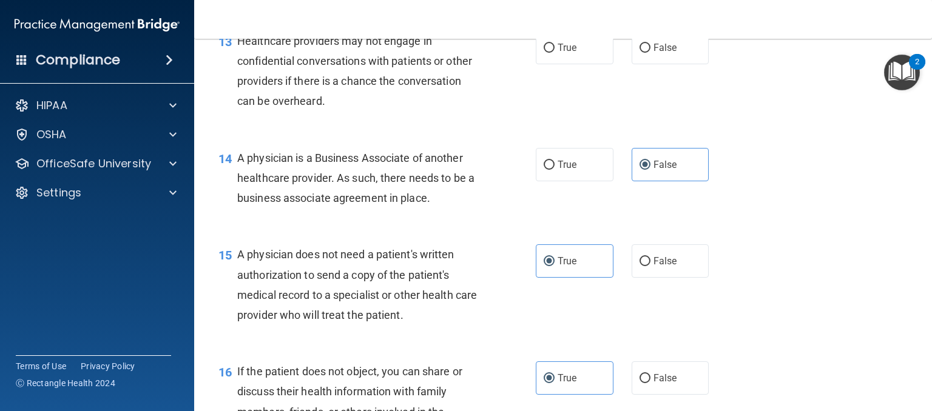
scroll to position [1299, 0]
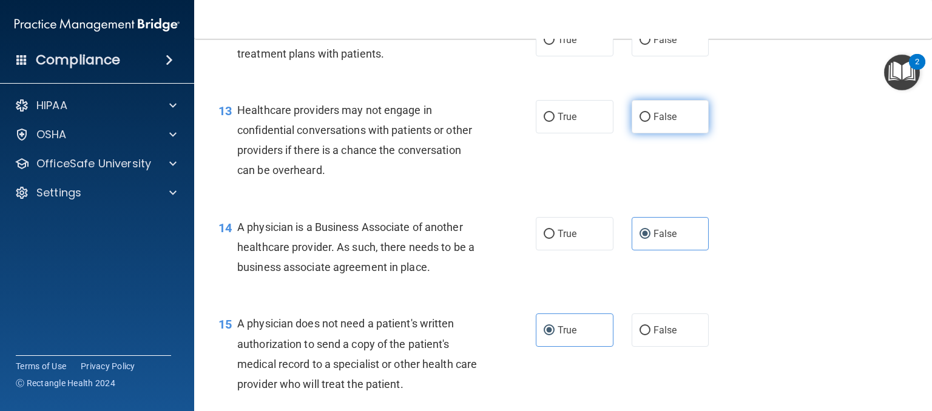
click at [661, 133] on label "False" at bounding box center [671, 116] width 78 height 33
click at [650, 122] on input "False" at bounding box center [644, 117] width 11 height 9
radio input "true"
click at [561, 45] on span "True" at bounding box center [567, 40] width 19 height 12
click at [554, 45] on input "True" at bounding box center [549, 40] width 11 height 9
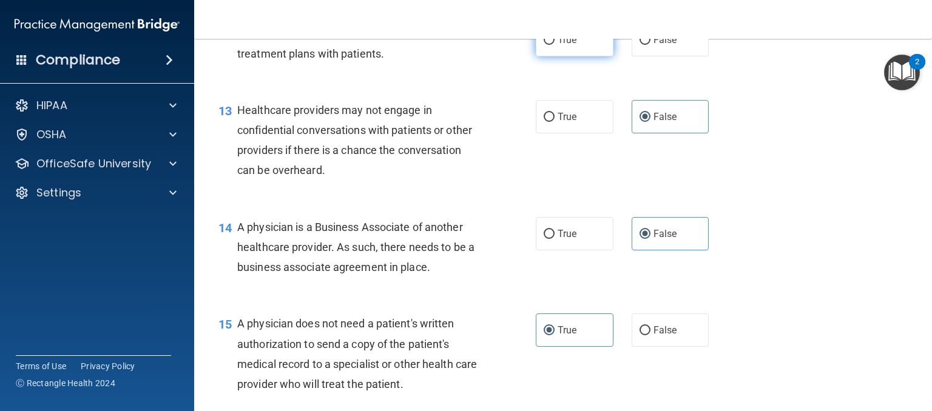
radio input "true"
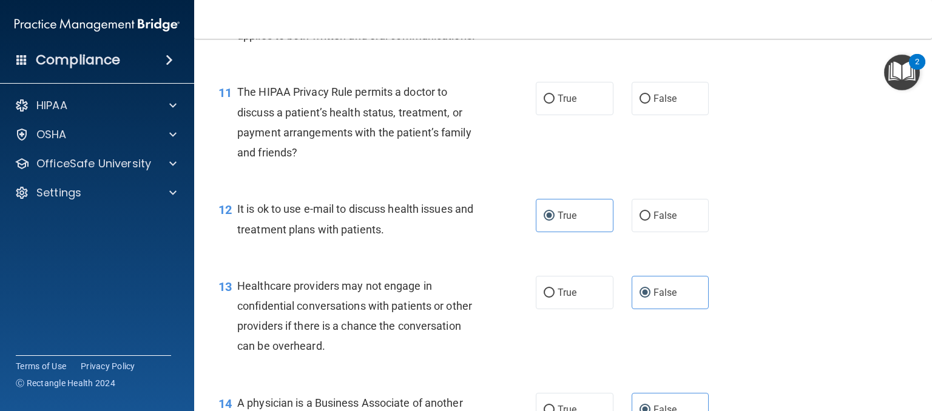
scroll to position [1110, 0]
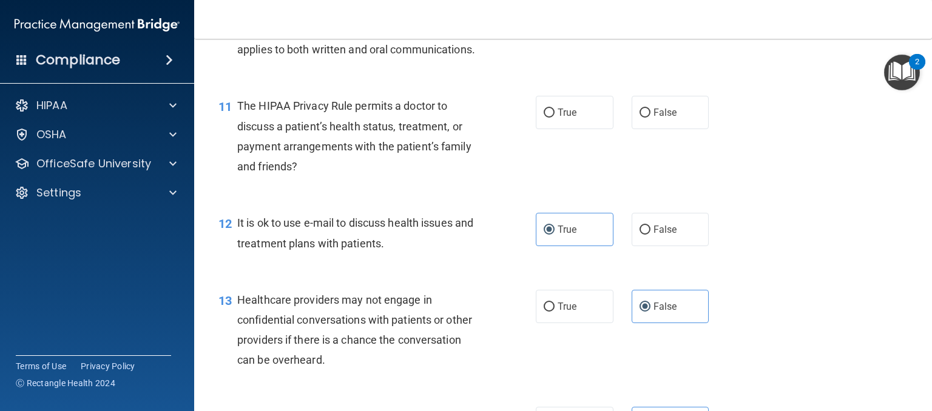
click at [541, 173] on div "11 The HIPAA Privacy Rule permits a doctor to discuss a patient’s health status…" at bounding box center [377, 139] width 354 height 87
click at [558, 129] on label "True" at bounding box center [575, 112] width 78 height 33
click at [554, 118] on input "True" at bounding box center [549, 113] width 11 height 9
radio input "true"
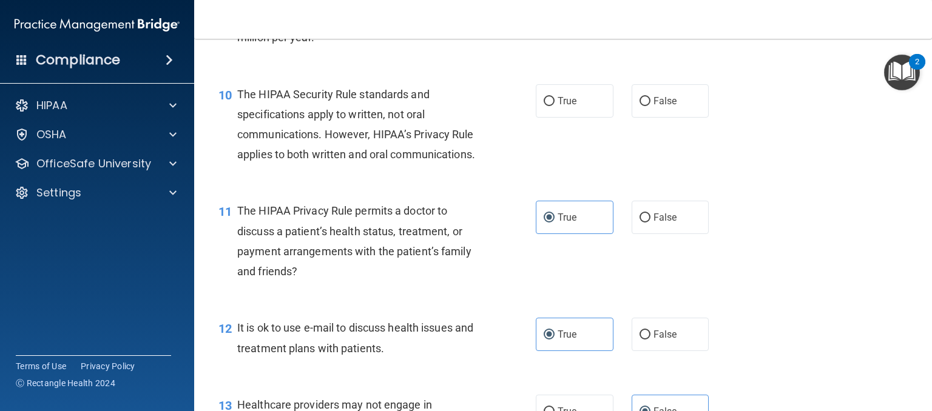
scroll to position [980, 0]
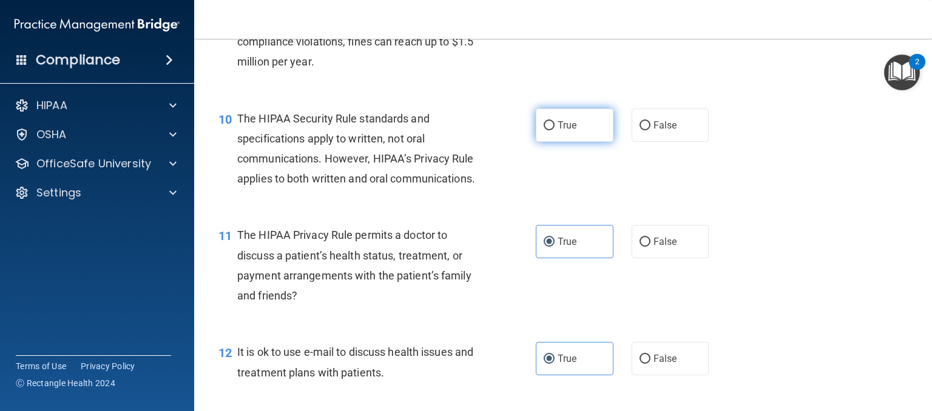
click at [588, 142] on label "True" at bounding box center [575, 125] width 78 height 33
click at [554, 130] on input "True" at bounding box center [549, 125] width 11 height 9
radio input "true"
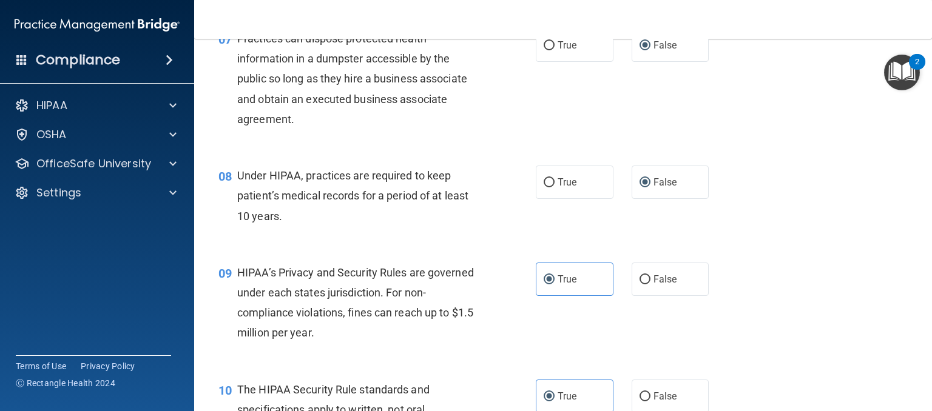
scroll to position [701, 0]
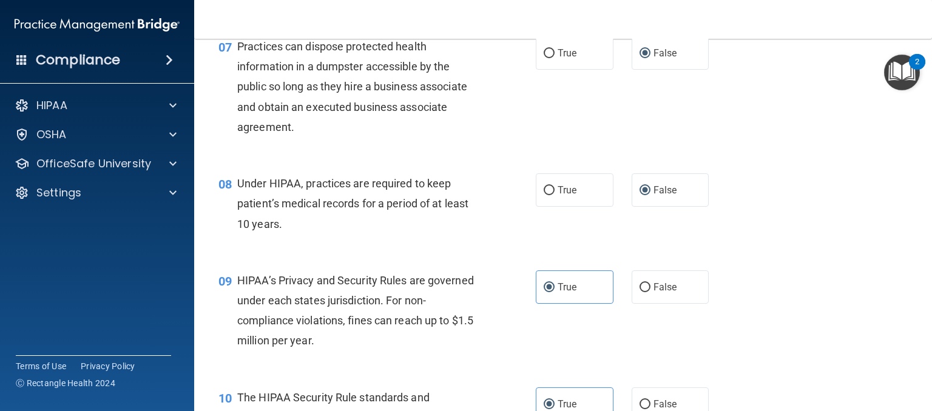
click at [925, 38] on nav "Toggle navigation [PERSON_NAME] [EMAIL_ADDRESS][DOMAIN_NAME] Manage My Enterpri…" at bounding box center [563, 19] width 738 height 39
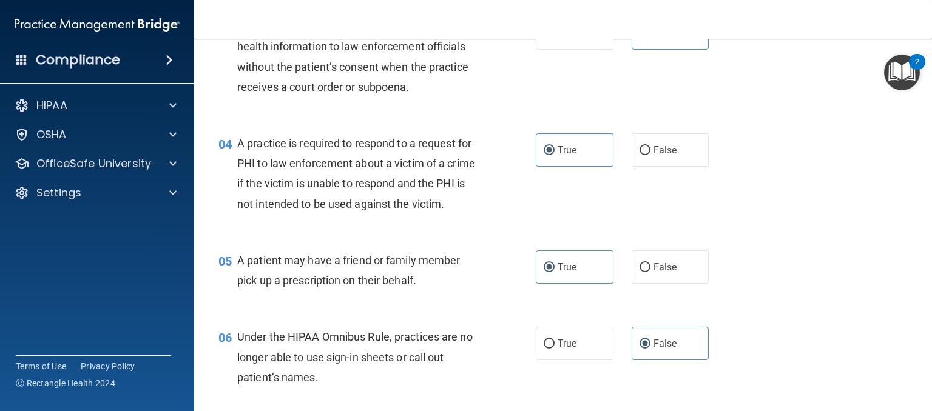
scroll to position [313, 0]
click at [655, 280] on label "False" at bounding box center [671, 267] width 78 height 33
click at [650, 273] on input "False" at bounding box center [644, 268] width 11 height 9
radio input "true"
click at [587, 285] on label "True" at bounding box center [575, 267] width 78 height 33
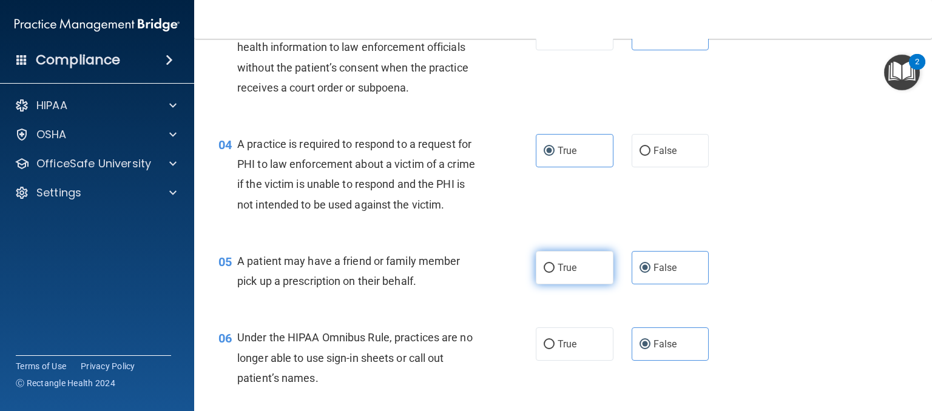
click at [554, 273] on input "True" at bounding box center [549, 268] width 11 height 9
radio input "true"
radio input "false"
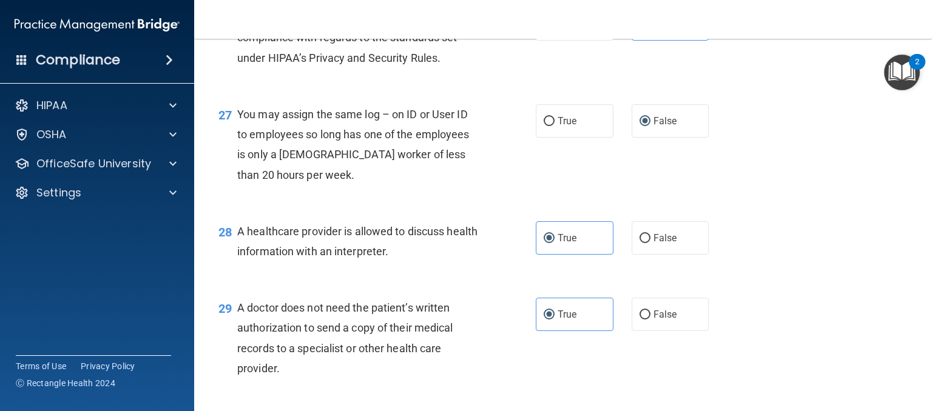
scroll to position [2937, 0]
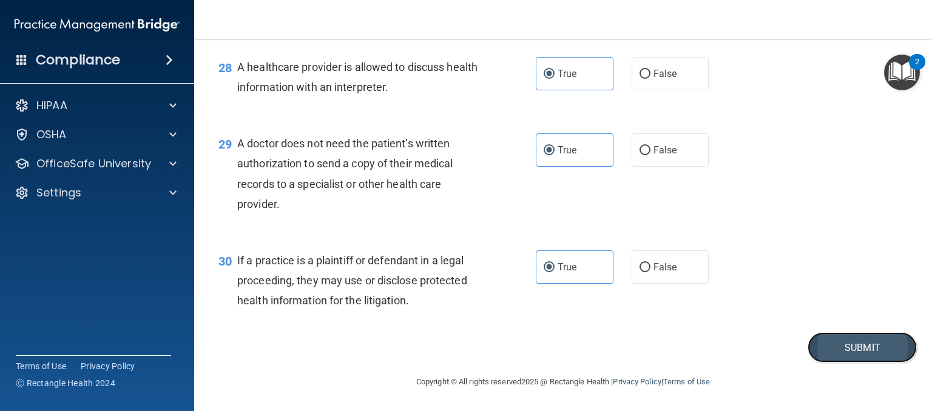
click at [866, 345] on button "Submit" at bounding box center [861, 347] width 109 height 31
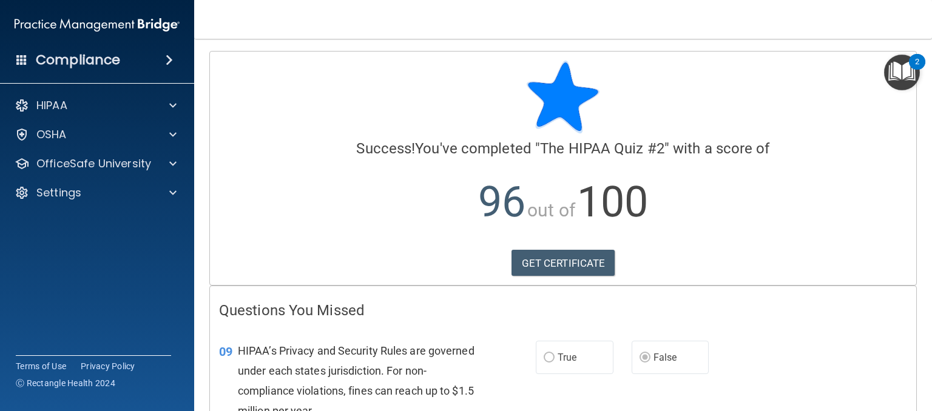
click at [55, 178] on div "HIPAA Documents and Policies Report an Incident Business Associates Emergency P…" at bounding box center [97, 152] width 195 height 126
click at [58, 177] on div "HIPAA Documents and Policies Report an Incident Business Associates Emergency P…" at bounding box center [97, 152] width 195 height 126
click at [61, 177] on div "HIPAA Documents and Policies Report an Incident Business Associates Emergency P…" at bounding box center [97, 152] width 195 height 126
click at [82, 166] on p "OfficeSafe University" at bounding box center [93, 164] width 115 height 15
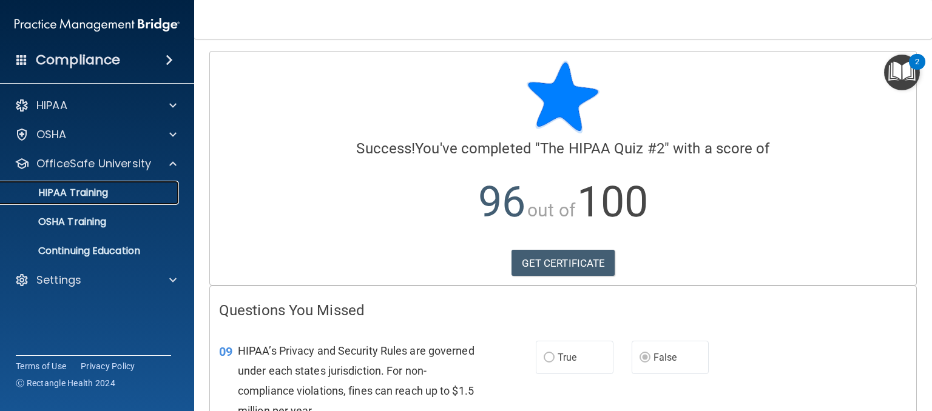
click at [127, 189] on div "HIPAA Training" at bounding box center [91, 193] width 166 height 12
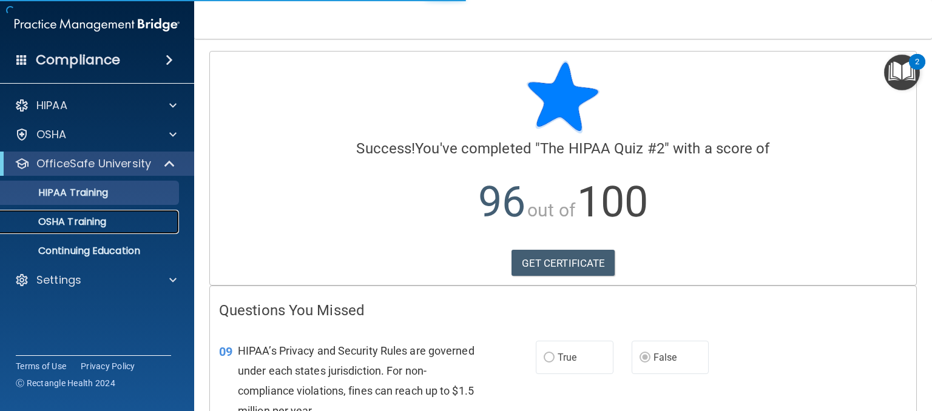
click at [92, 228] on p "OSHA Training" at bounding box center [57, 222] width 98 height 12
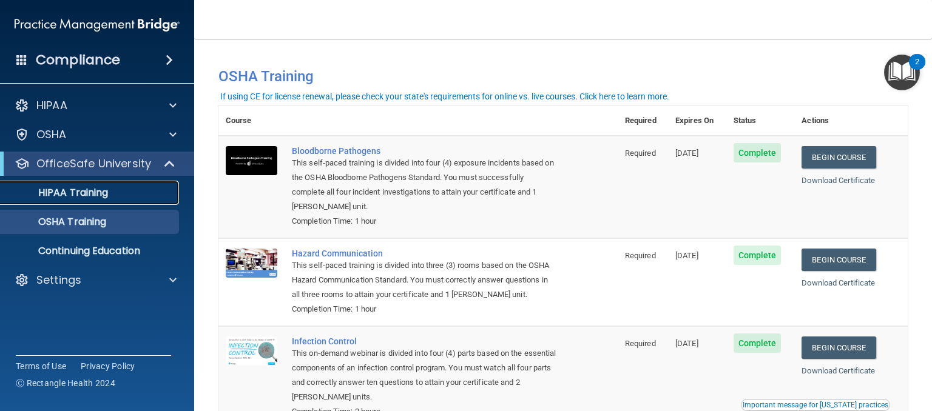
click at [138, 196] on div "HIPAA Training" at bounding box center [91, 193] width 166 height 12
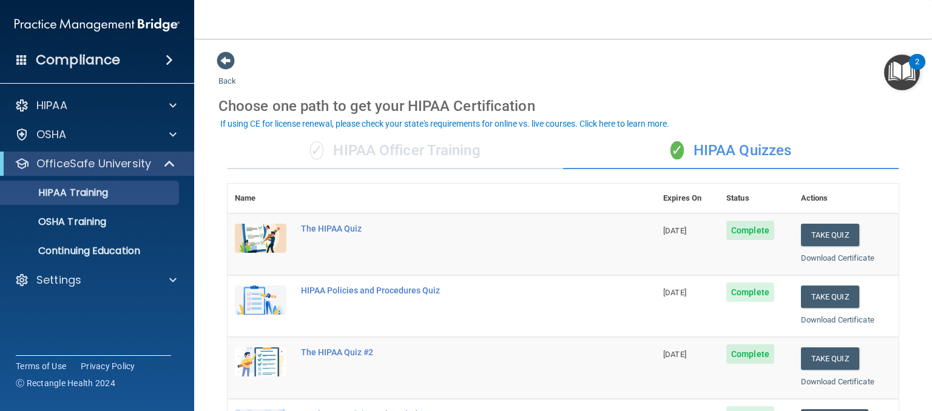
click at [893, 61] on img "Open Resource Center, 2 new notifications" at bounding box center [902, 73] width 36 height 36
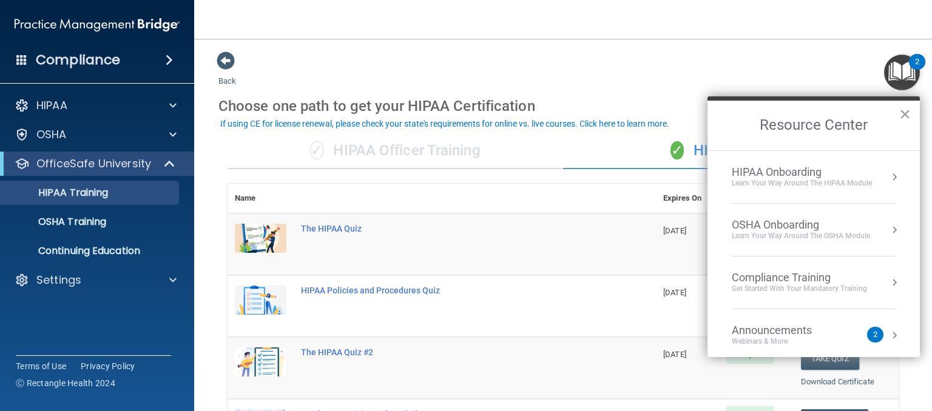
click at [903, 110] on button "×" at bounding box center [905, 113] width 12 height 19
